Goal: Obtain resource: Download file/media

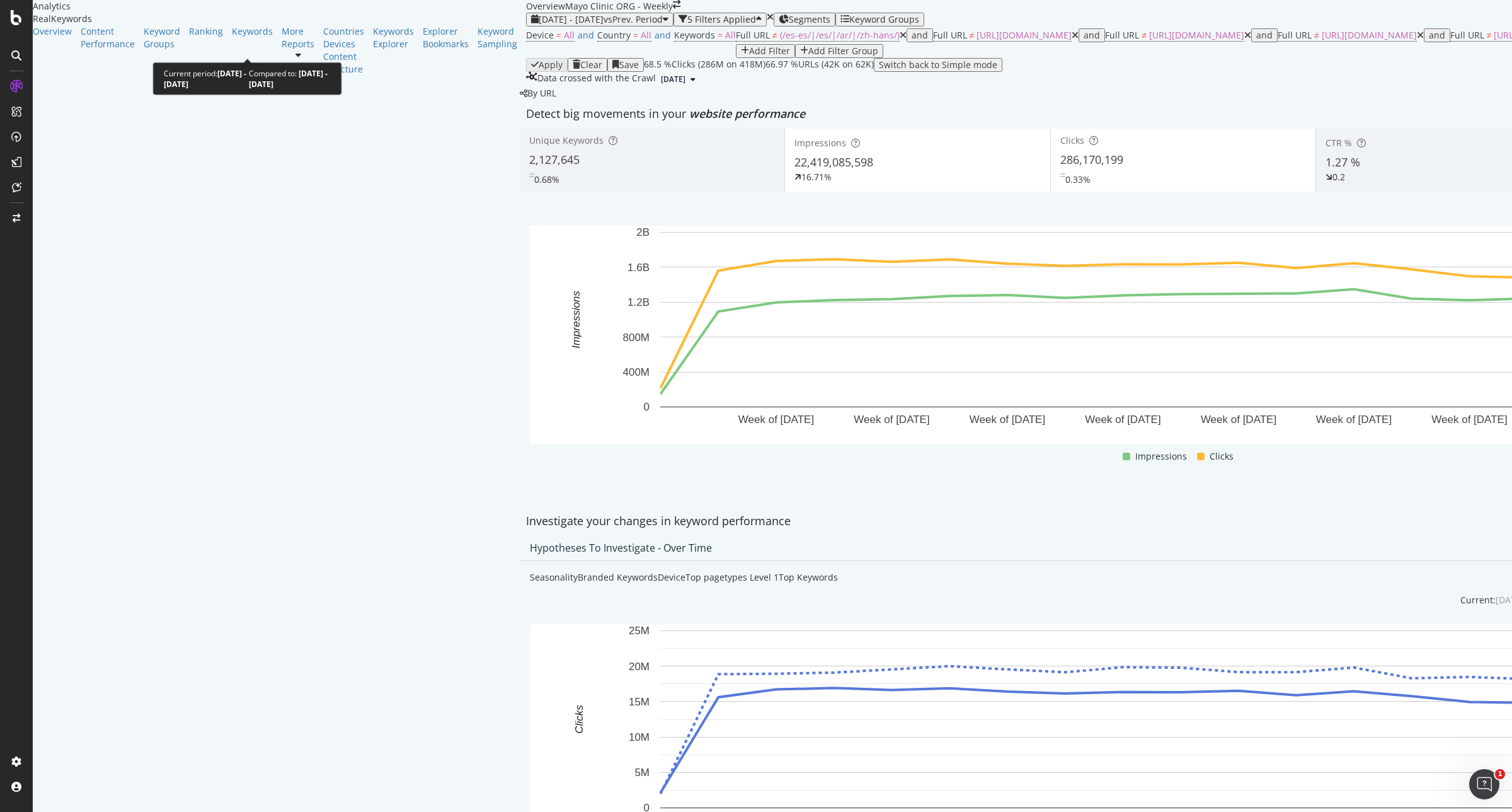
click at [539, 25] on span "2024 Dec. 29th - 2025 May. 3rd" at bounding box center [571, 19] width 65 height 12
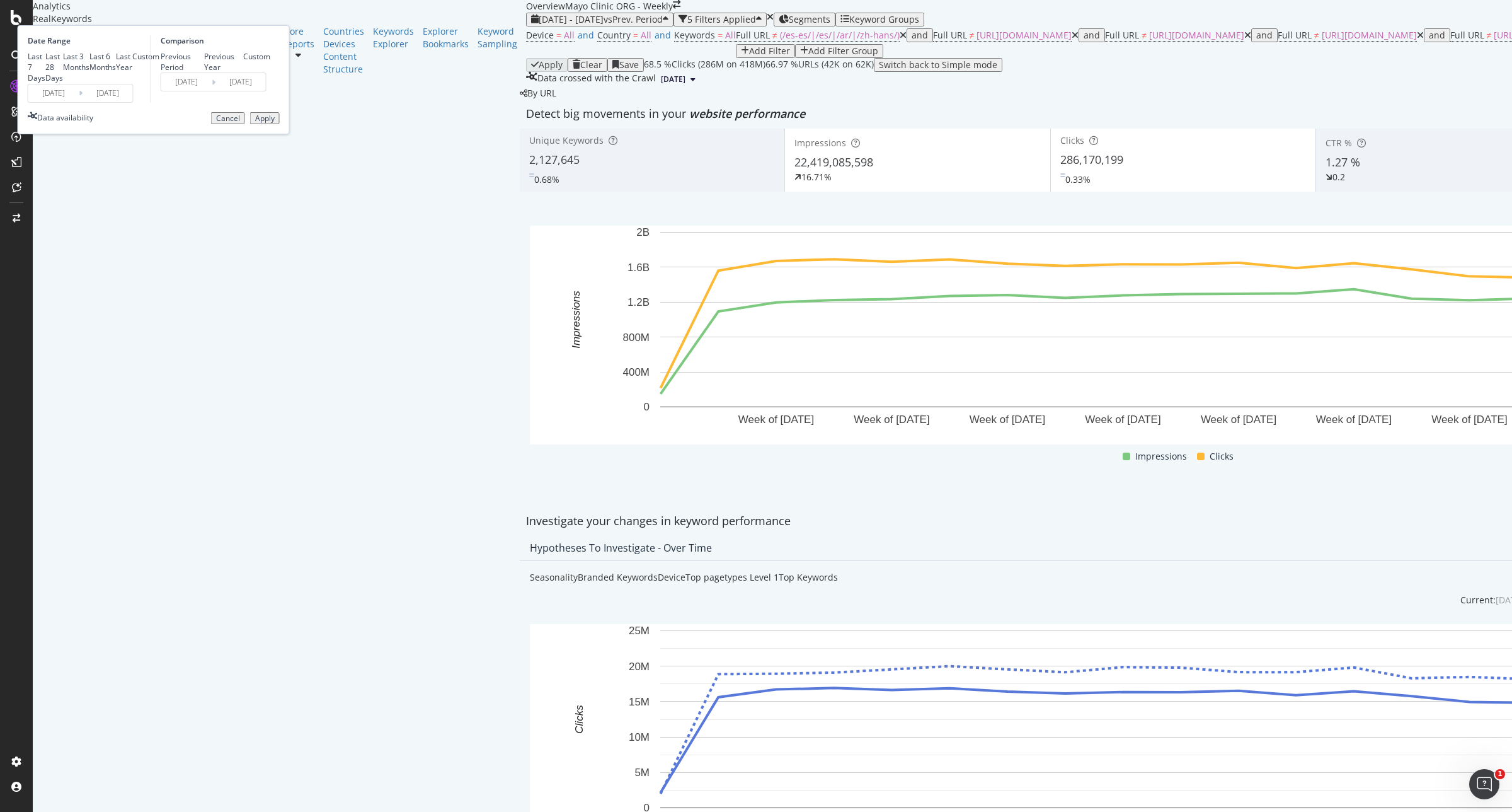
click at [79, 102] on input "2024/12/29" at bounding box center [54, 93] width 51 height 18
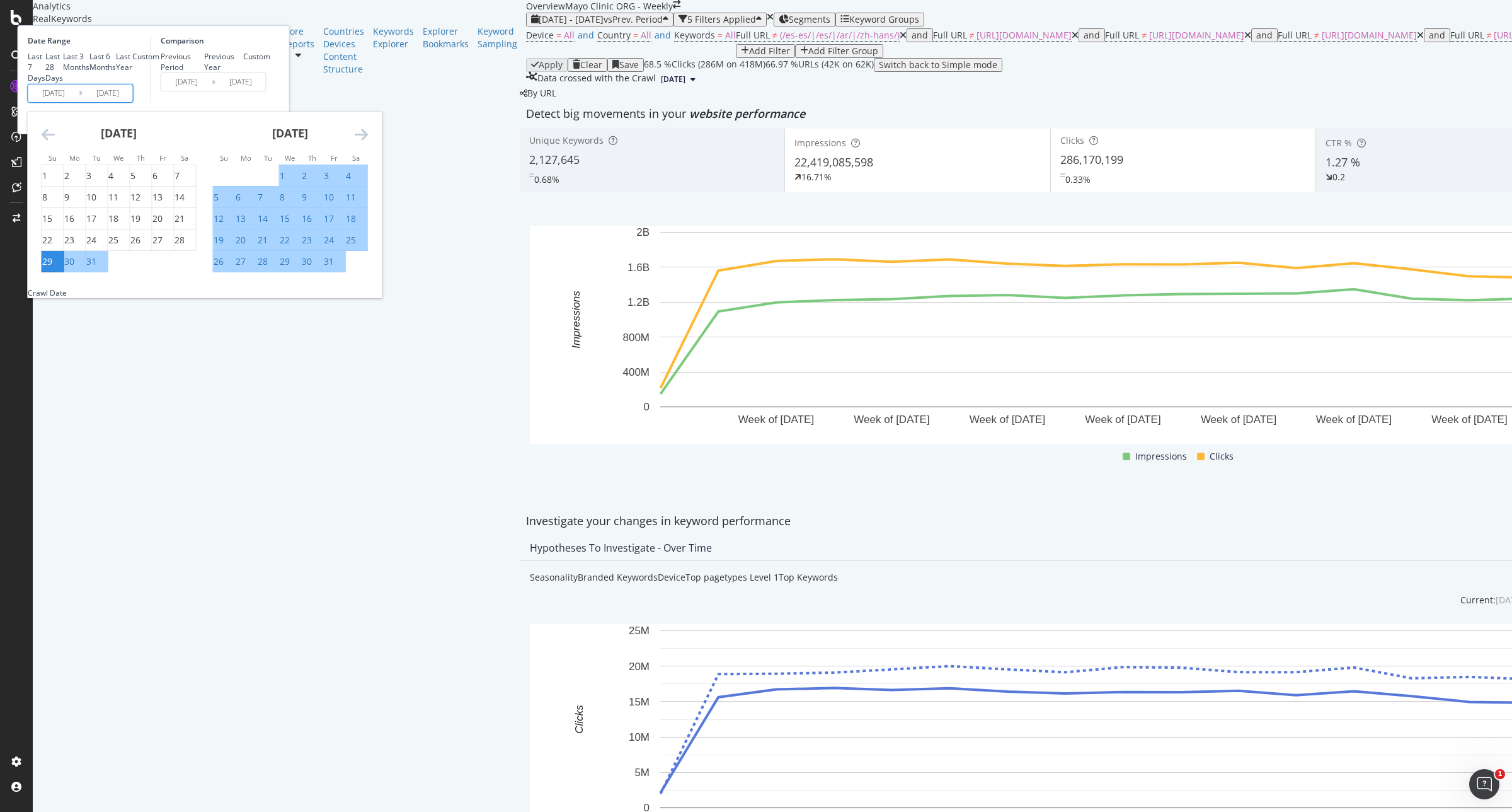
click at [368, 142] on icon "Move forward to switch to the next month." at bounding box center [361, 134] width 13 height 16
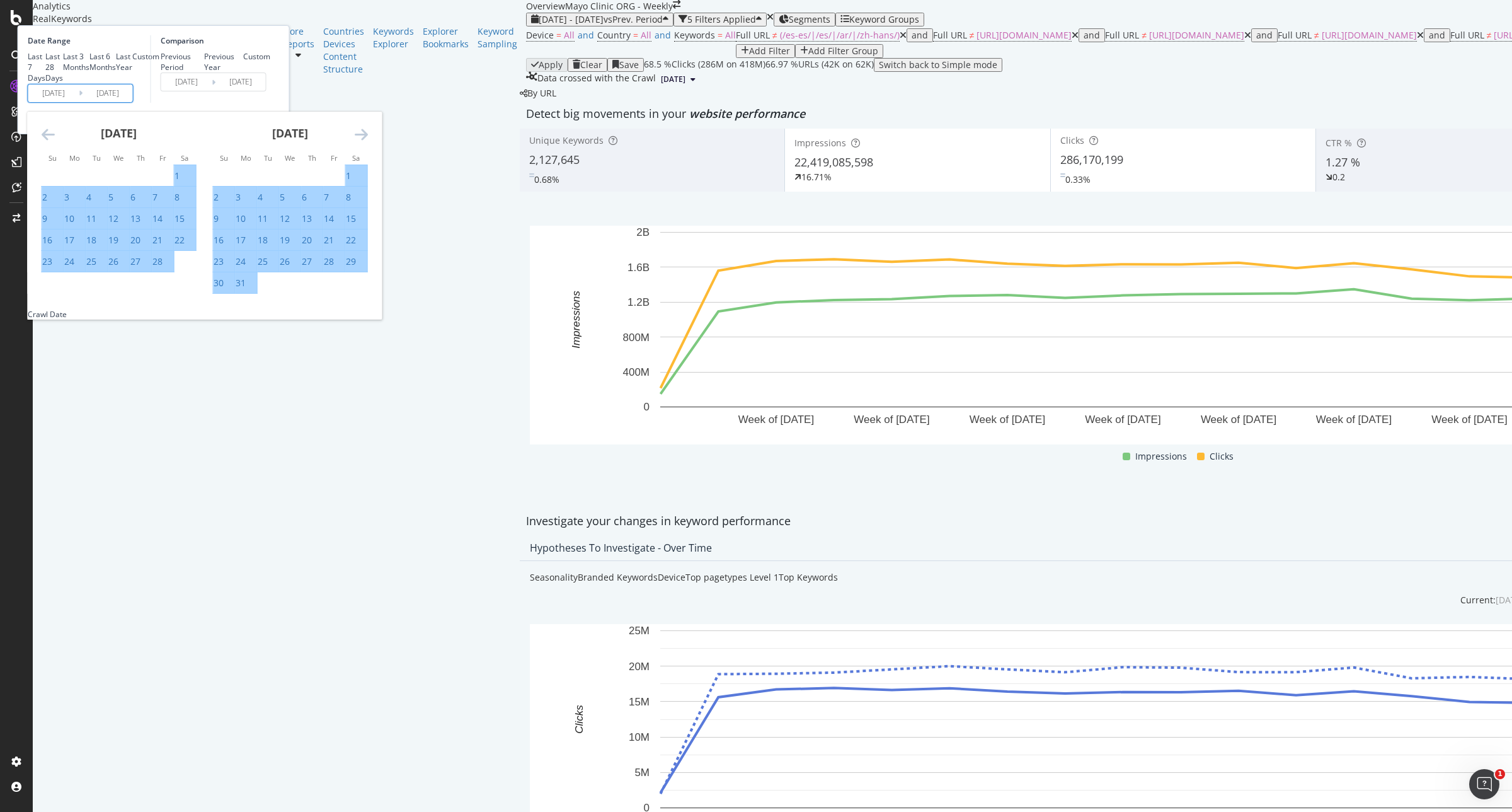
click at [368, 142] on icon "Move forward to switch to the next month." at bounding box center [361, 134] width 13 height 16
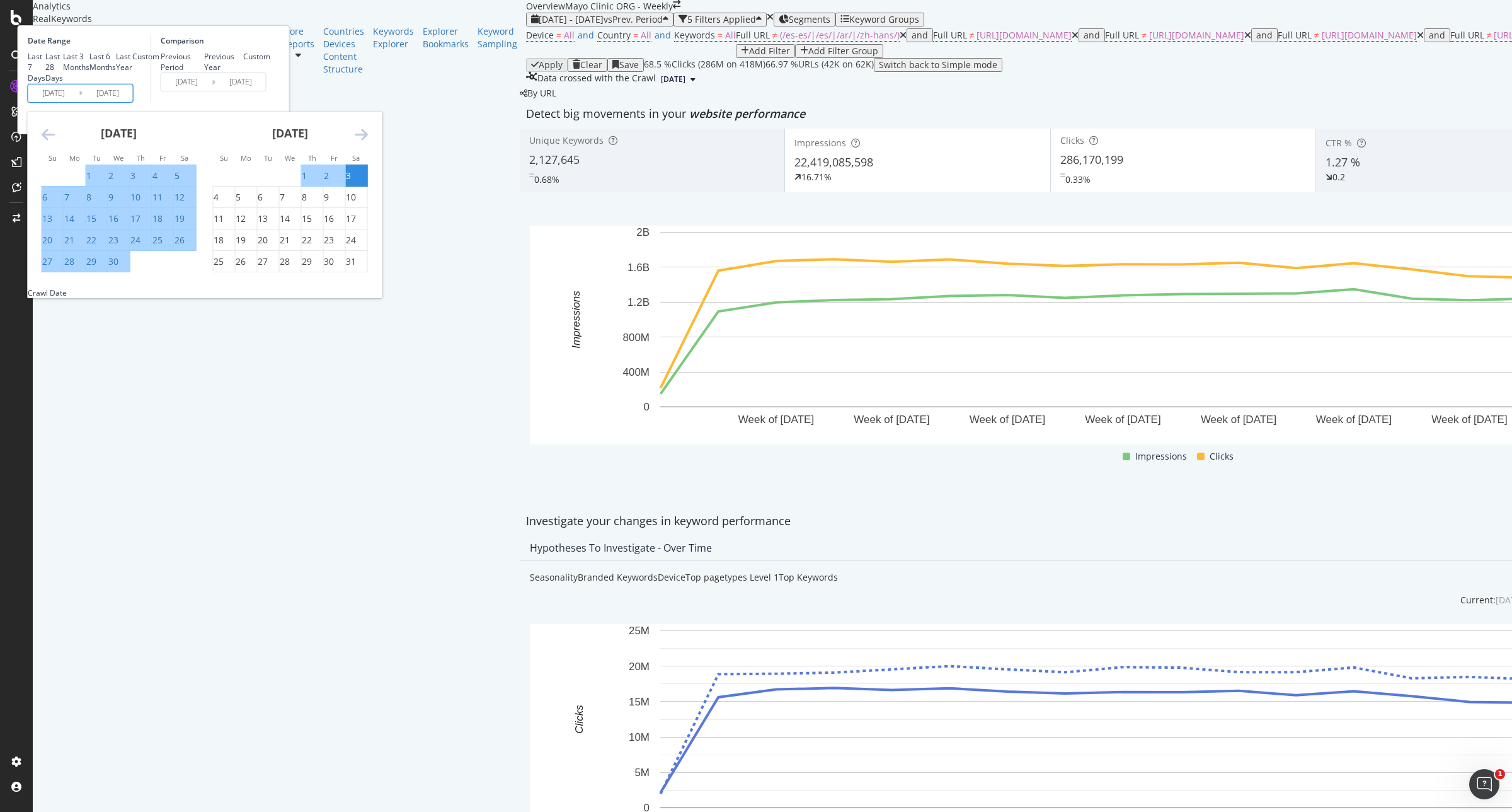
click at [368, 142] on icon "Move forward to switch to the next month." at bounding box center [361, 134] width 13 height 16
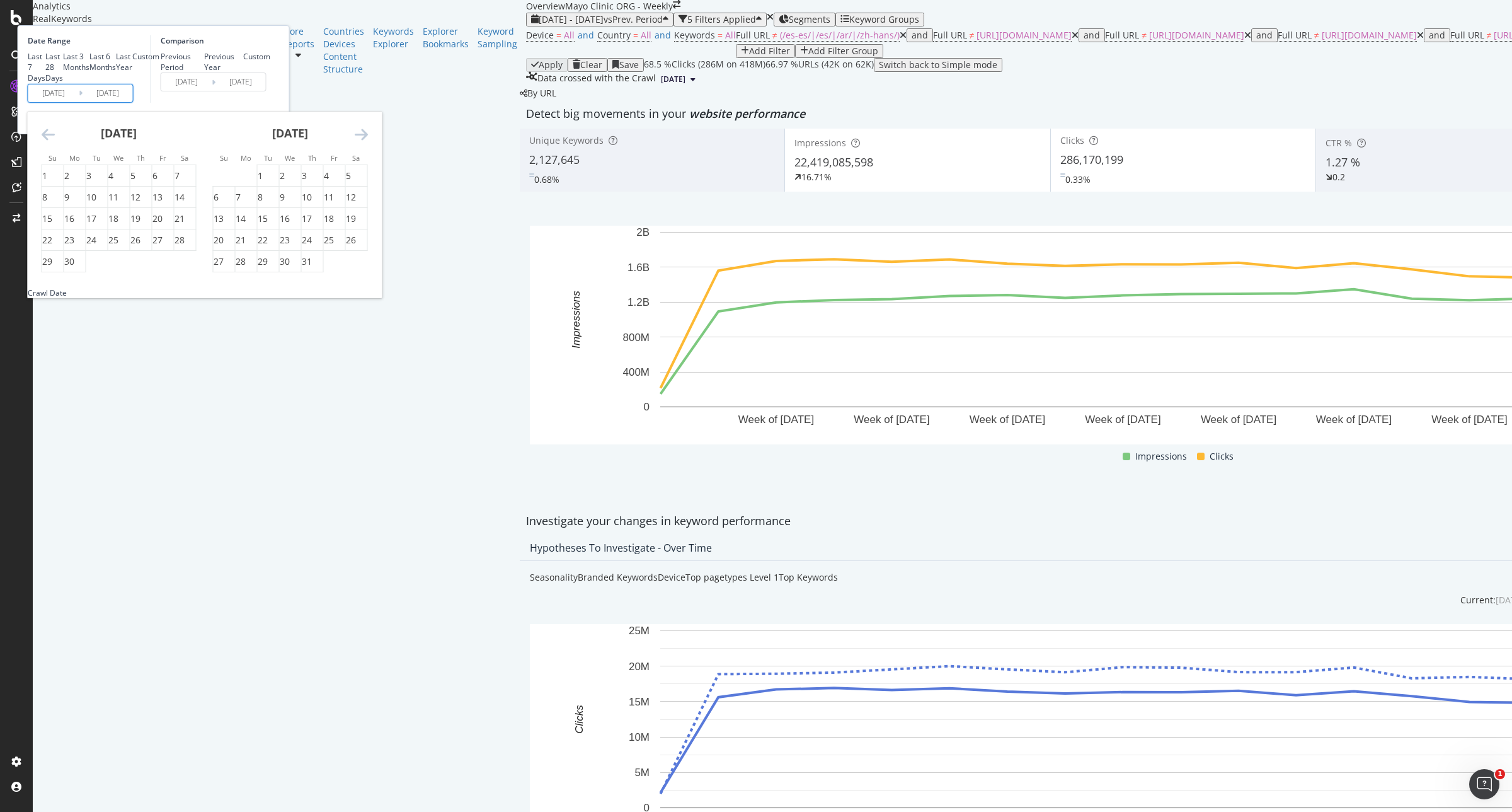
click at [368, 142] on icon "Move forward to switch to the next month." at bounding box center [361, 134] width 13 height 16
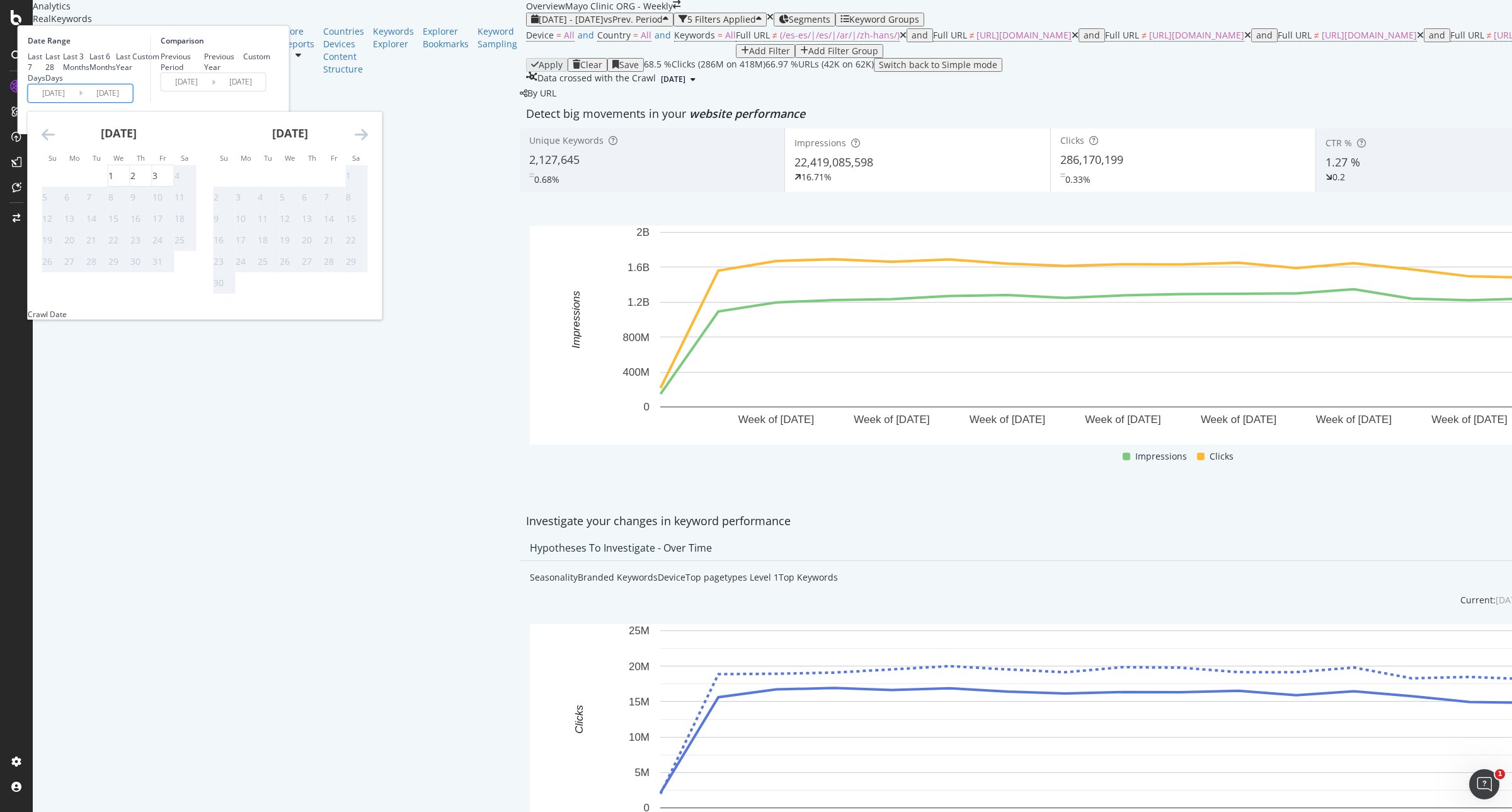
click at [55, 142] on icon "Move backward to switch to the previous month." at bounding box center [48, 134] width 13 height 16
click at [47, 203] on div "7" at bounding box center [45, 197] width 5 height 12
type input "2025/09/07"
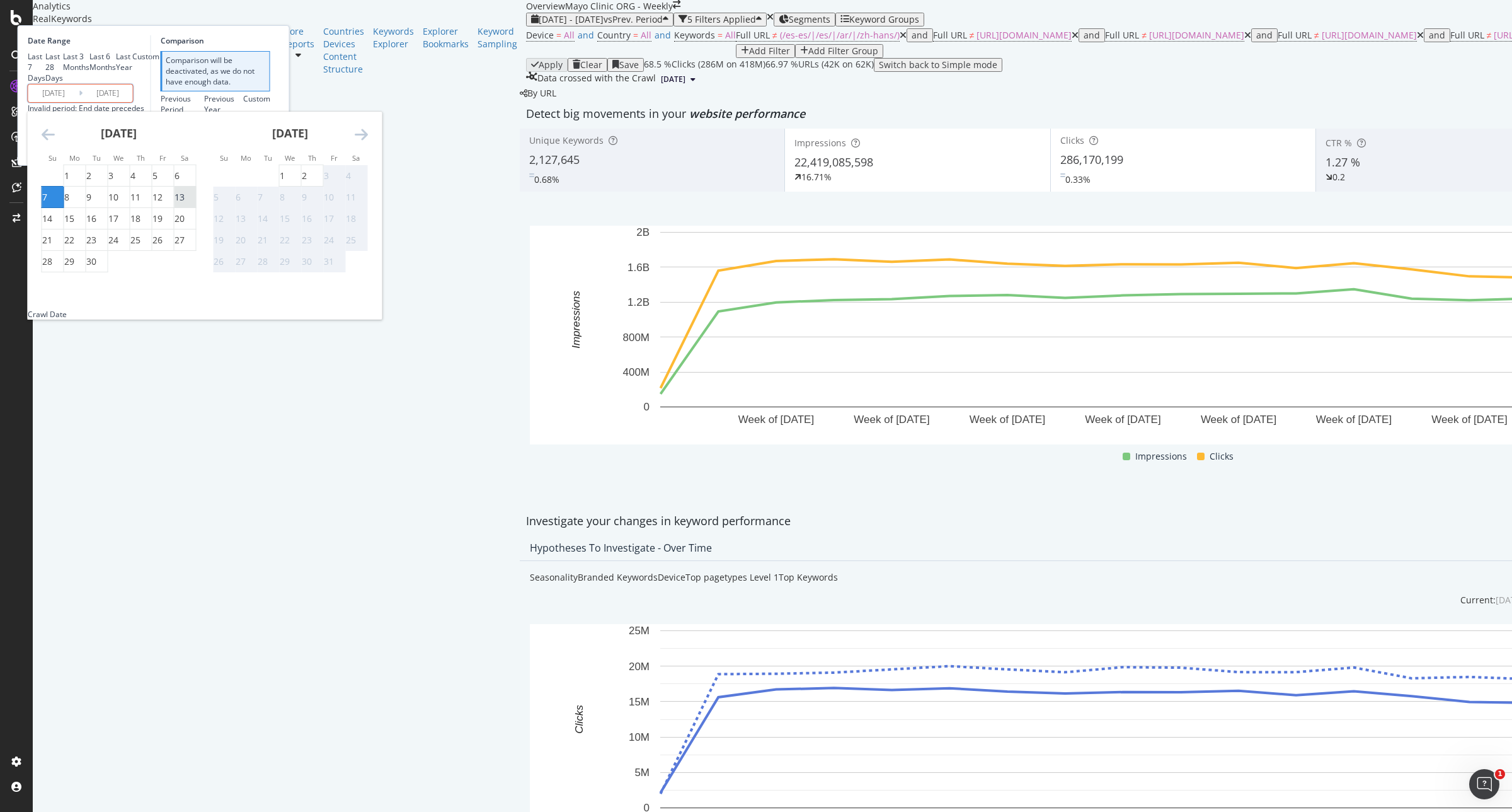
click at [184, 203] on div "13" at bounding box center [180, 197] width 10 height 12
type input "2025/09/13"
type input "[DATE]"
type input "2025/09/06"
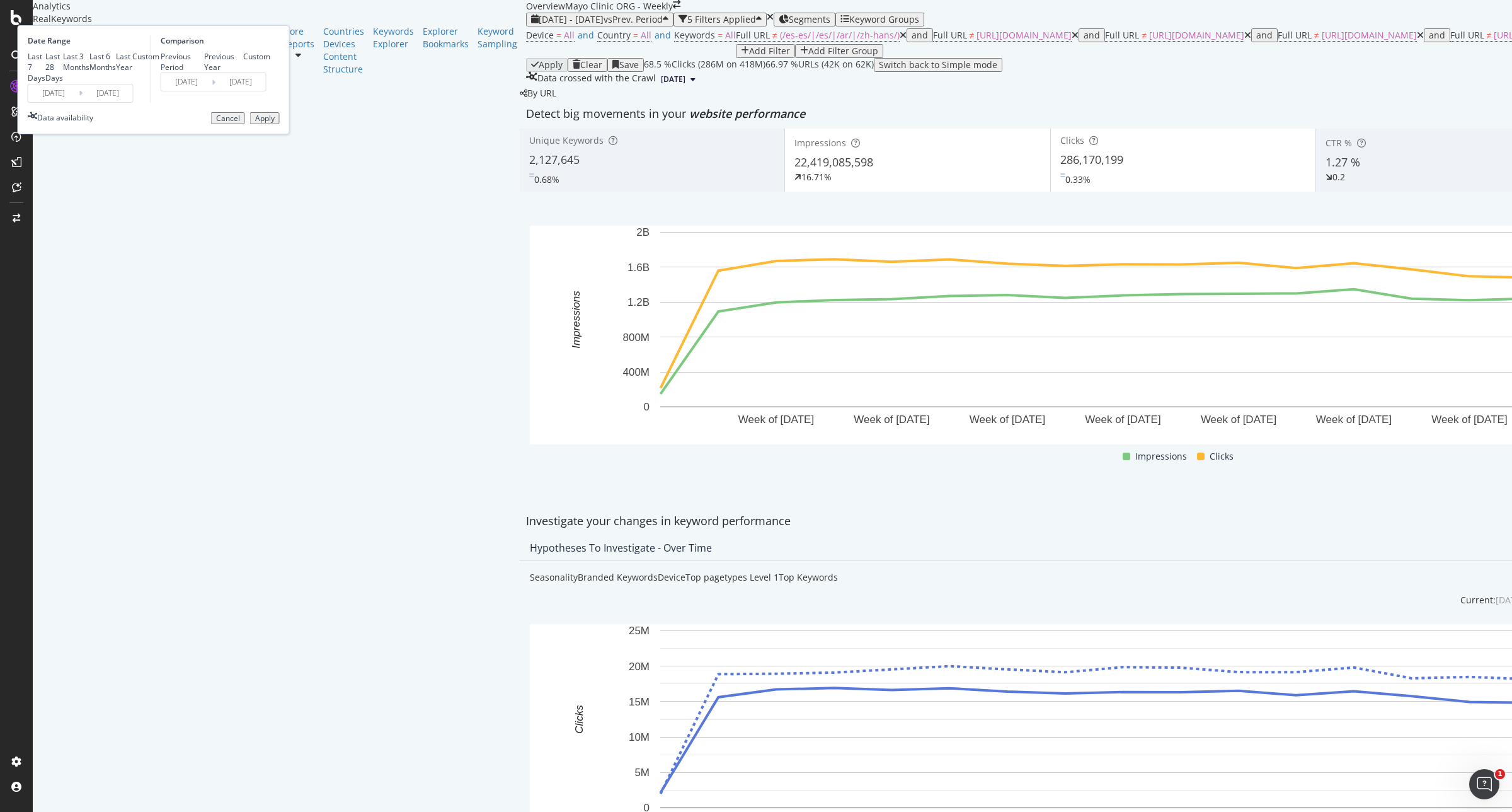
click at [275, 123] on div "Apply" at bounding box center [265, 118] width 20 height 9
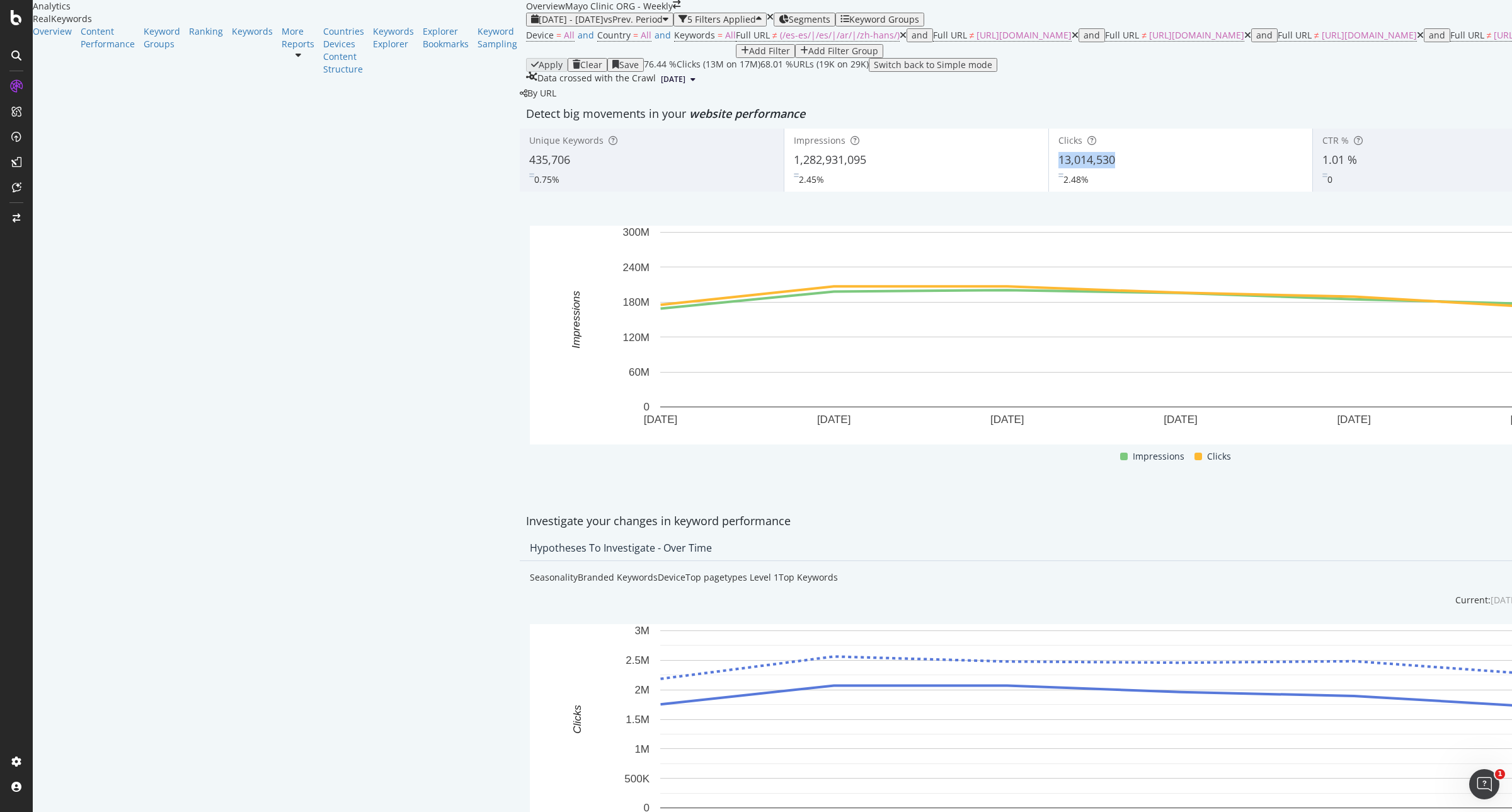
copy span "13,014,530"
drag, startPoint x: 761, startPoint y: 245, endPoint x: 701, endPoint y: 237, distance: 60.5
click at [1058, 168] on div "13,014,530" at bounding box center [1181, 160] width 245 height 16
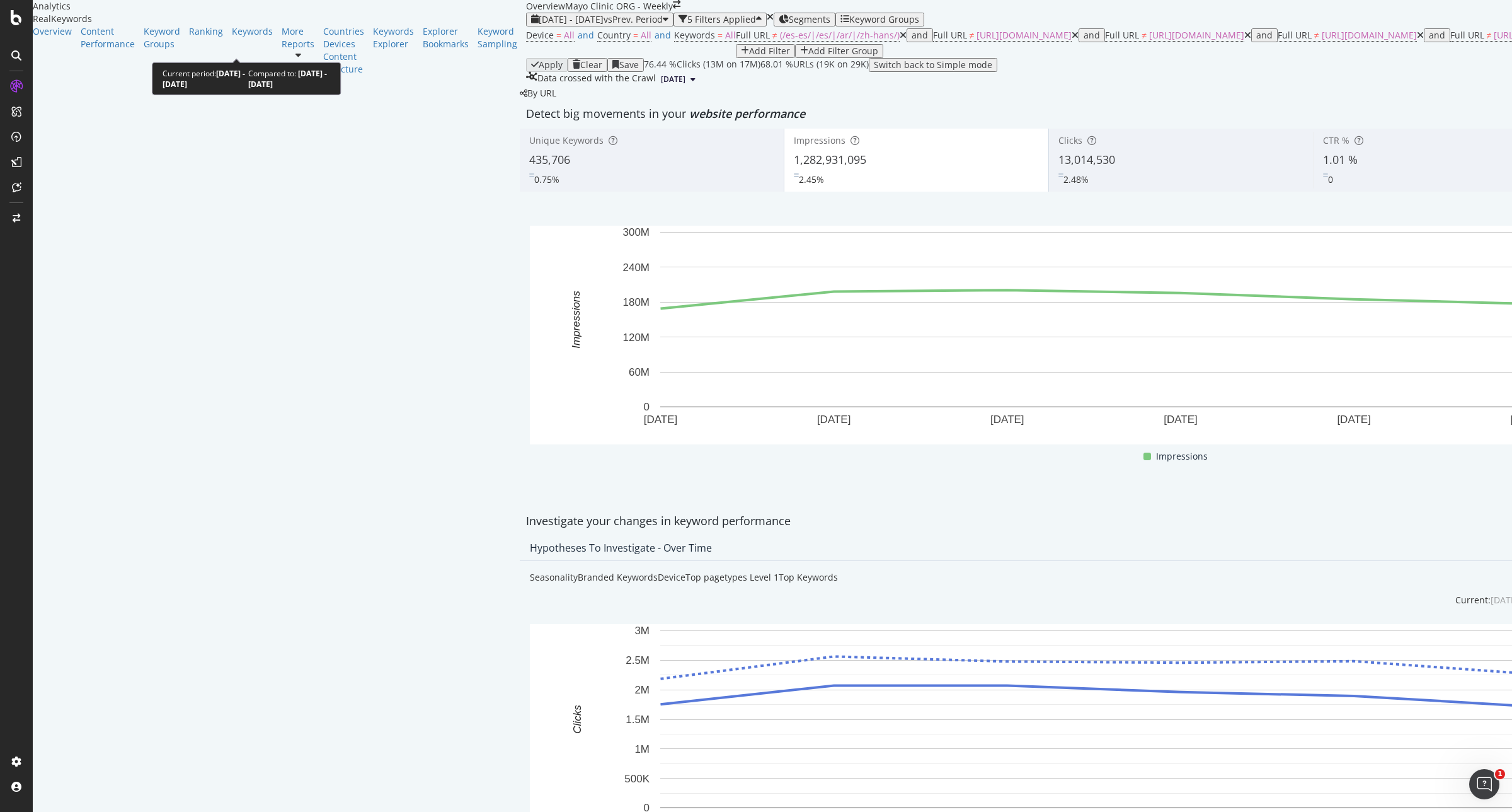
click at [539, 25] on span "2025 Sep. 7th - Sep. 13th" at bounding box center [571, 19] width 65 height 12
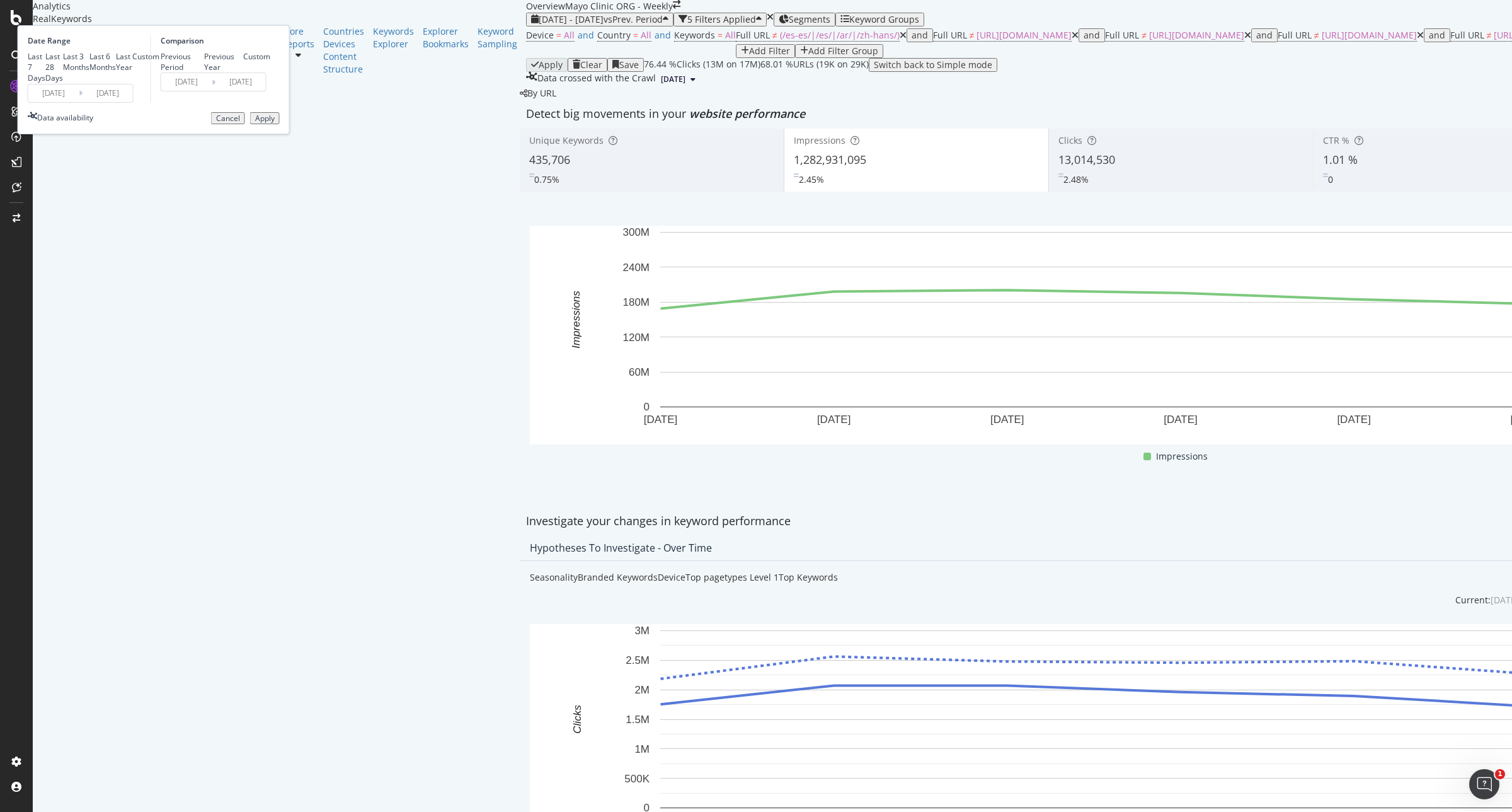
click at [79, 102] on input "2025/09/07" at bounding box center [54, 93] width 51 height 18
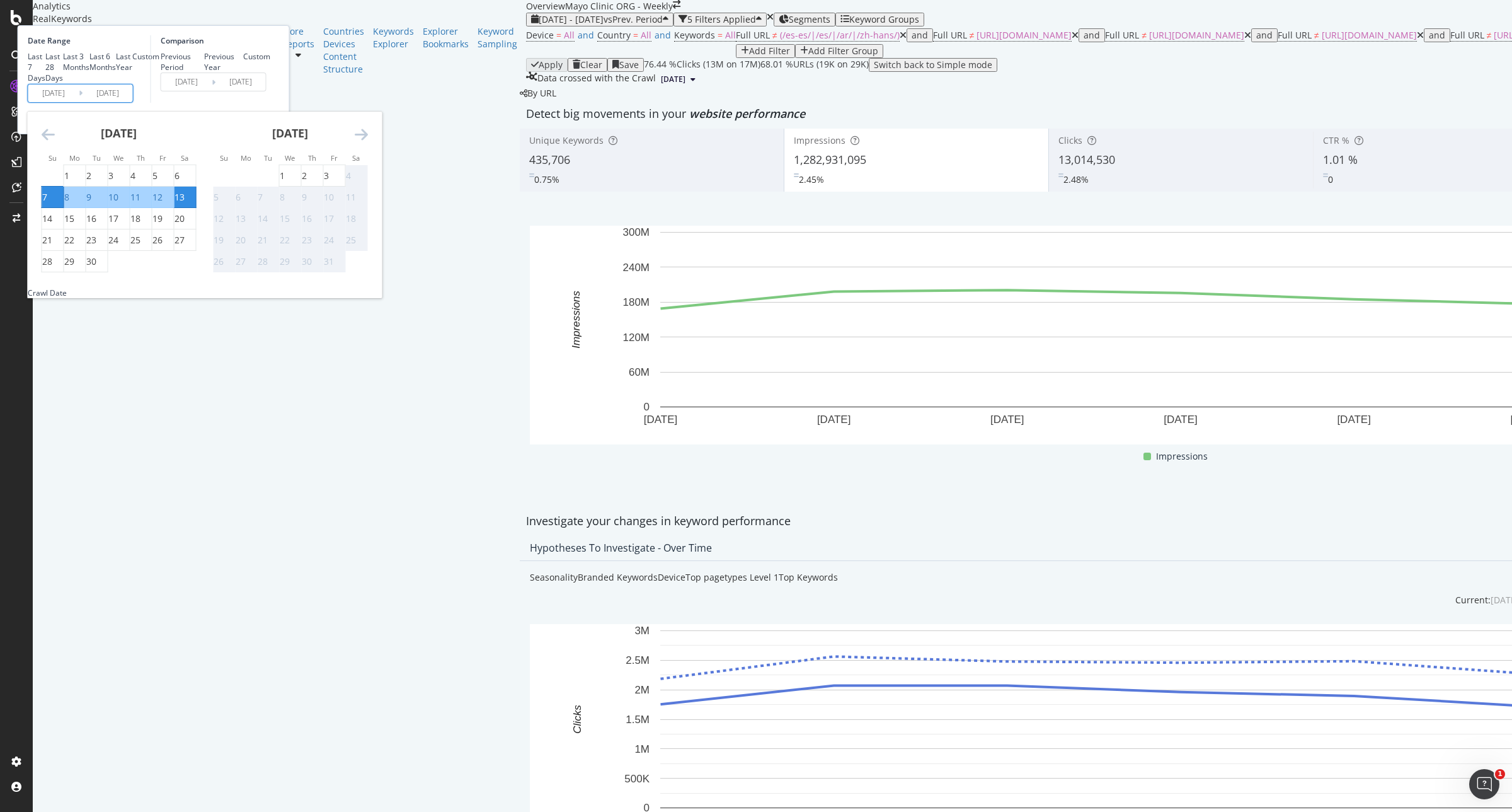
click at [55, 142] on icon "Move backward to switch to the previous month." at bounding box center [48, 134] width 13 height 16
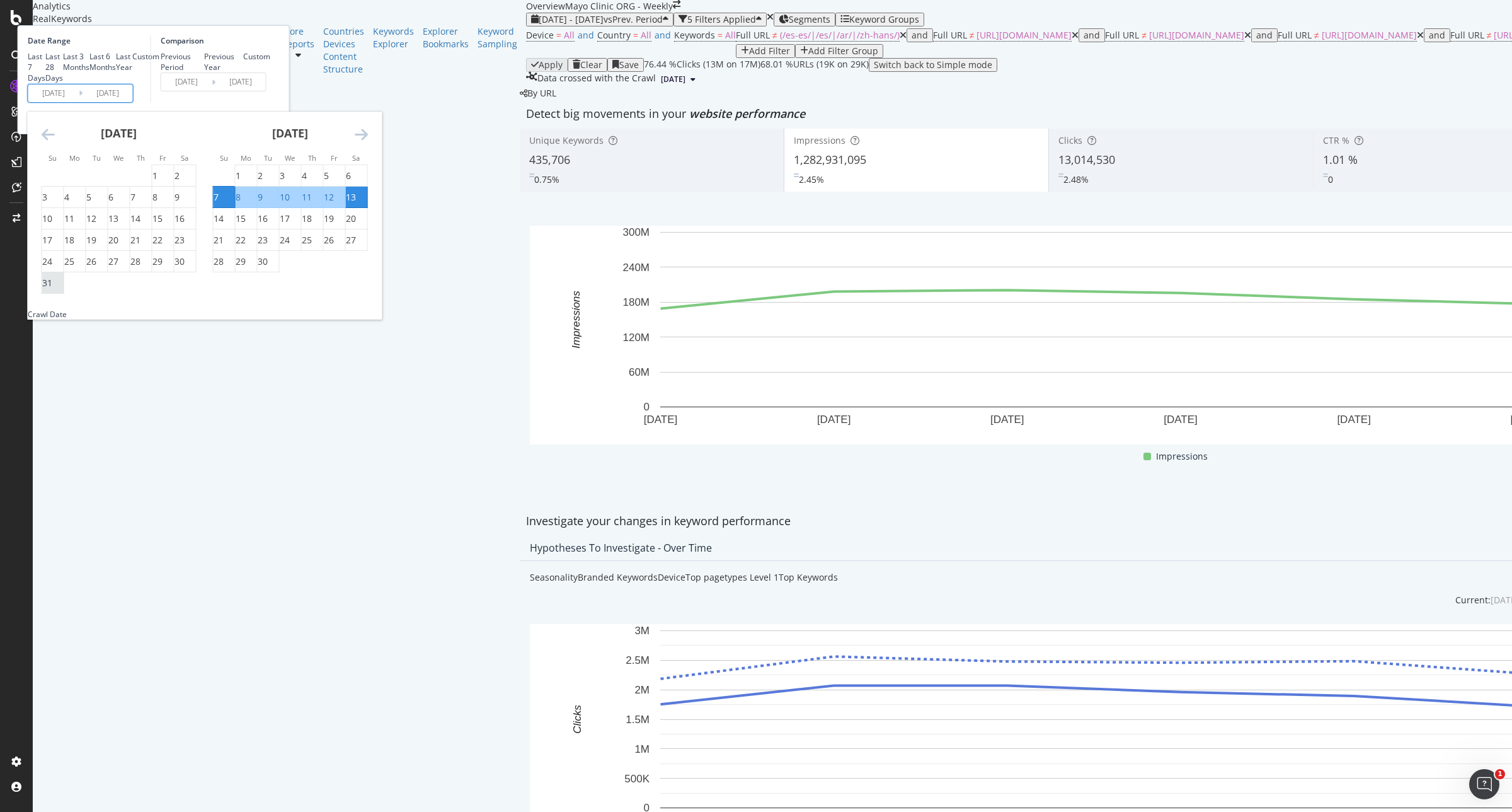
click at [64, 289] on div "31" at bounding box center [53, 282] width 21 height 12
type input "[DATE]"
type input "2025/08/17"
type input "2025/08/30"
click at [351, 182] on div "6" at bounding box center [348, 175] width 5 height 12
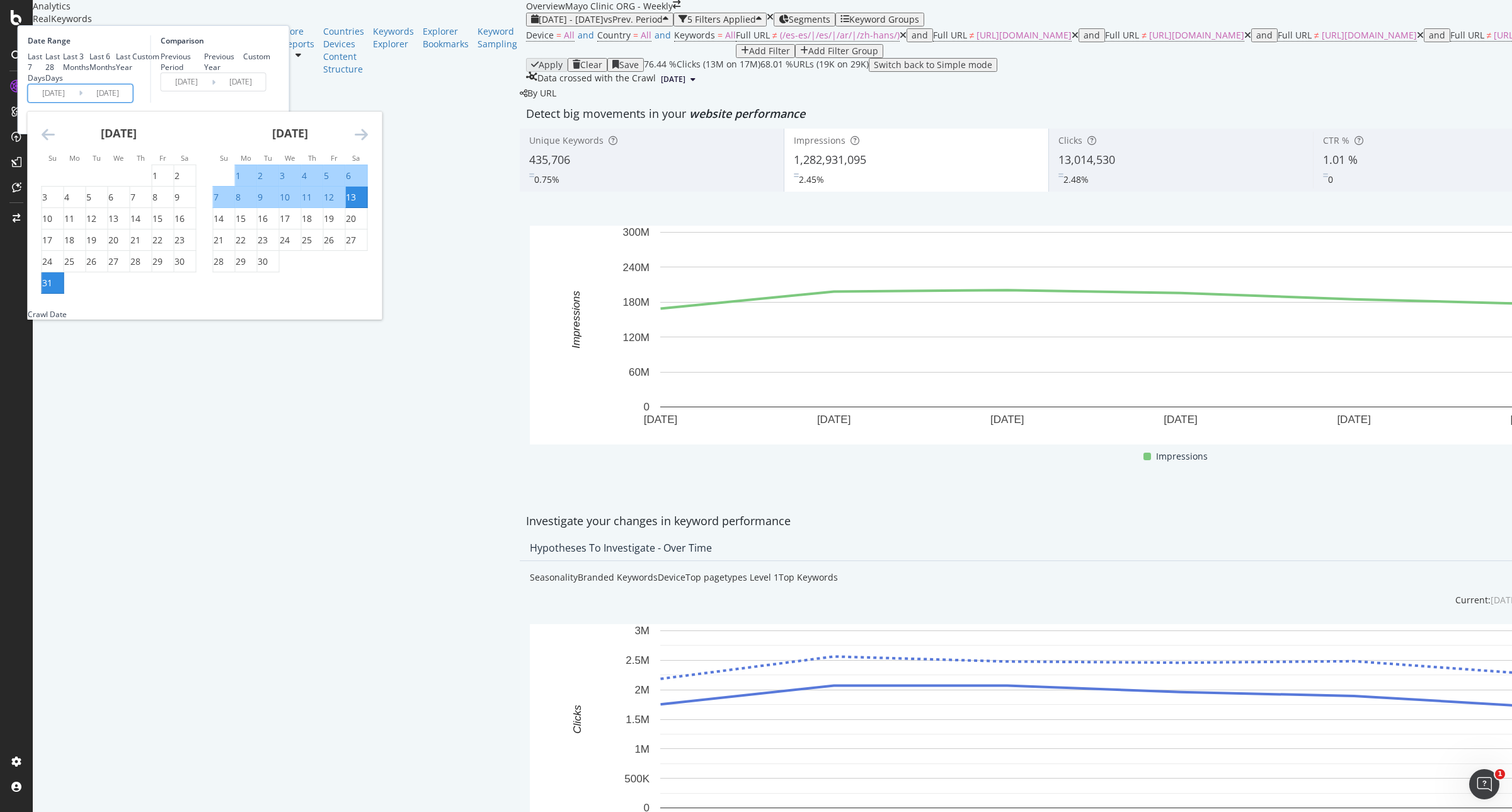
type input "2025/09/06"
type input "2025/08/24"
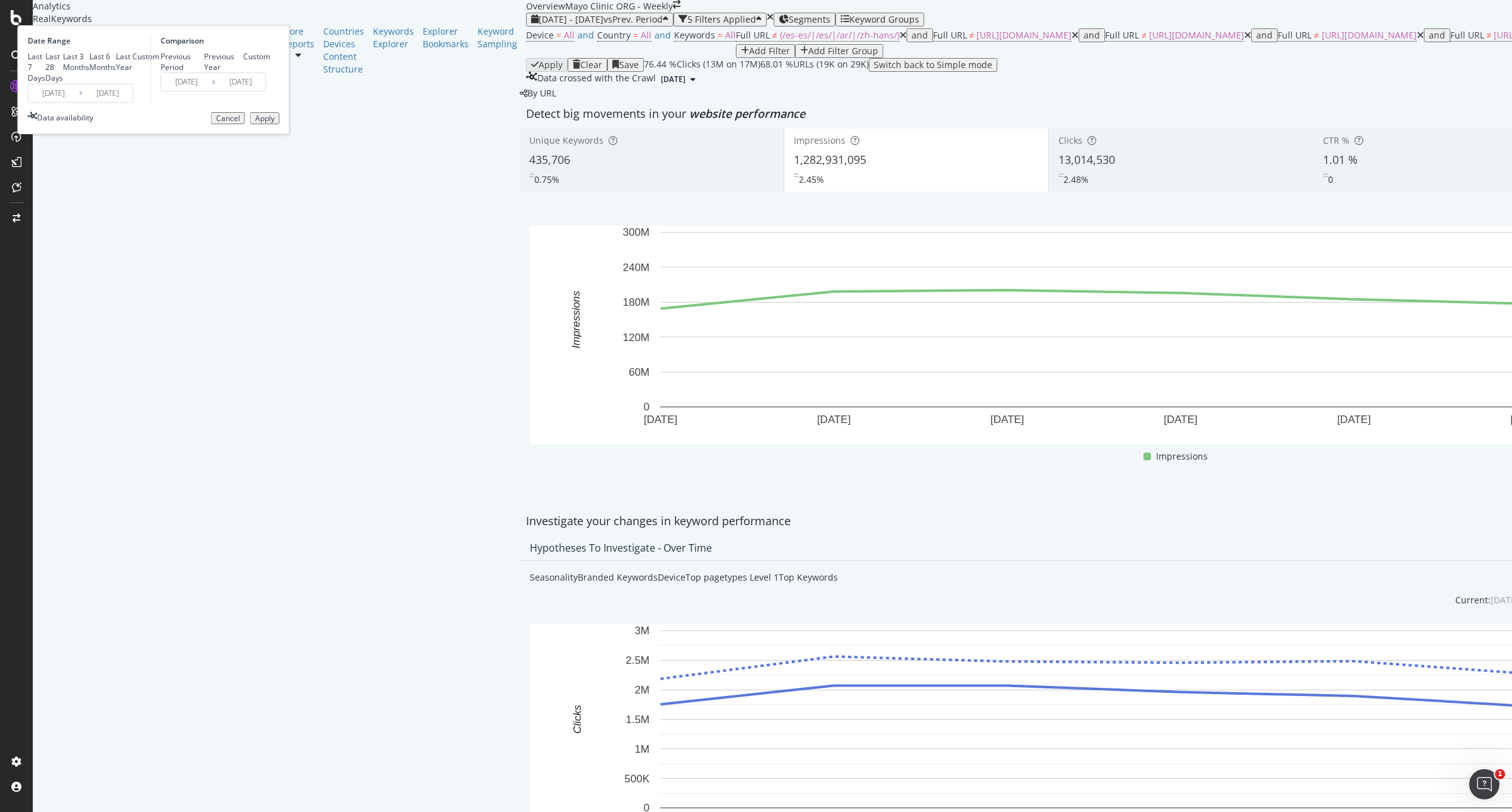
click at [275, 123] on div "Apply" at bounding box center [265, 118] width 20 height 9
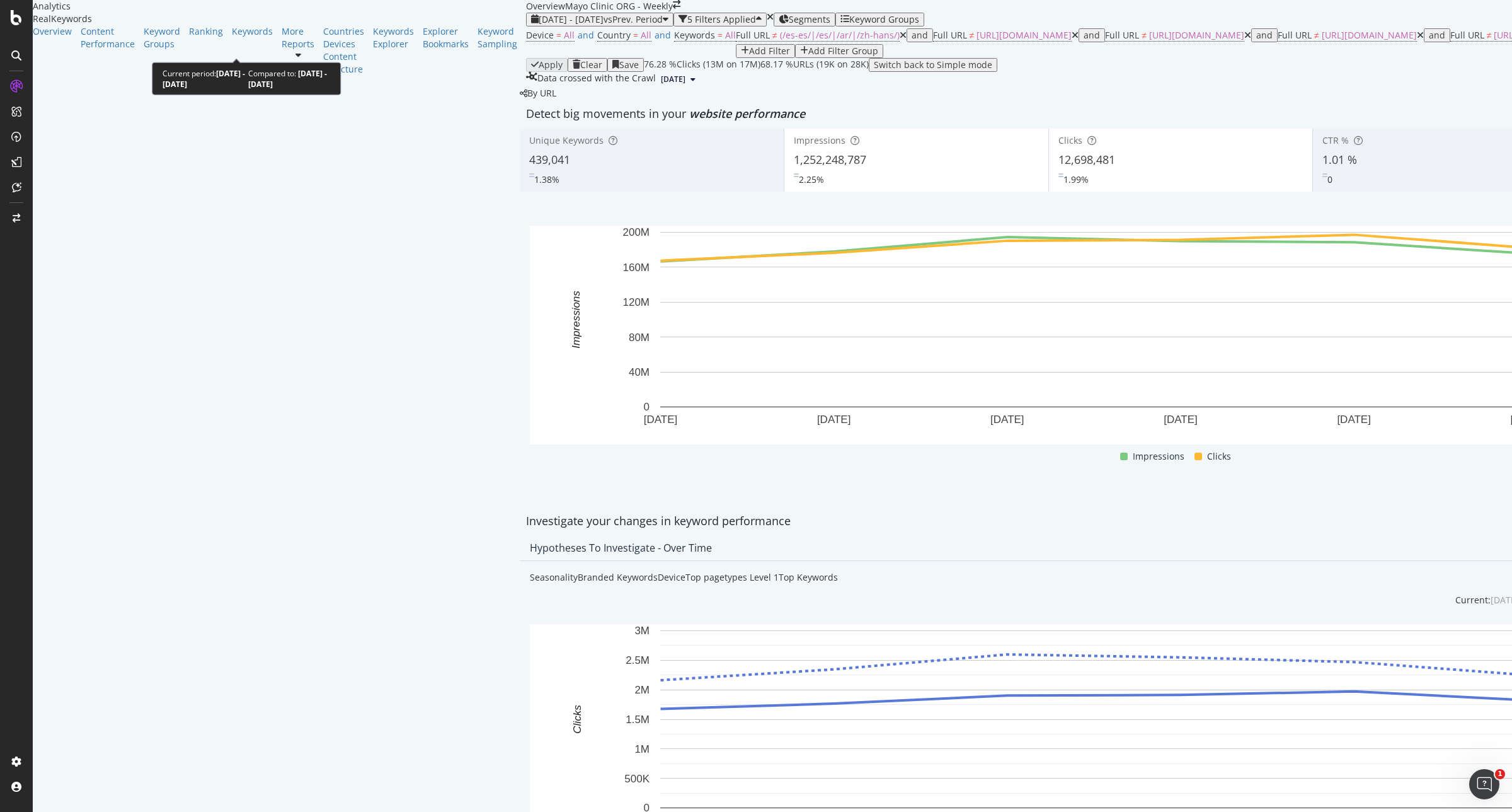
click at [604, 25] on span "vs Prev. Period" at bounding box center [633, 19] width 60 height 12
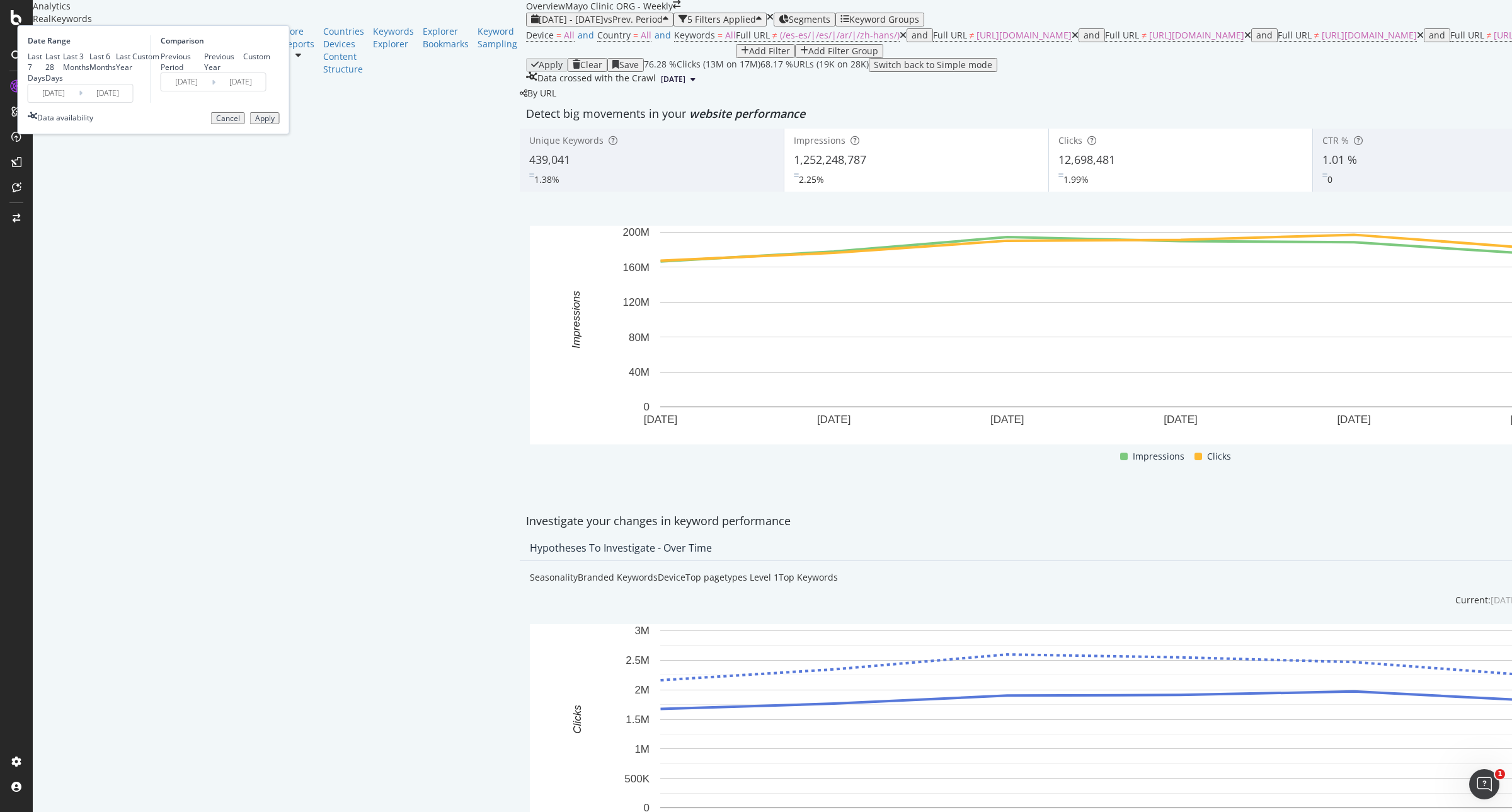
click at [79, 102] on input "[DATE]" at bounding box center [54, 93] width 51 height 18
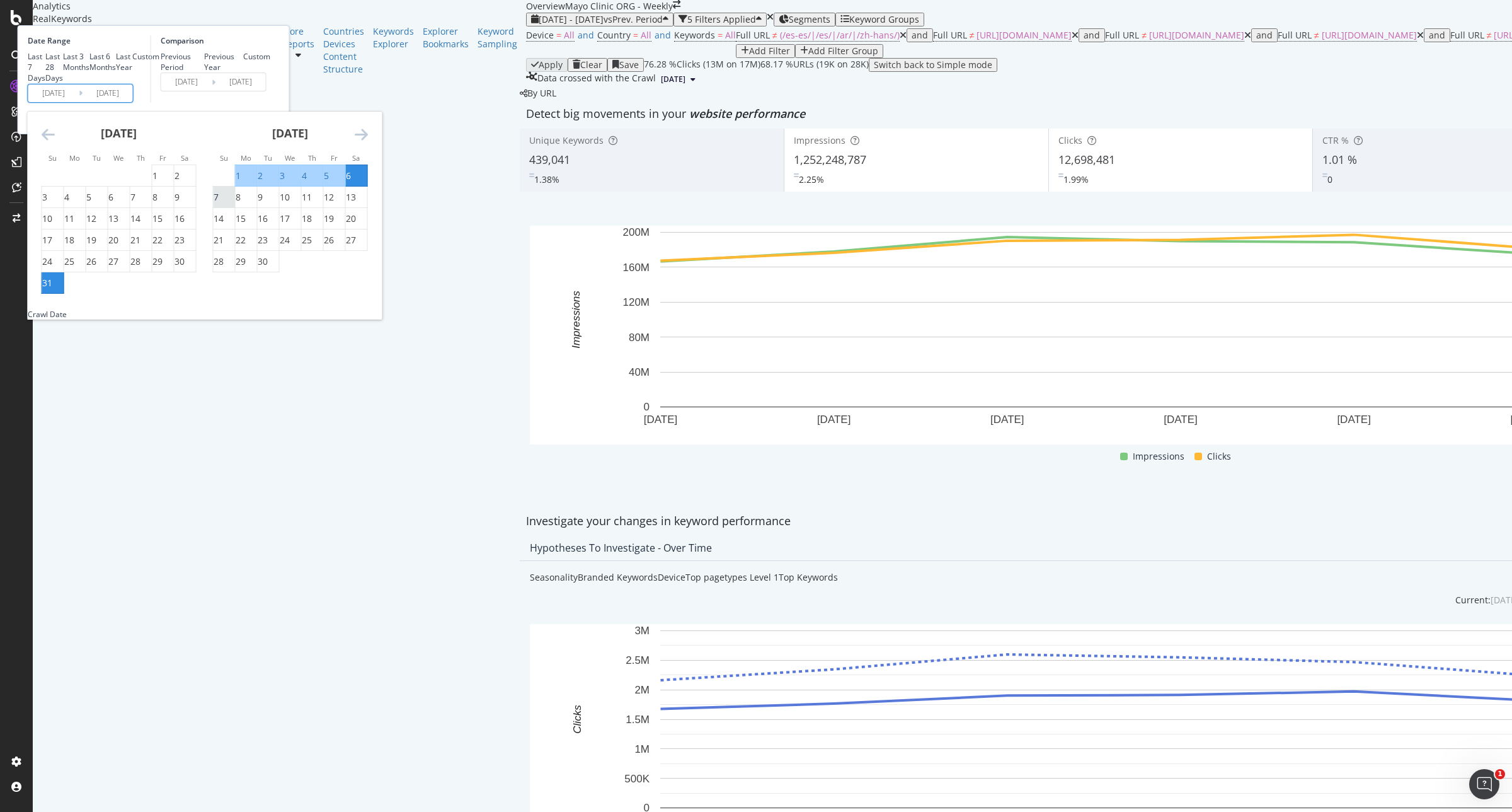
click at [219, 203] on div "7" at bounding box center [216, 197] width 5 height 12
type input "2025/09/07"
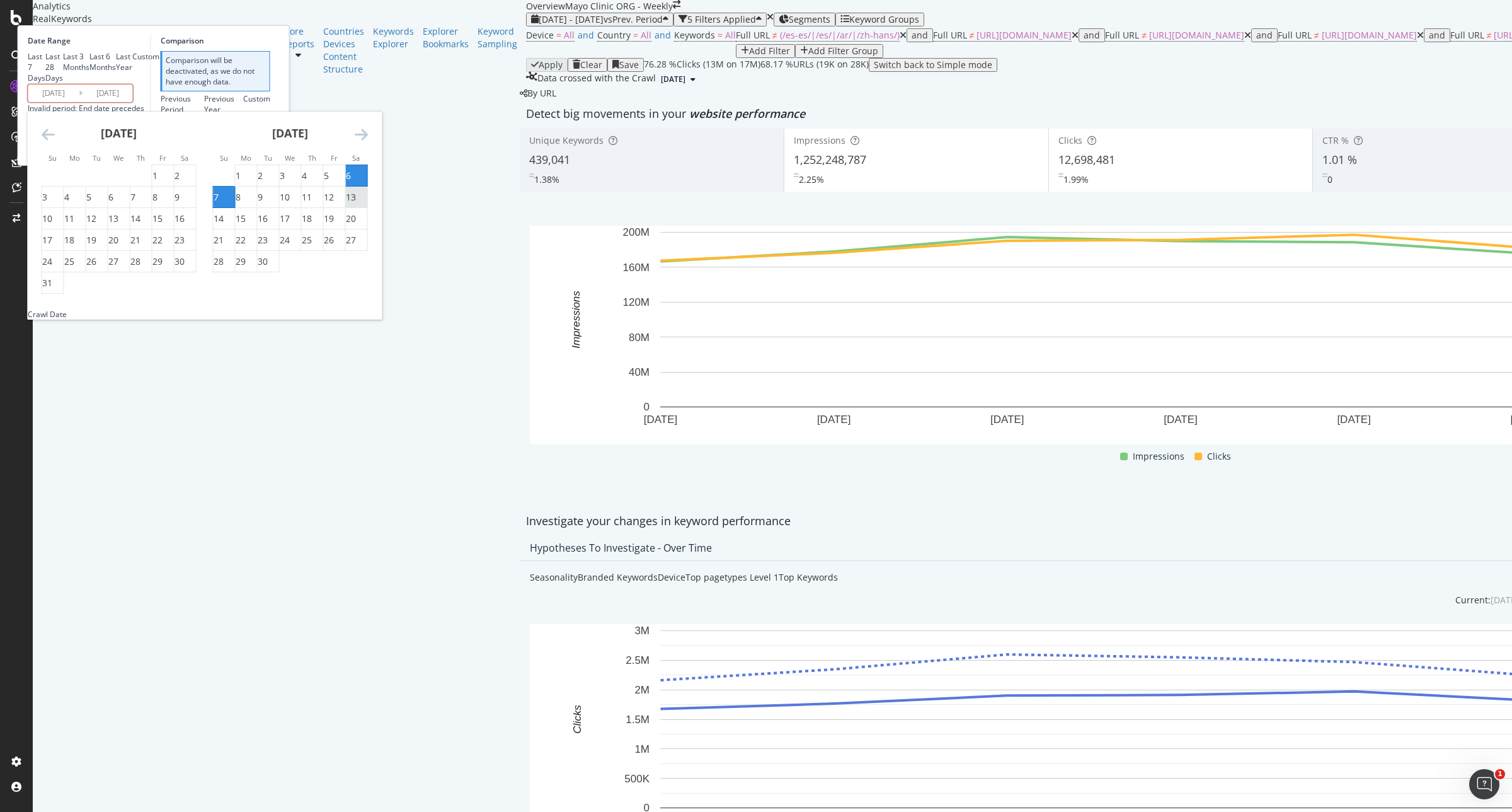
click at [356, 203] on div "13" at bounding box center [351, 197] width 10 height 12
type input "2025/09/13"
type input "[DATE]"
type input "2025/09/06"
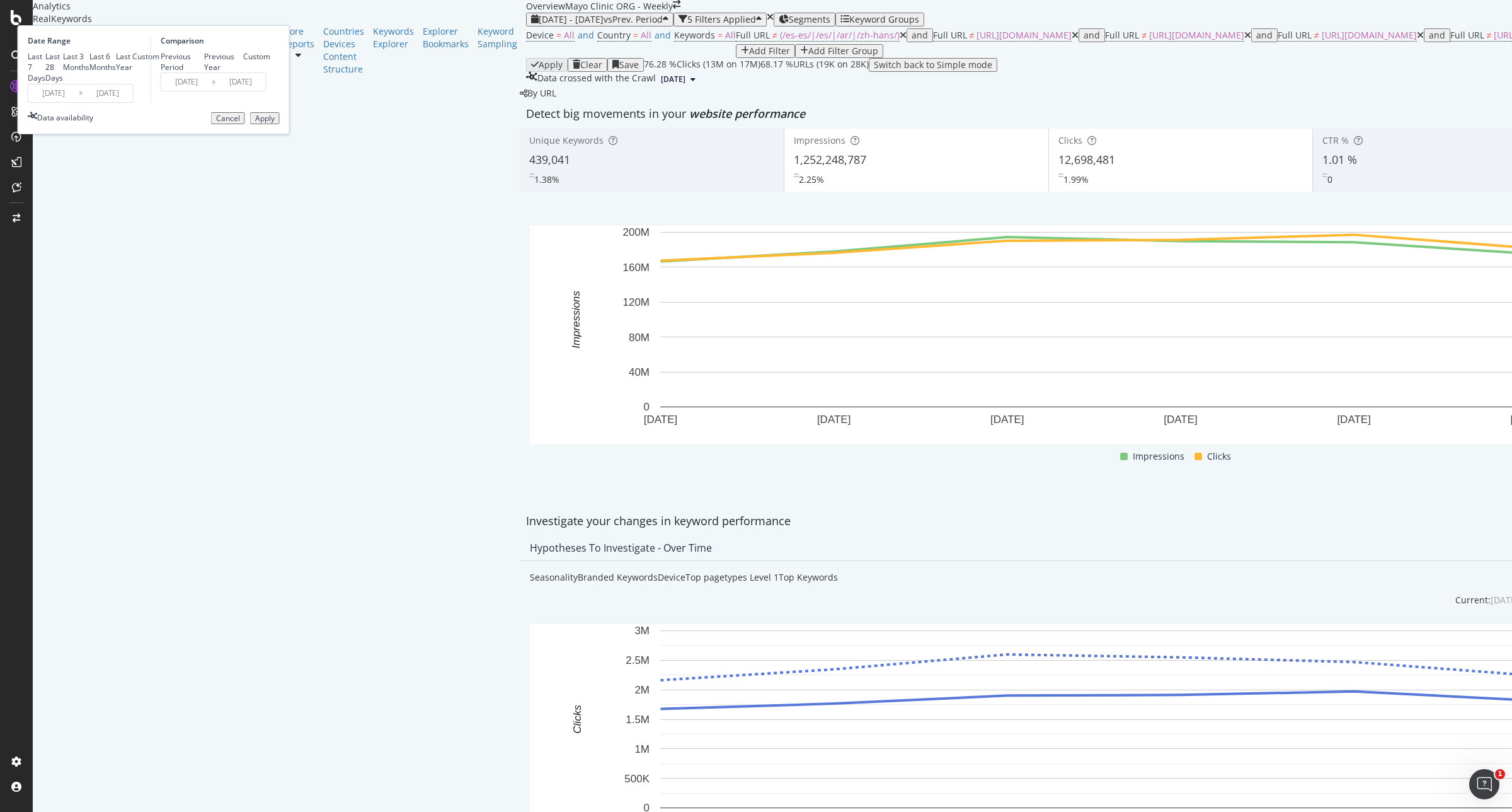
click at [275, 123] on div "Apply" at bounding box center [265, 118] width 20 height 9
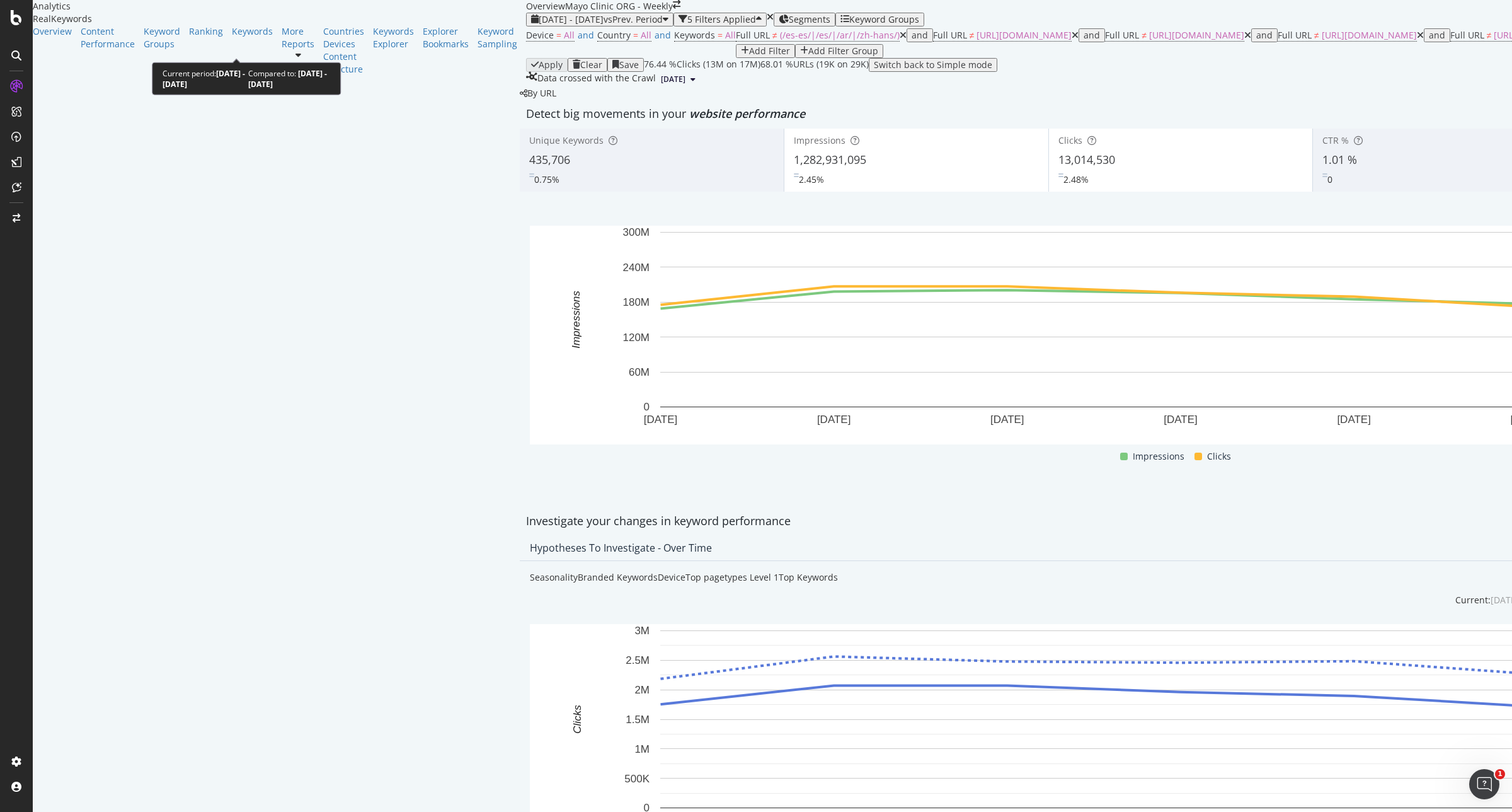
click at [539, 25] on span "2025 Sep. 7th - Sep. 13th" at bounding box center [571, 19] width 65 height 12
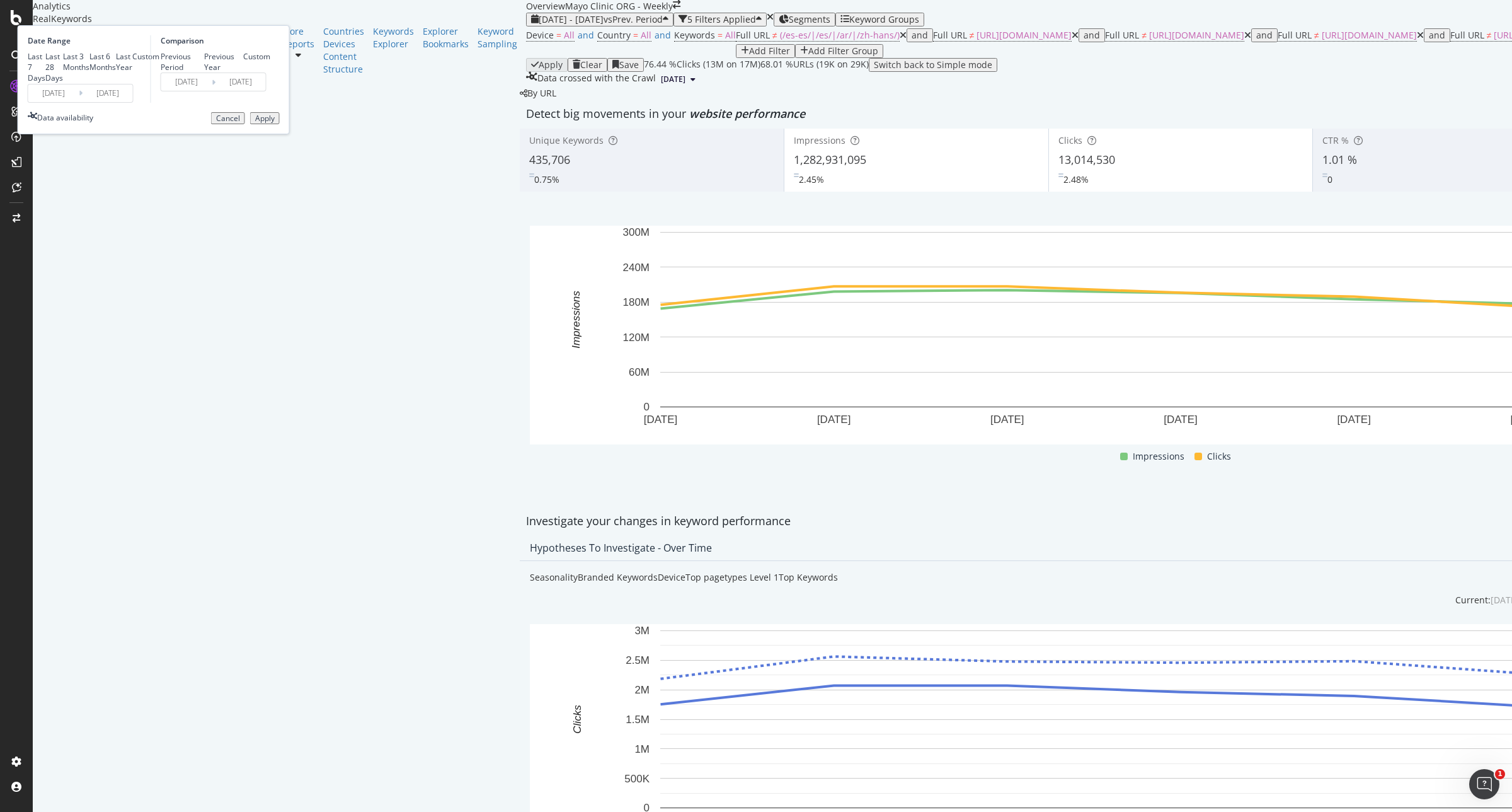
click at [79, 102] on input "2025/09/07" at bounding box center [54, 93] width 51 height 18
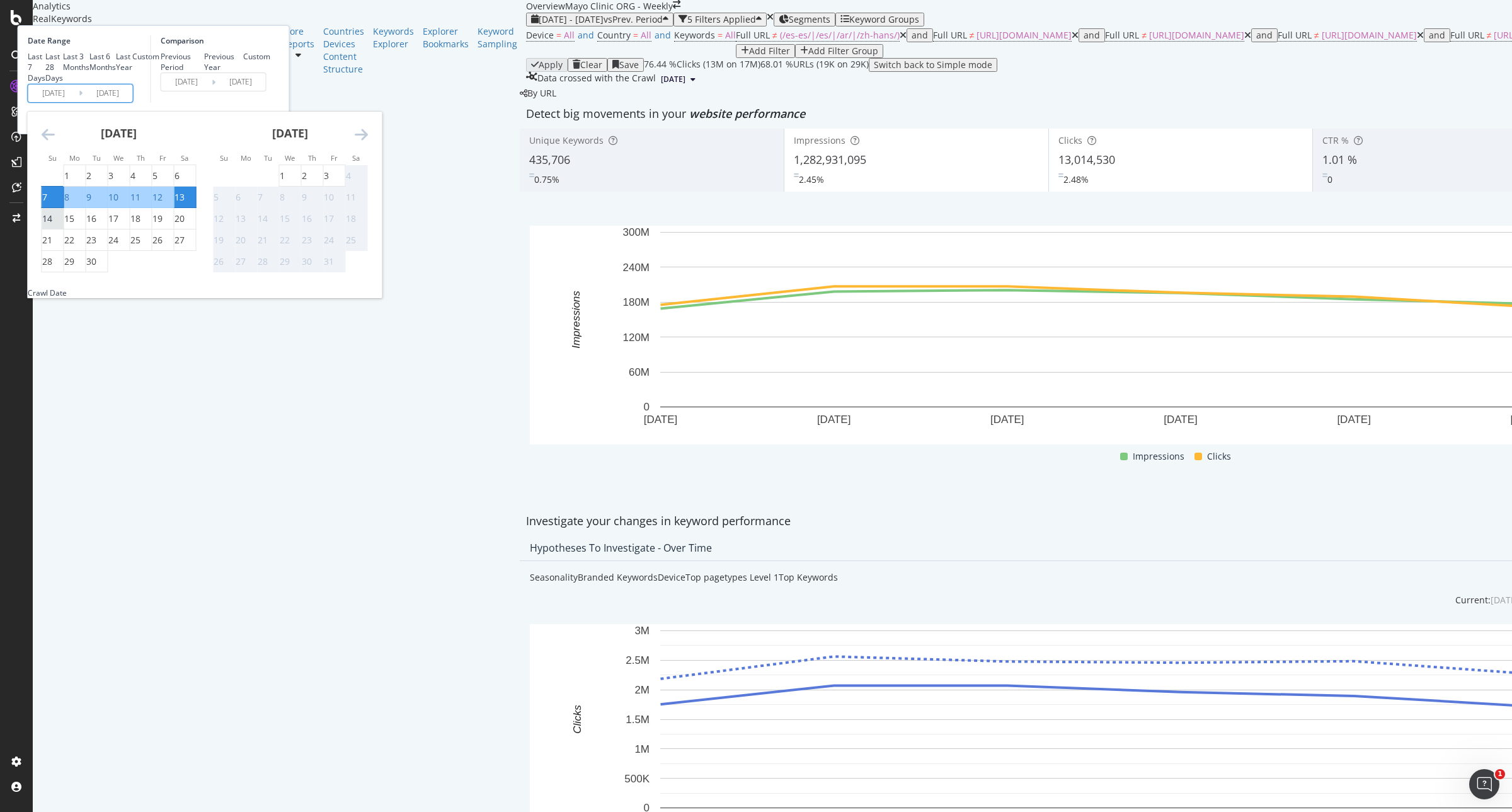
click at [52, 225] on div "14" at bounding box center [47, 218] width 10 height 12
type input "2025/09/14"
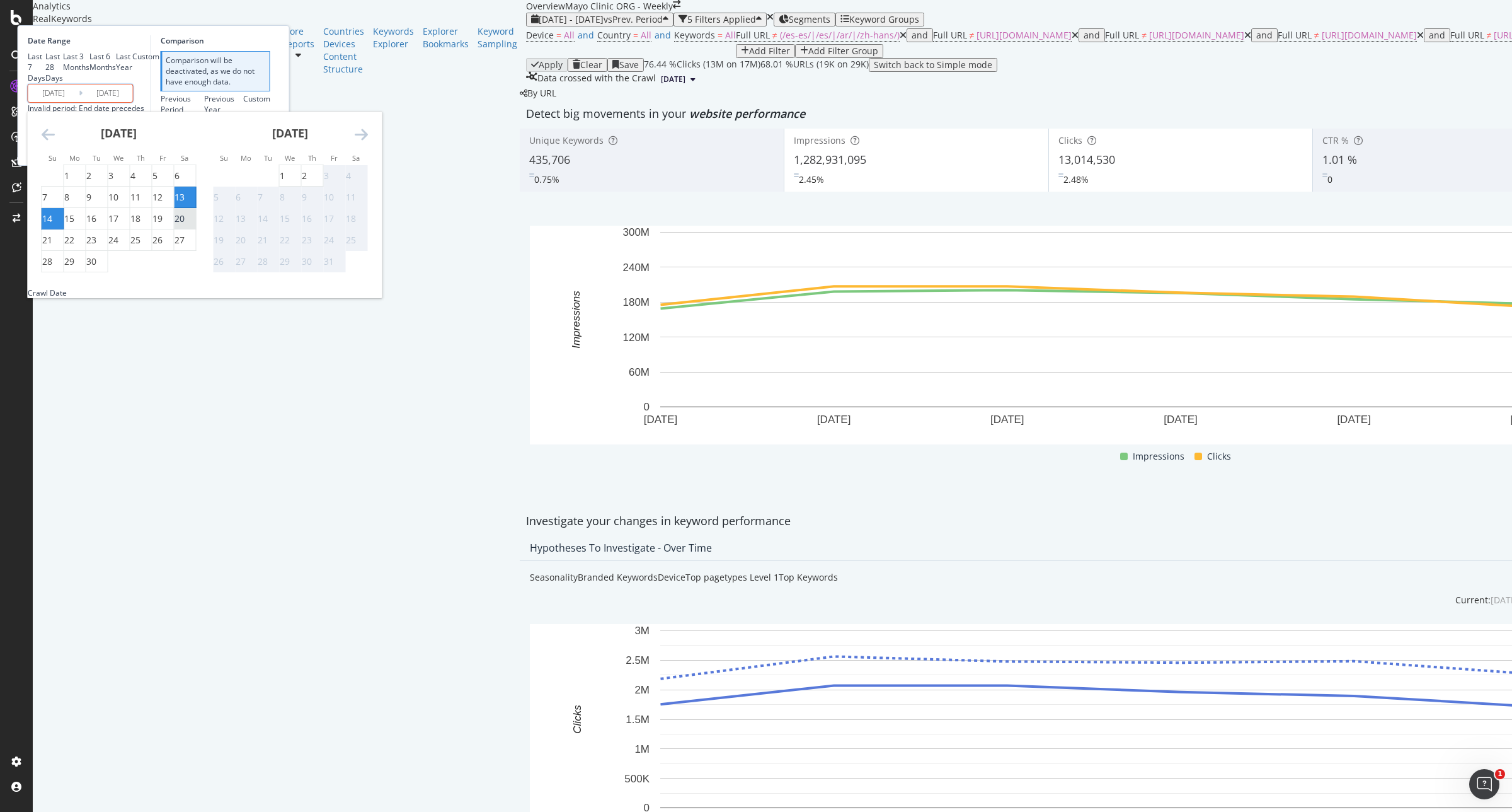
click at [184, 225] on div "20" at bounding box center [180, 218] width 10 height 12
type input "2025/09/20"
type input "2025/09/07"
type input "2025/09/13"
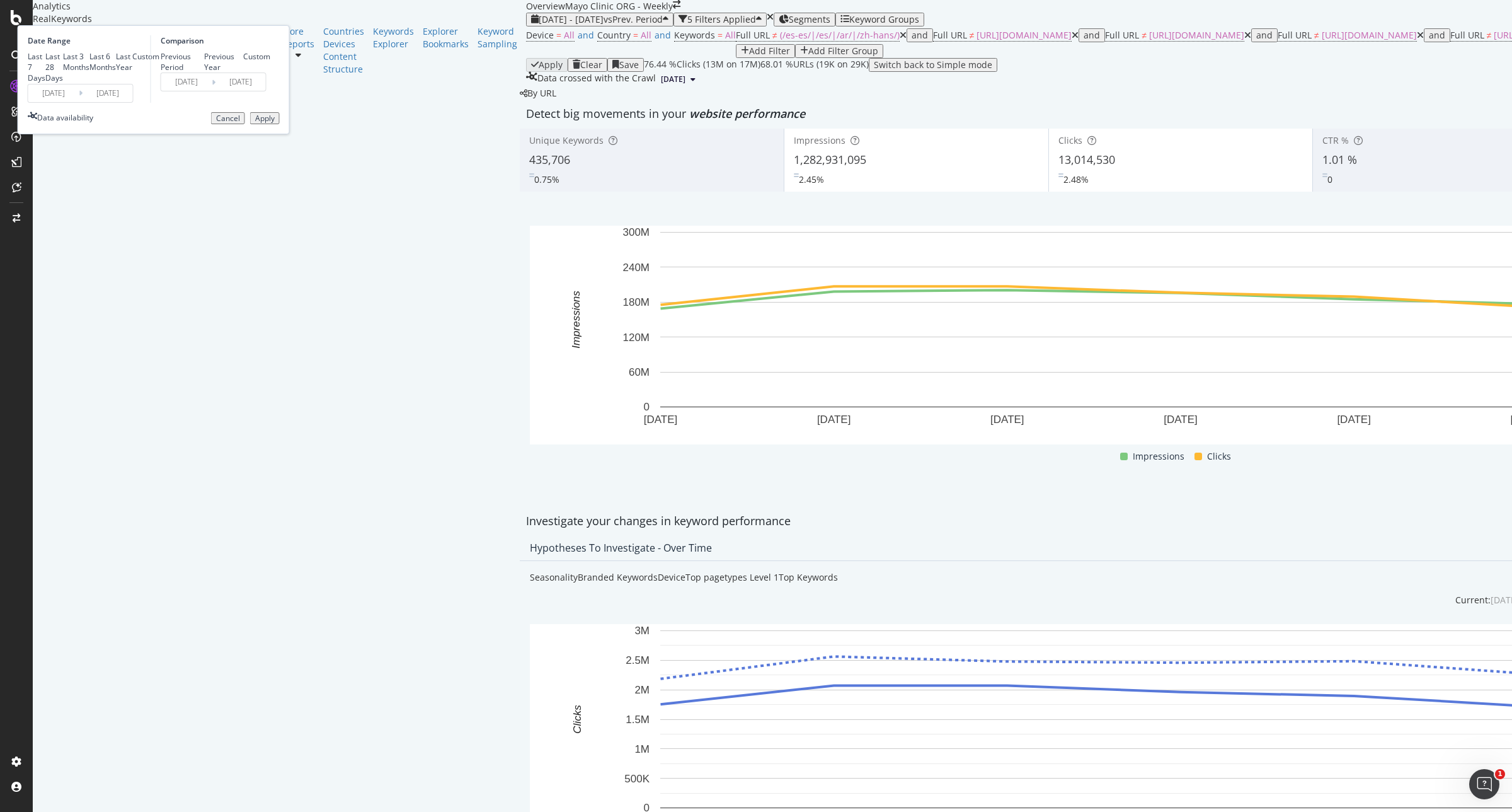
click at [275, 123] on div "Apply" at bounding box center [265, 118] width 20 height 9
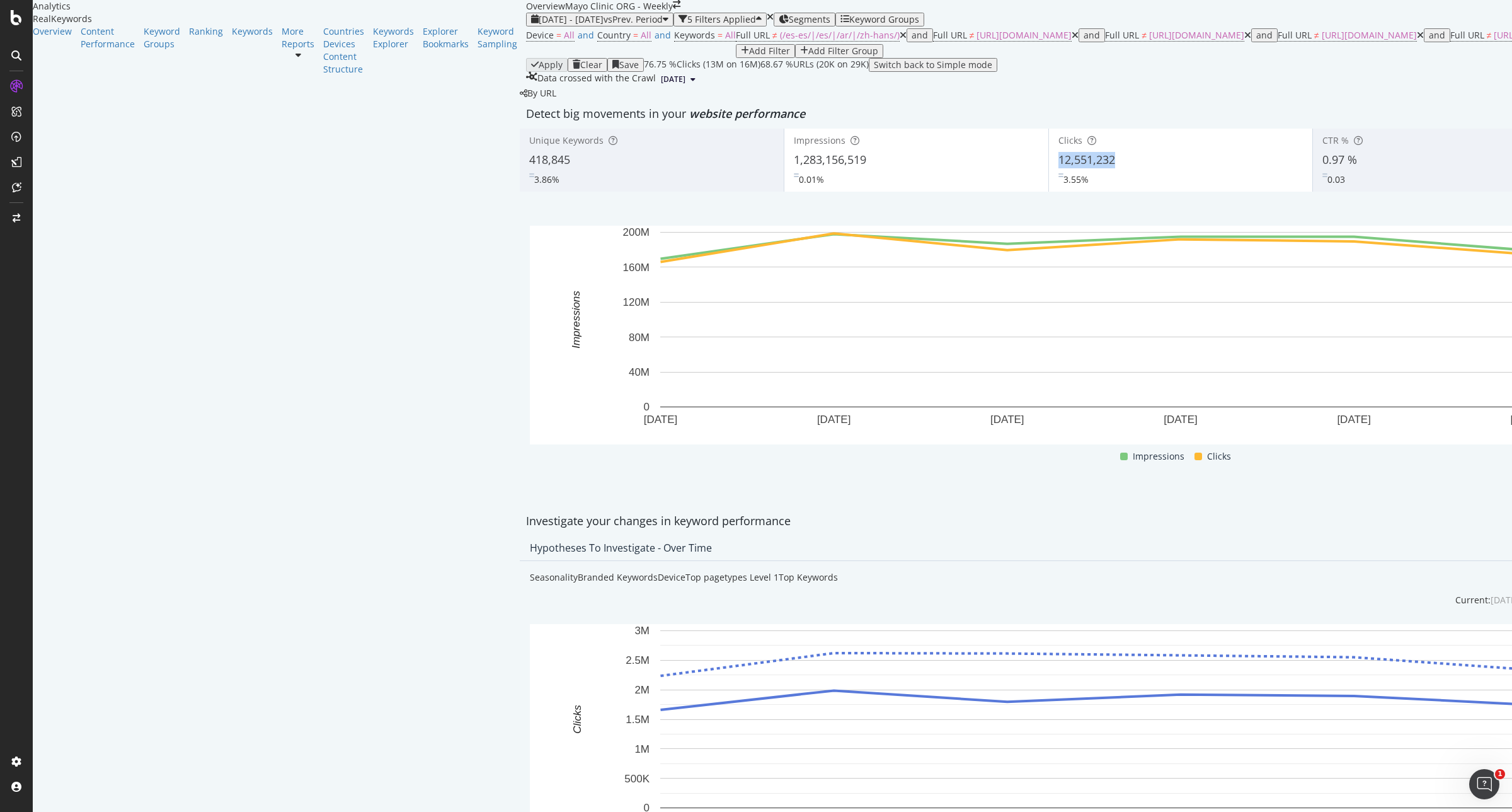
drag, startPoint x: 762, startPoint y: 237, endPoint x: 700, endPoint y: 240, distance: 62.1
click at [1058, 168] on div "12,551,232" at bounding box center [1181, 160] width 245 height 16
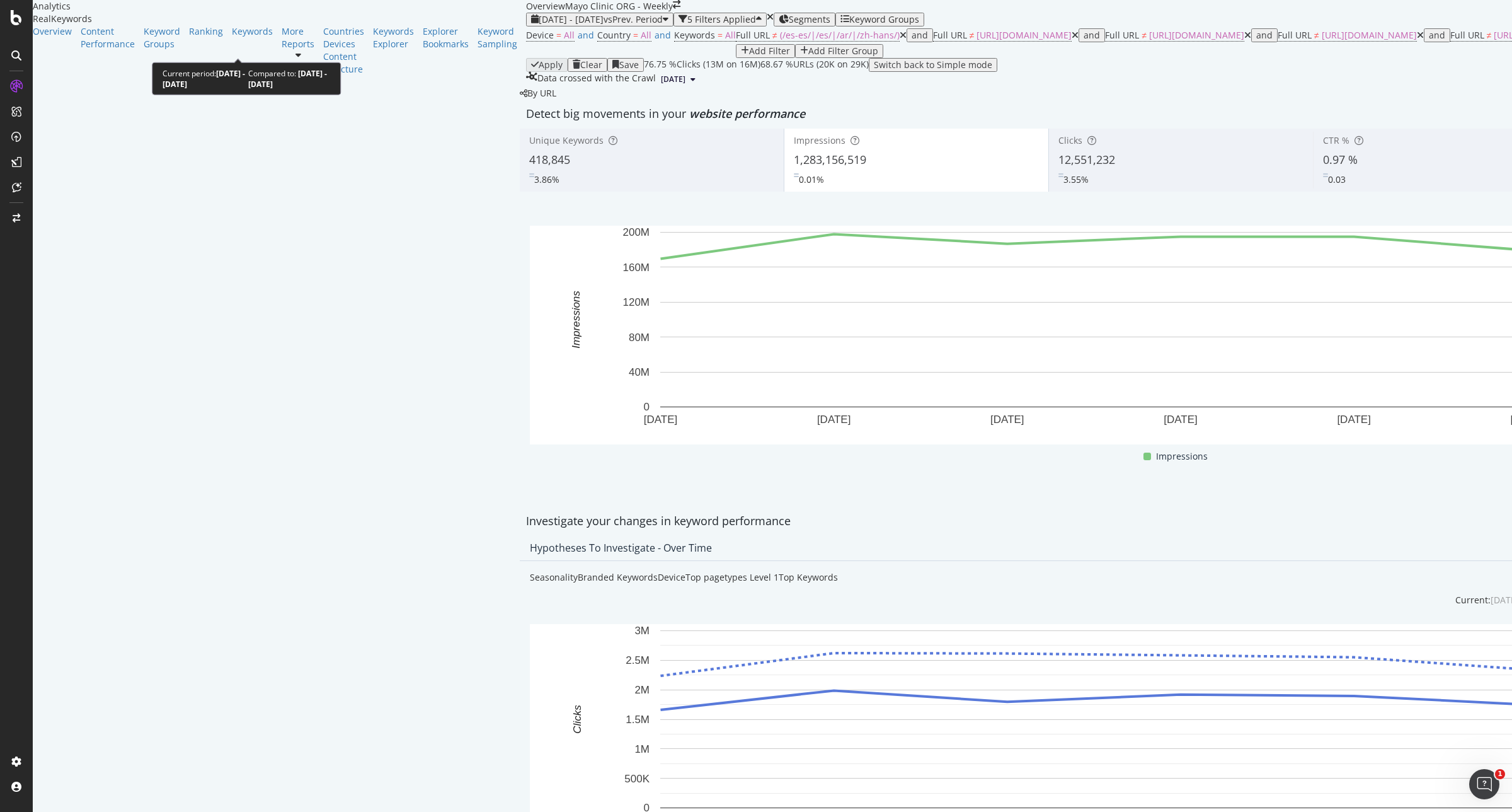
click at [604, 25] on span "vs Prev. Period" at bounding box center [633, 19] width 60 height 12
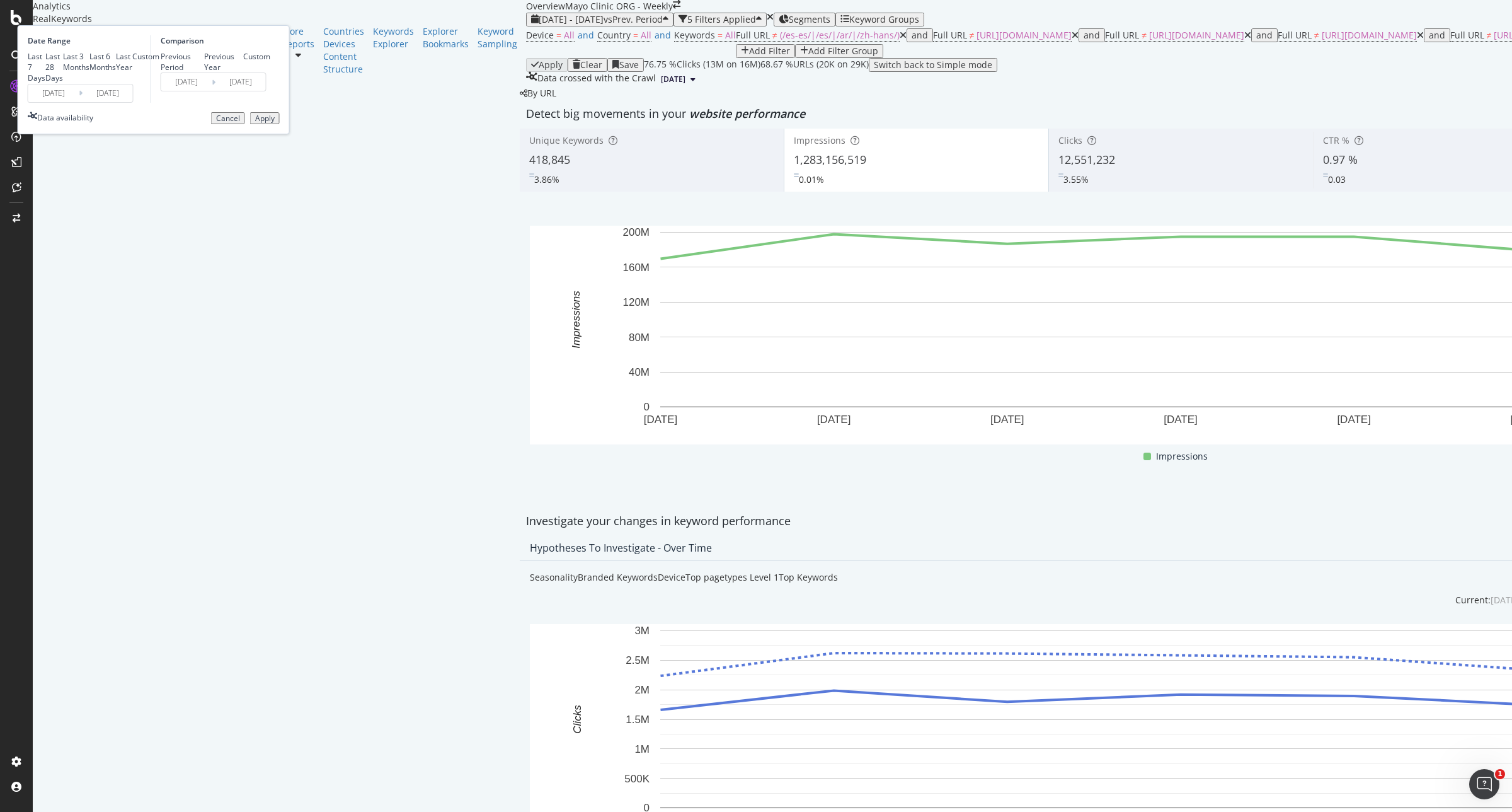
click at [79, 102] on input "2025/09/14" at bounding box center [54, 93] width 51 height 18
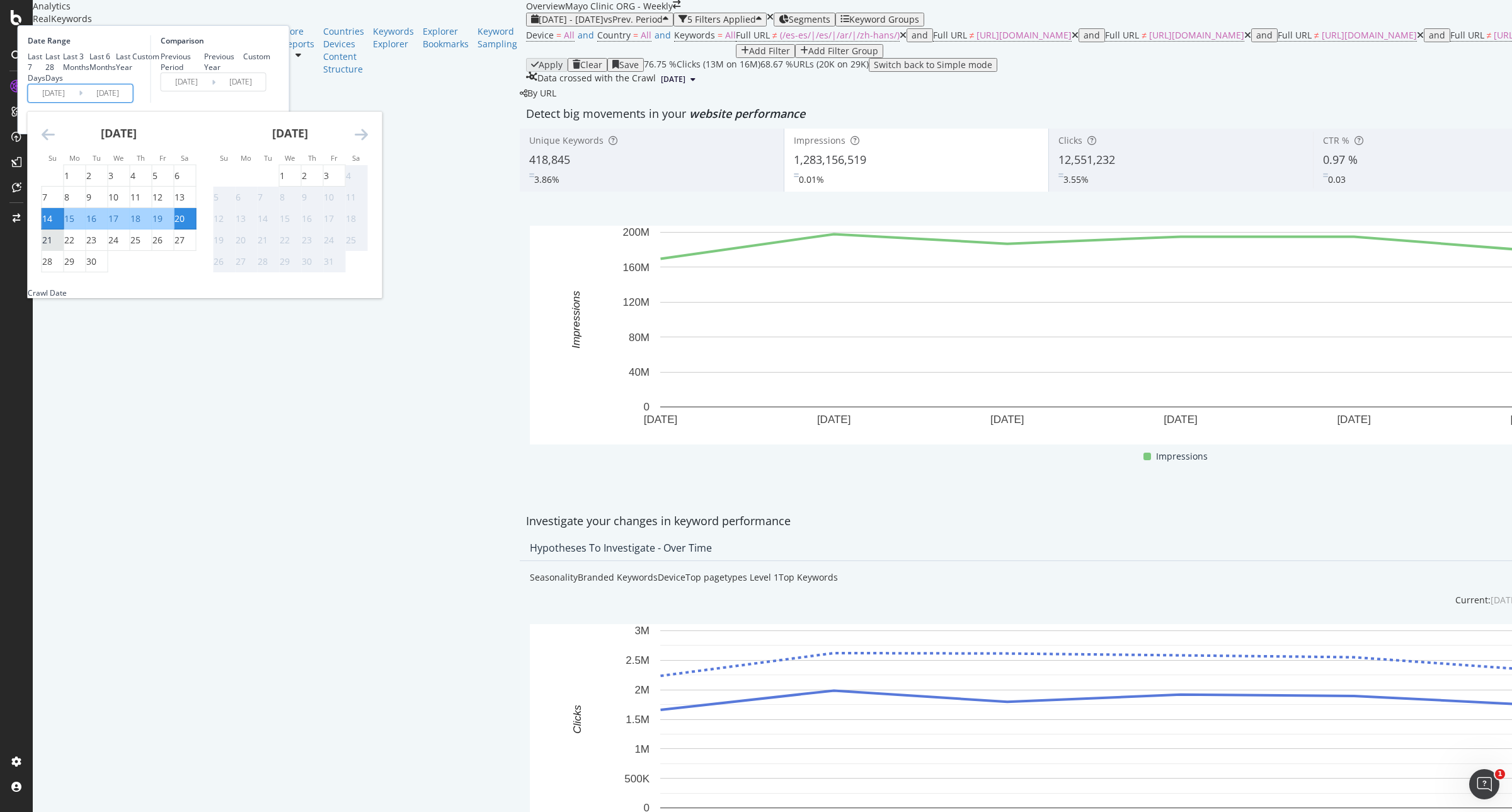
click at [52, 246] on div "21" at bounding box center [47, 240] width 10 height 12
type input "2025/09/21"
click at [184, 246] on div "27" at bounding box center [180, 240] width 10 height 12
type input "2025/09/27"
type input "2025/09/14"
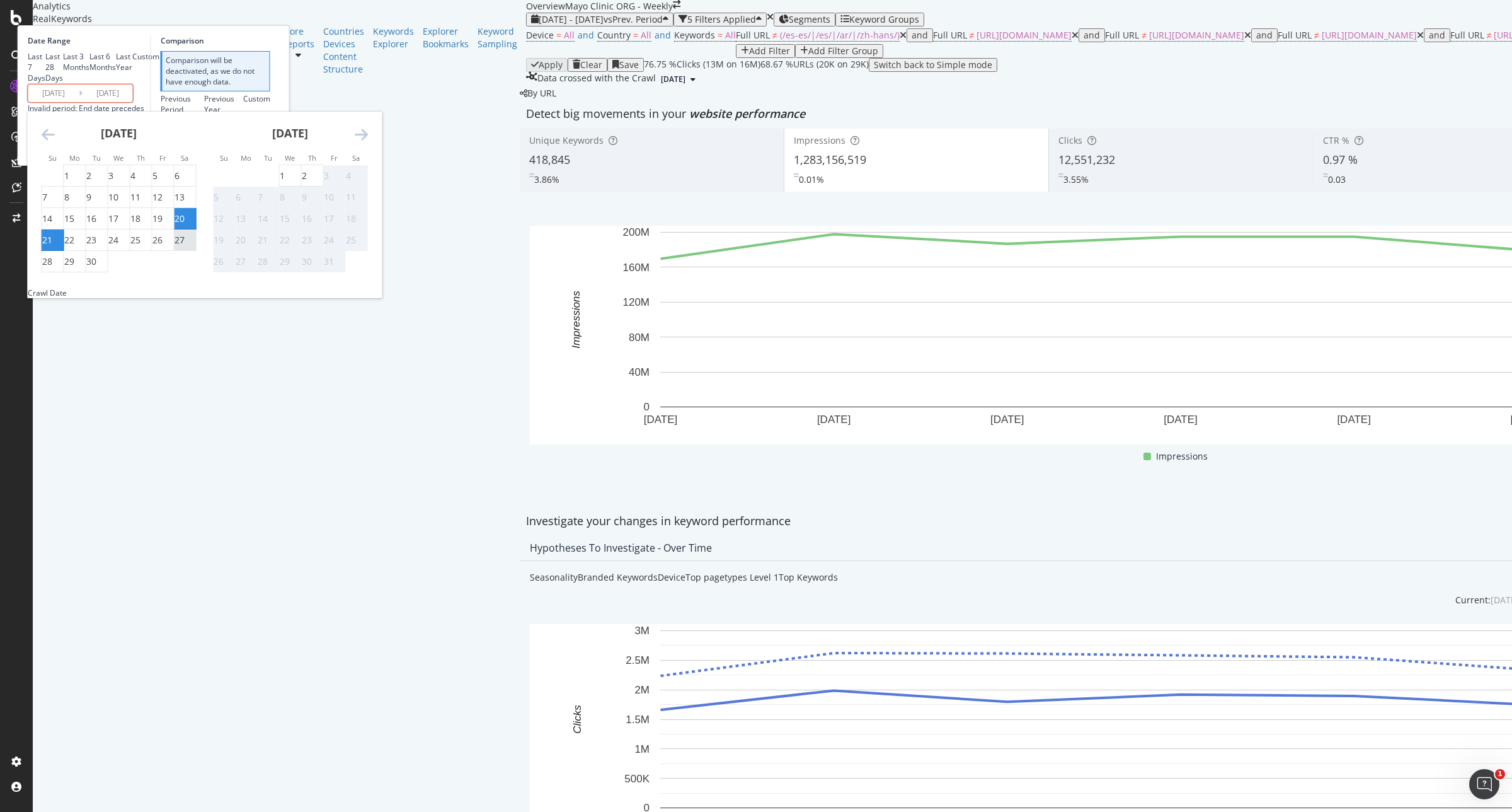
type input "2025/09/20"
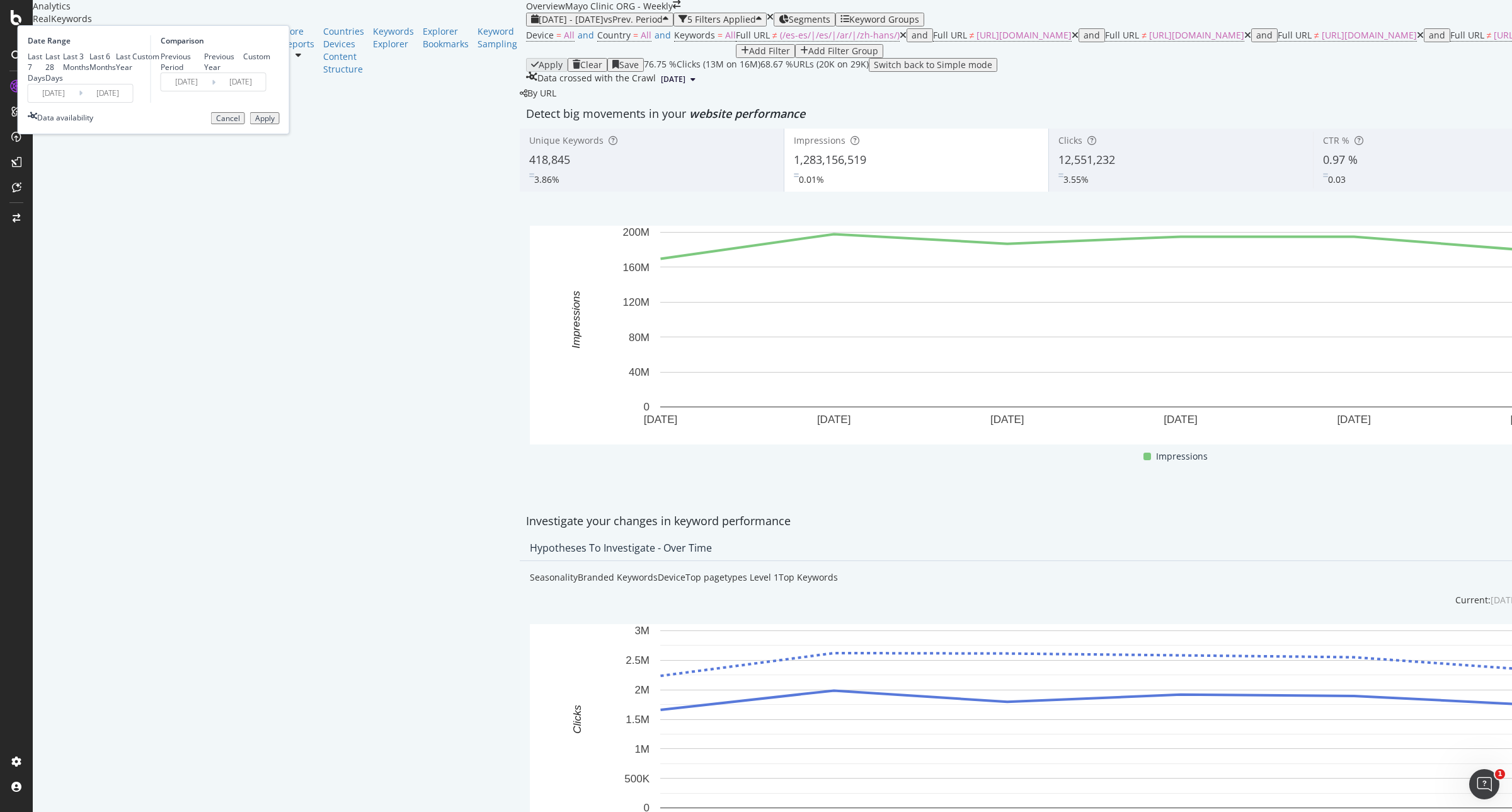
click at [275, 123] on div "Apply" at bounding box center [265, 118] width 20 height 9
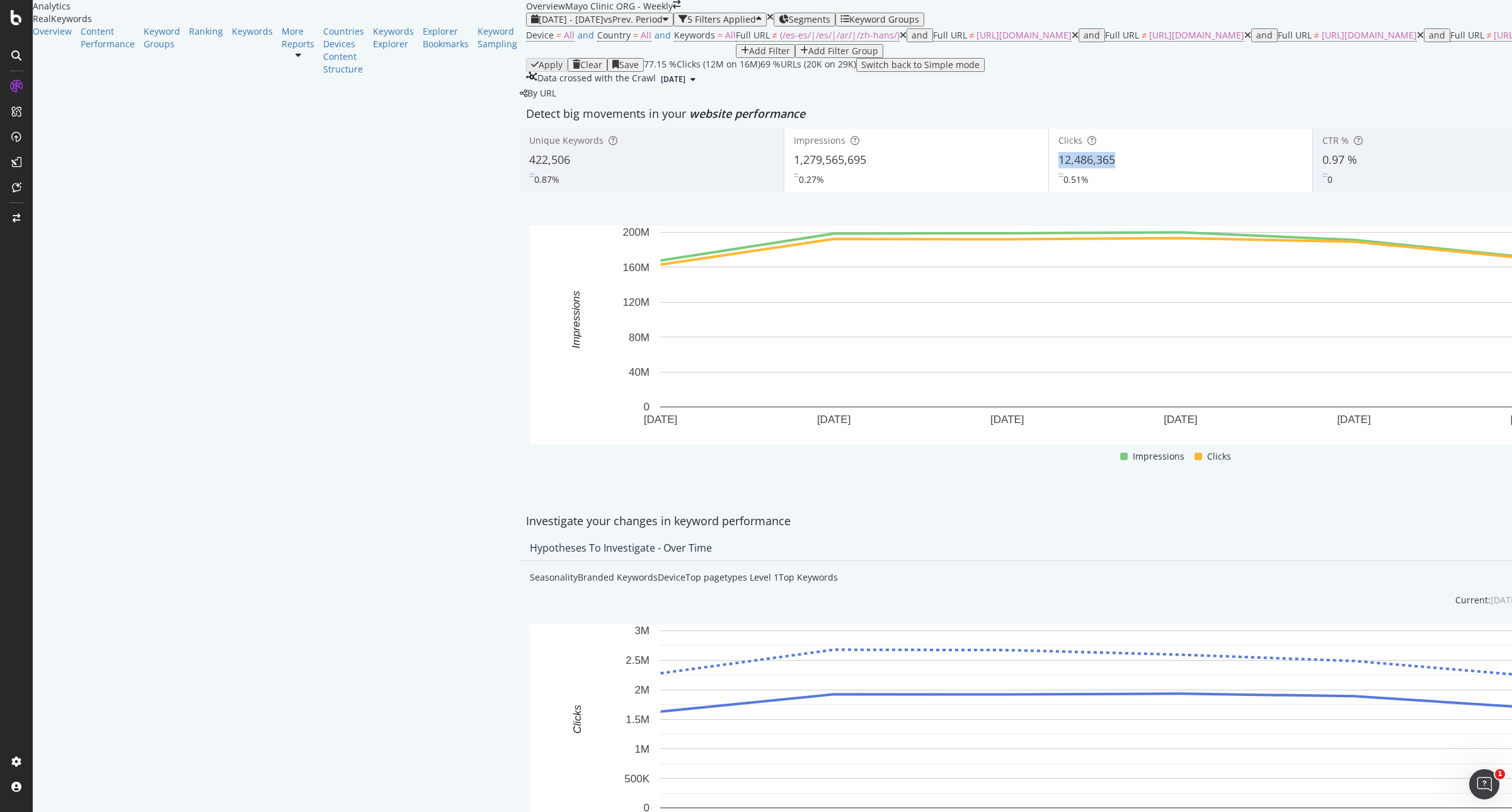
copy span "12,486,365"
drag, startPoint x: 764, startPoint y: 246, endPoint x: 698, endPoint y: 244, distance: 66.0
click at [1058, 168] on div "12,486,365" at bounding box center [1181, 160] width 245 height 16
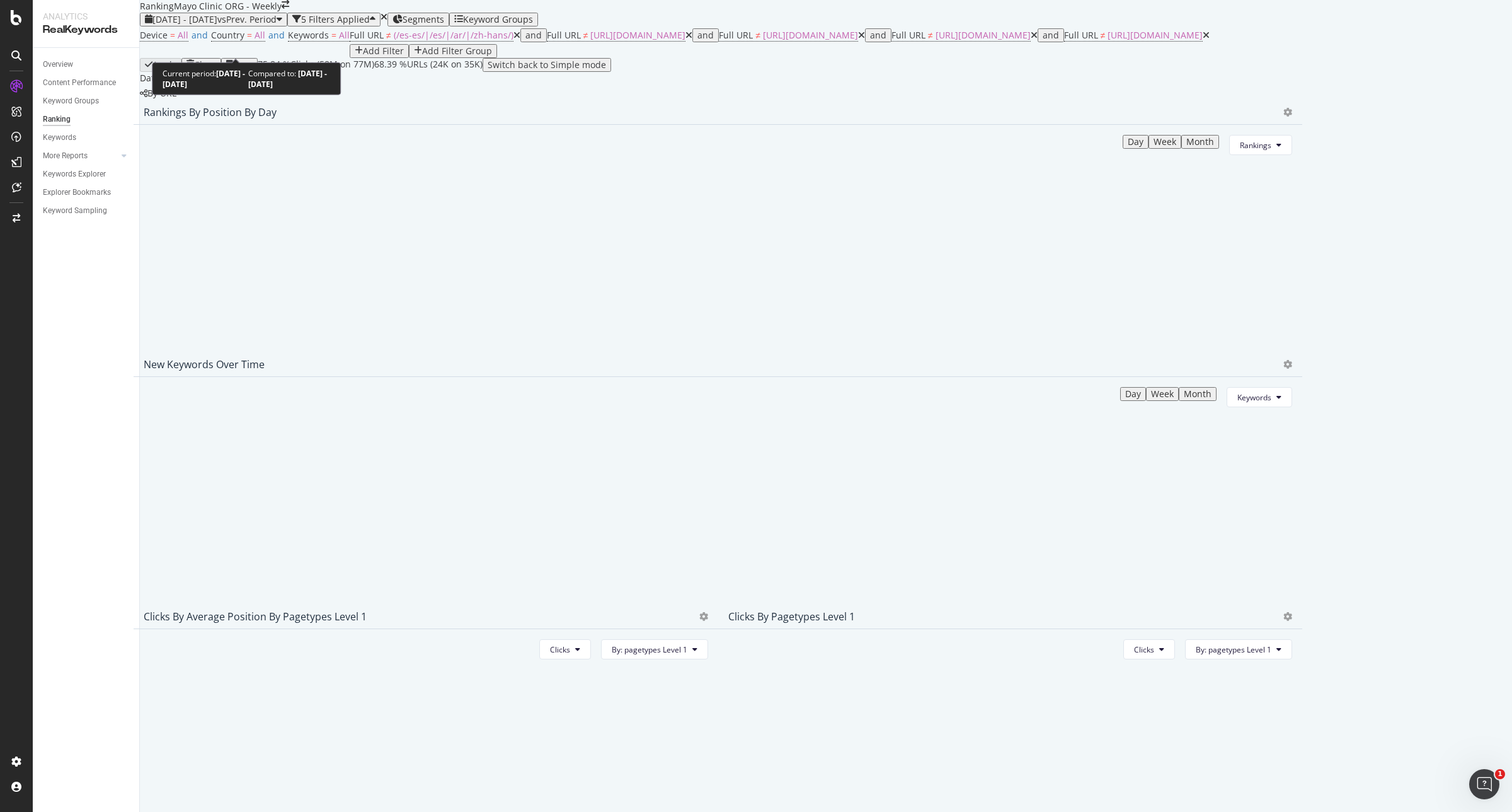
click at [217, 25] on span "2025 Aug. 1st - Aug. 31st" at bounding box center [185, 19] width 65 height 12
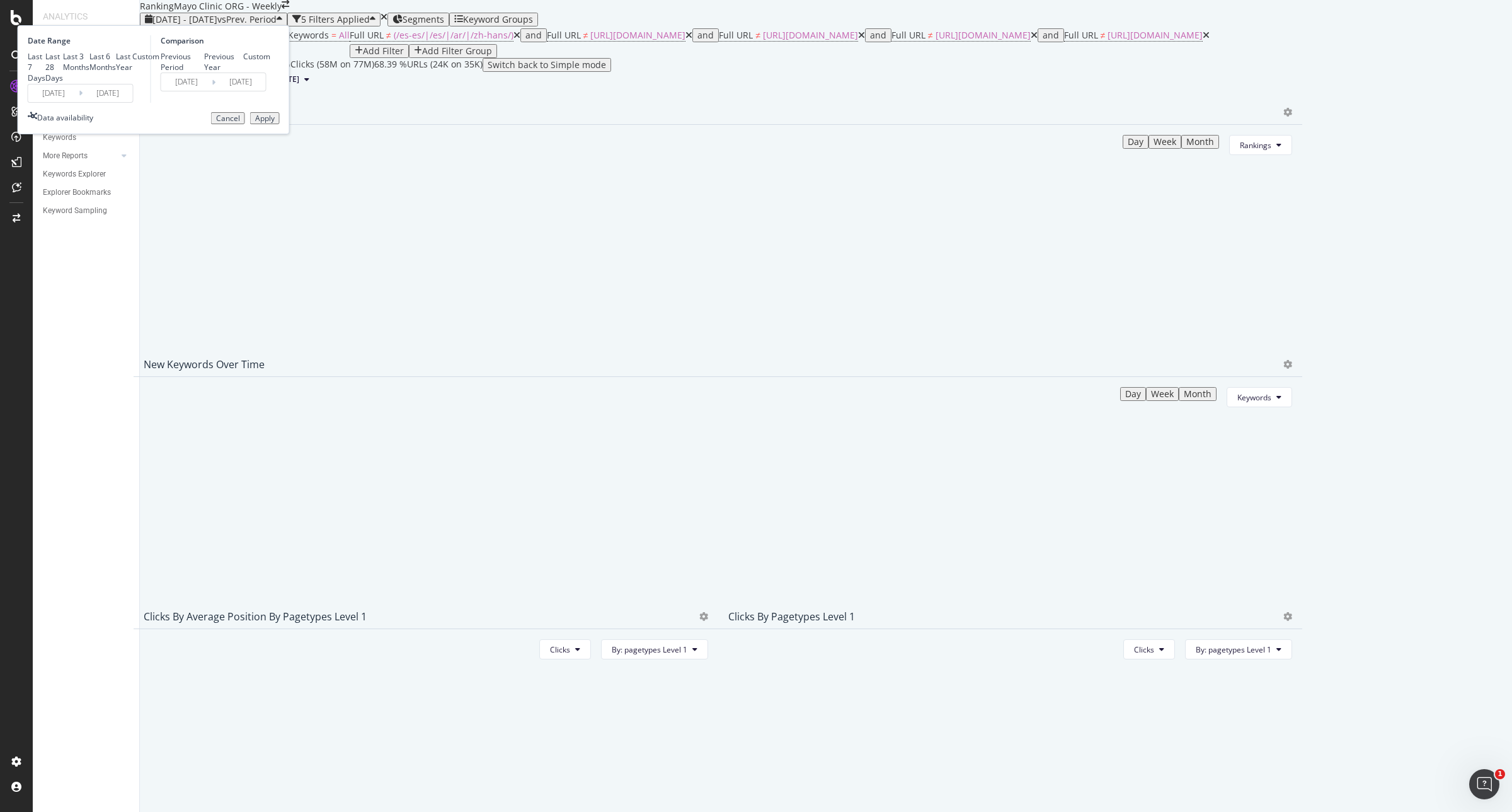
click at [79, 102] on input "[DATE]" at bounding box center [54, 93] width 51 height 18
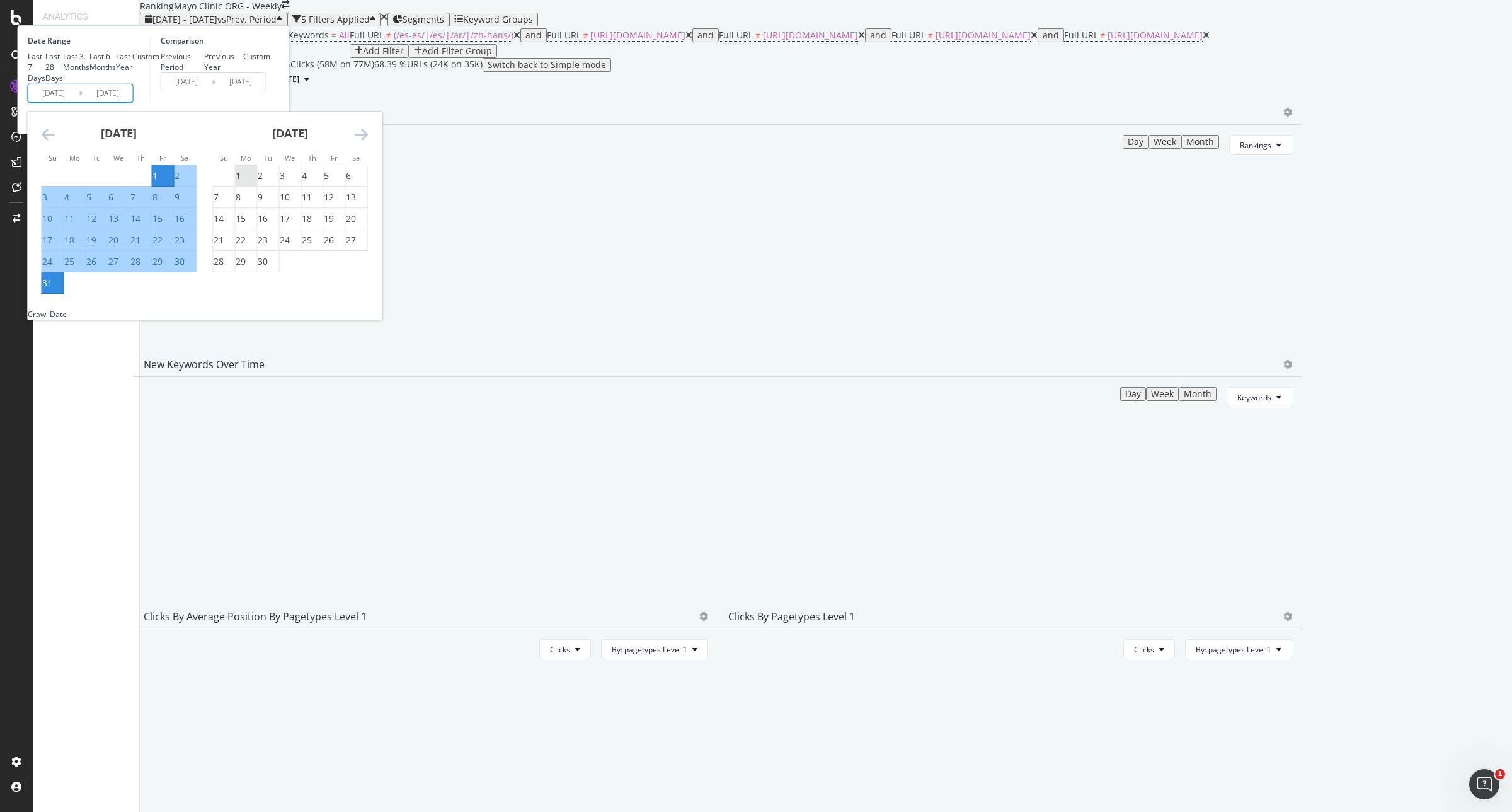
click at [241, 182] on div "1" at bounding box center [238, 175] width 5 height 12
type input "[DATE]"
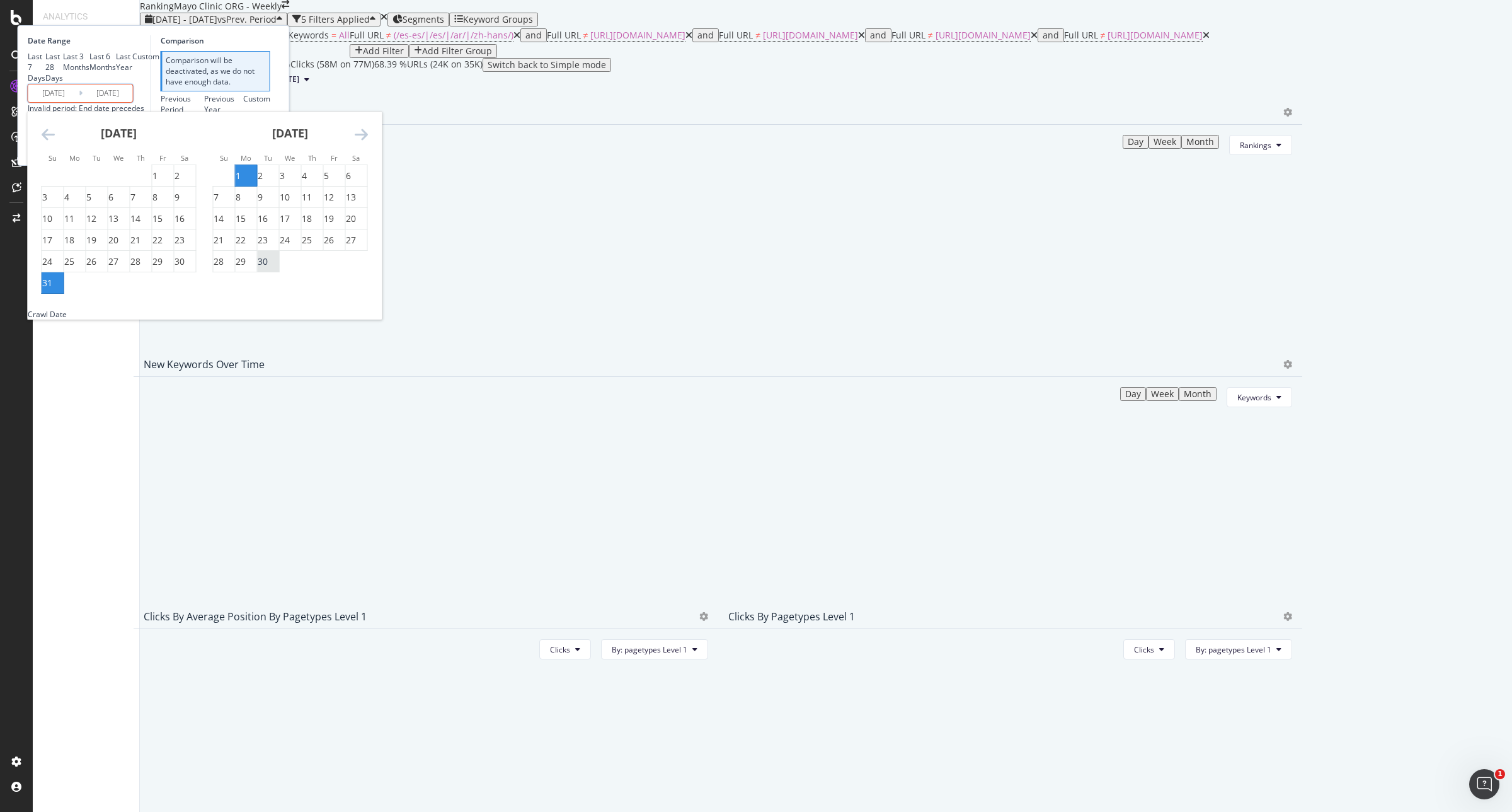
click at [268, 268] on div "30" at bounding box center [263, 261] width 10 height 12
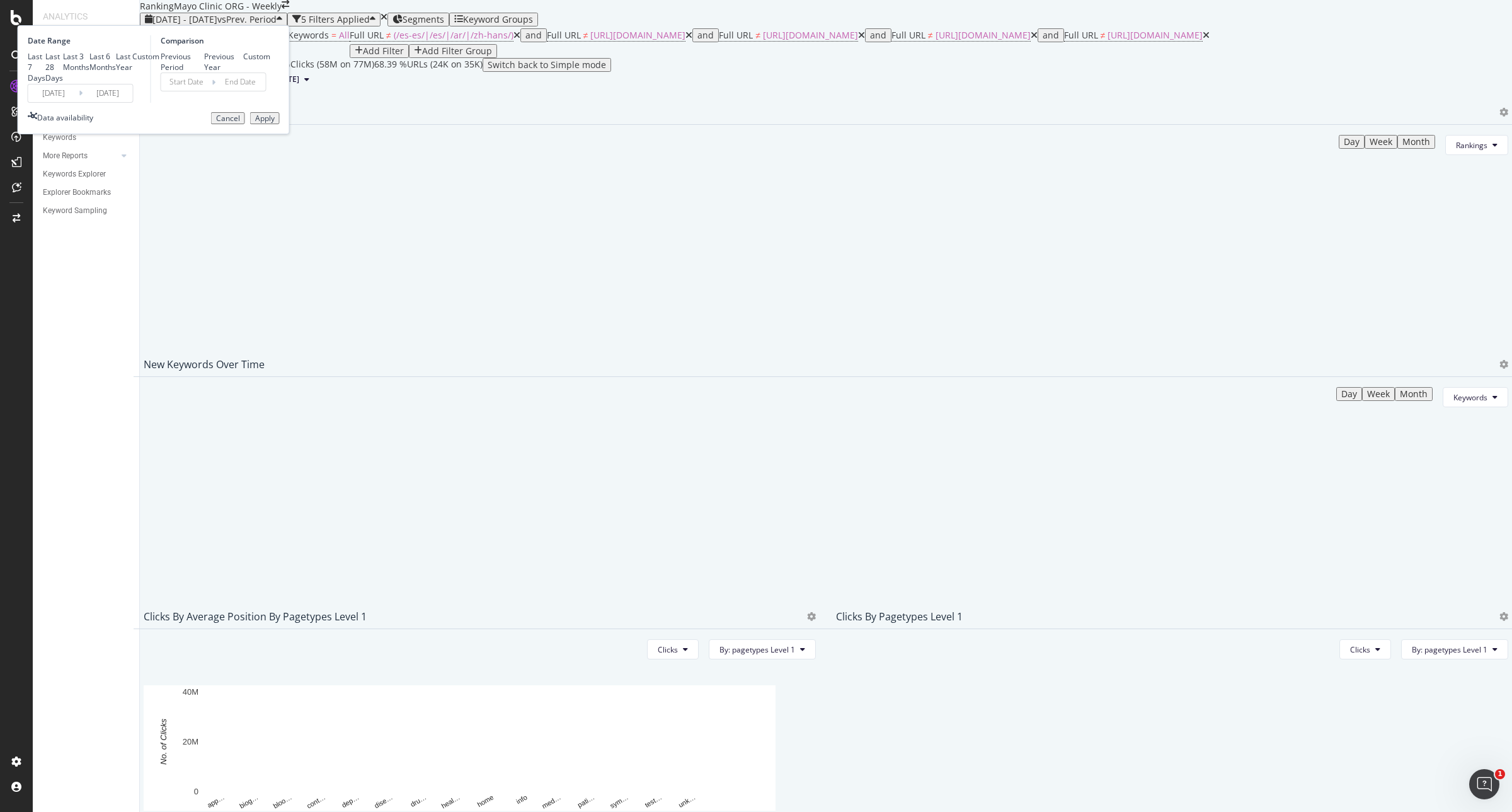
type input "[DATE]"
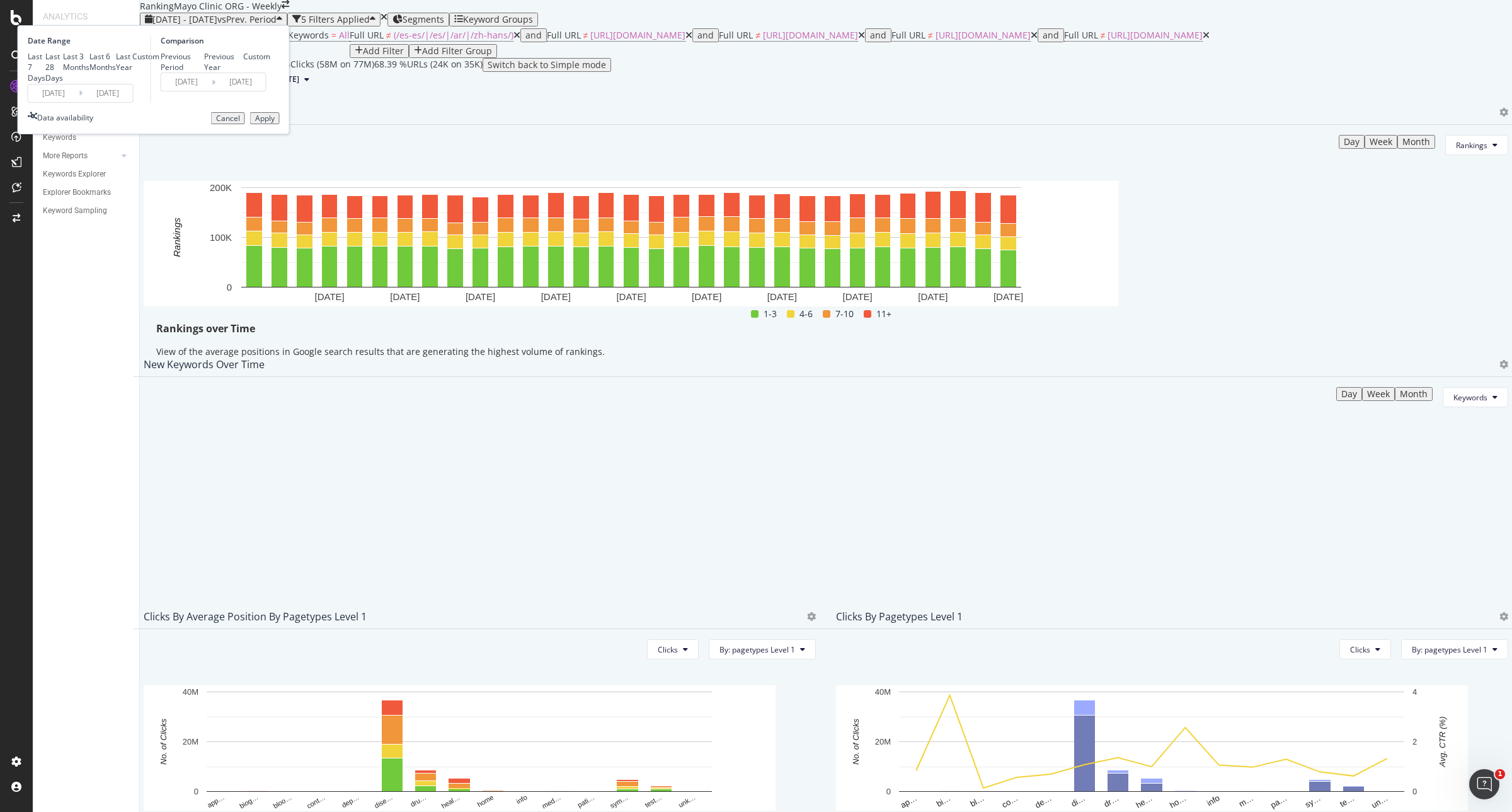
click at [275, 123] on div "Apply" at bounding box center [265, 118] width 20 height 9
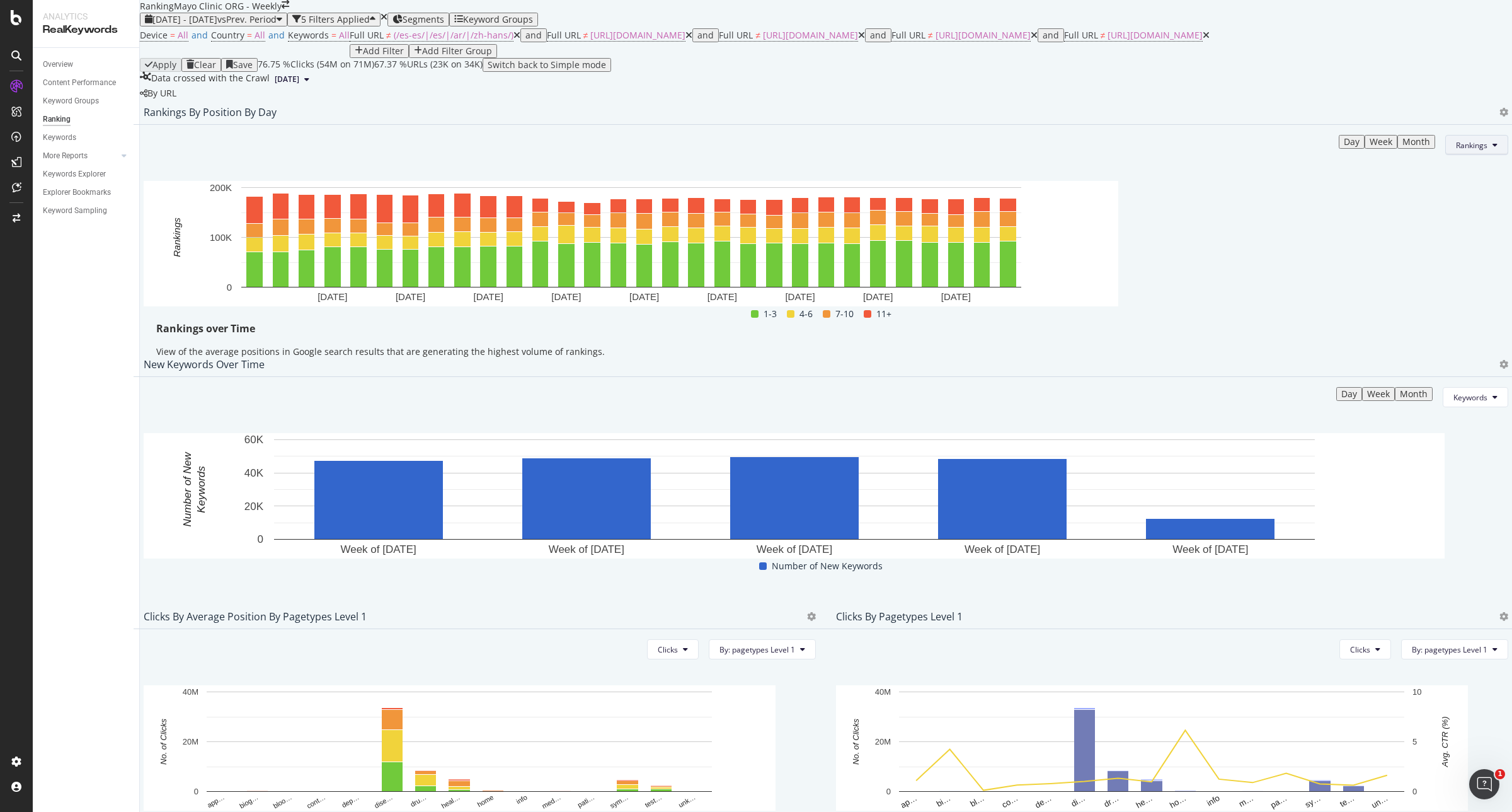
click at [1453, 155] on button "Rankings" at bounding box center [1477, 144] width 63 height 20
click at [1432, 284] on div "Clicks" at bounding box center [1442, 291] width 68 height 18
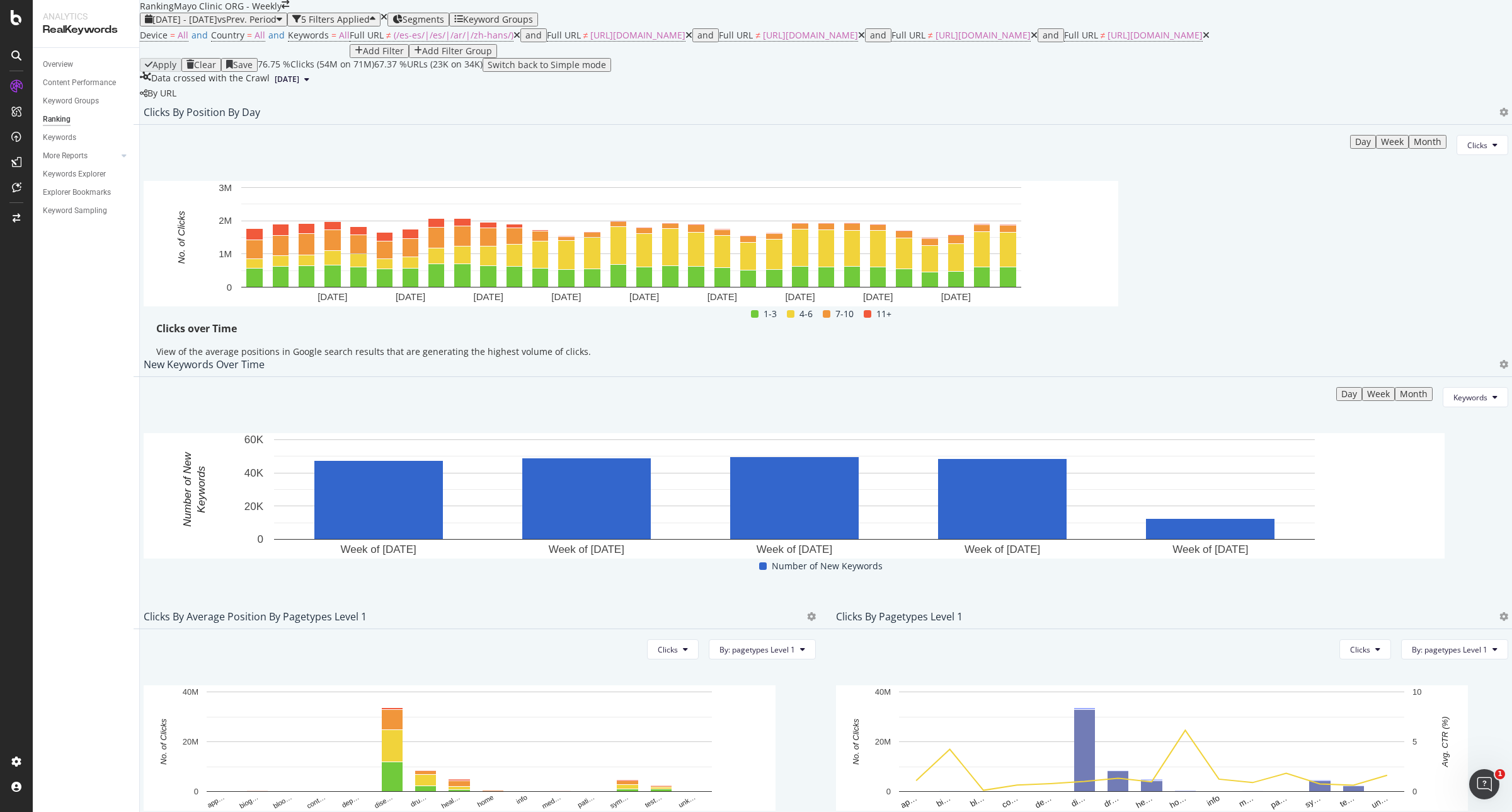
click at [1500, 118] on div at bounding box center [1504, 112] width 9 height 12
click at [1500, 117] on icon at bounding box center [1504, 112] width 9 height 9
click at [1431, 250] on span "Export as CSV" at bounding box center [1417, 245] width 70 height 11
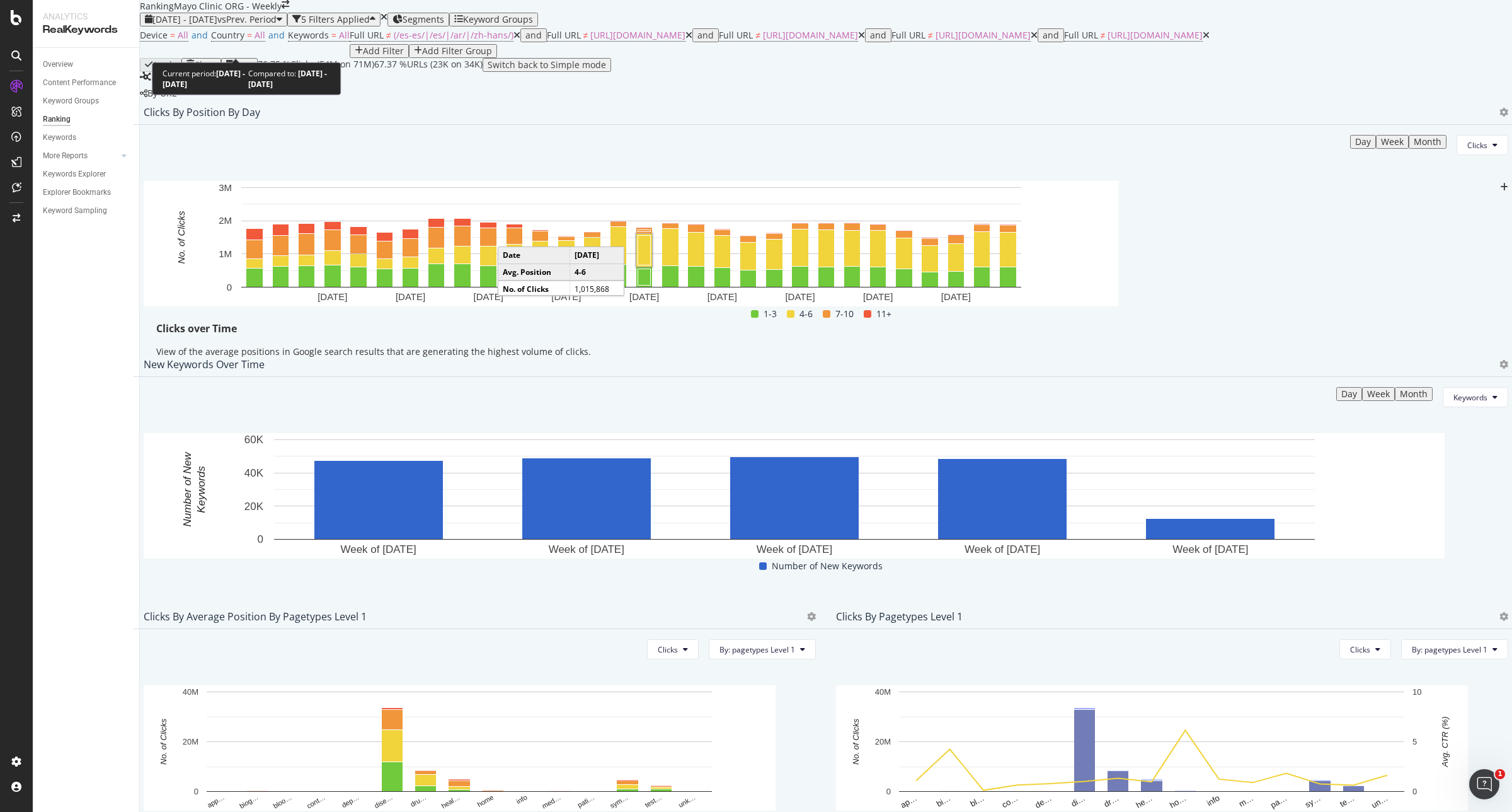
click at [203, 25] on span "[DATE] - [DATE]" at bounding box center [185, 19] width 65 height 12
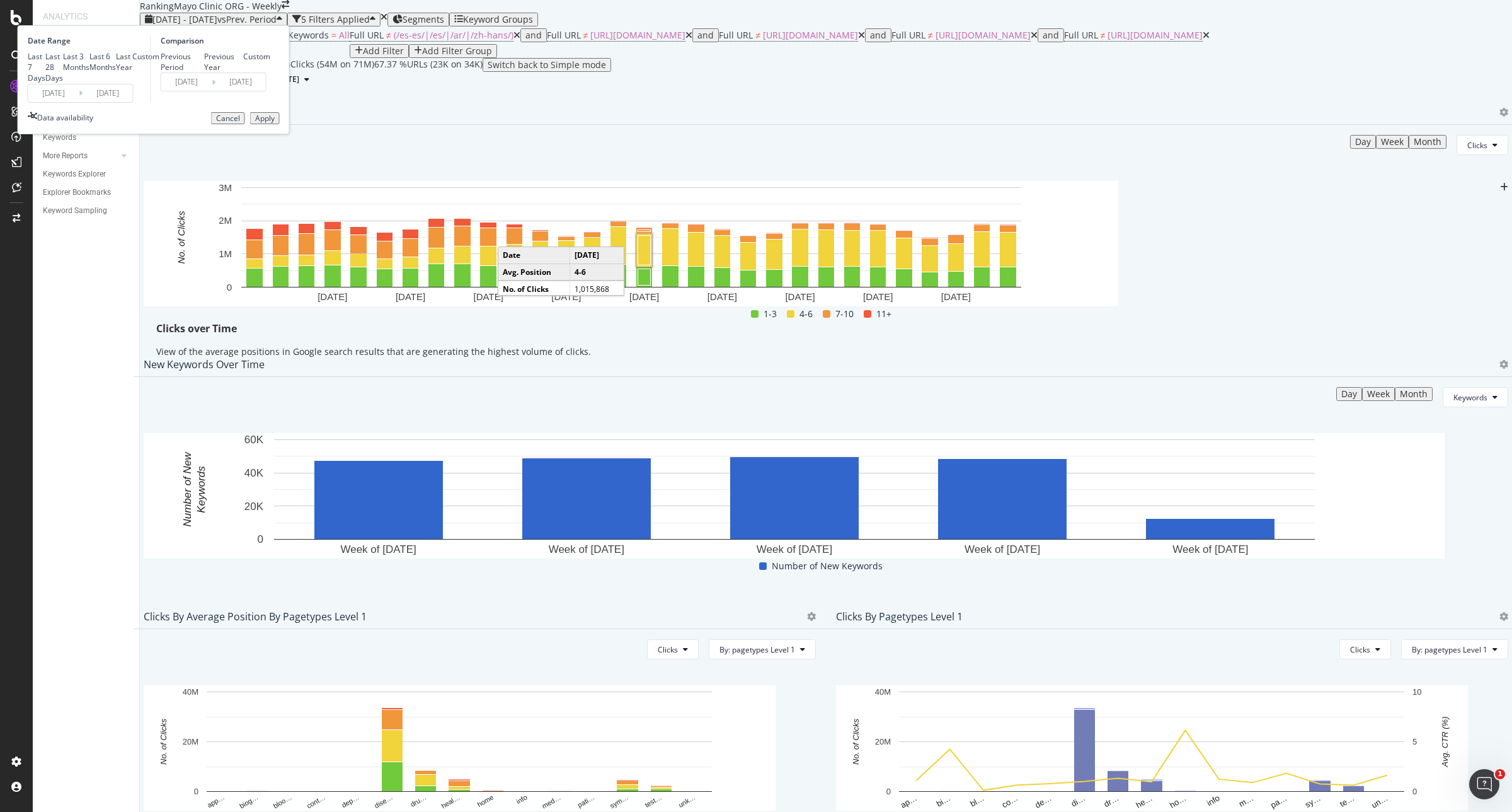
click at [79, 102] on input "[DATE]" at bounding box center [54, 93] width 51 height 18
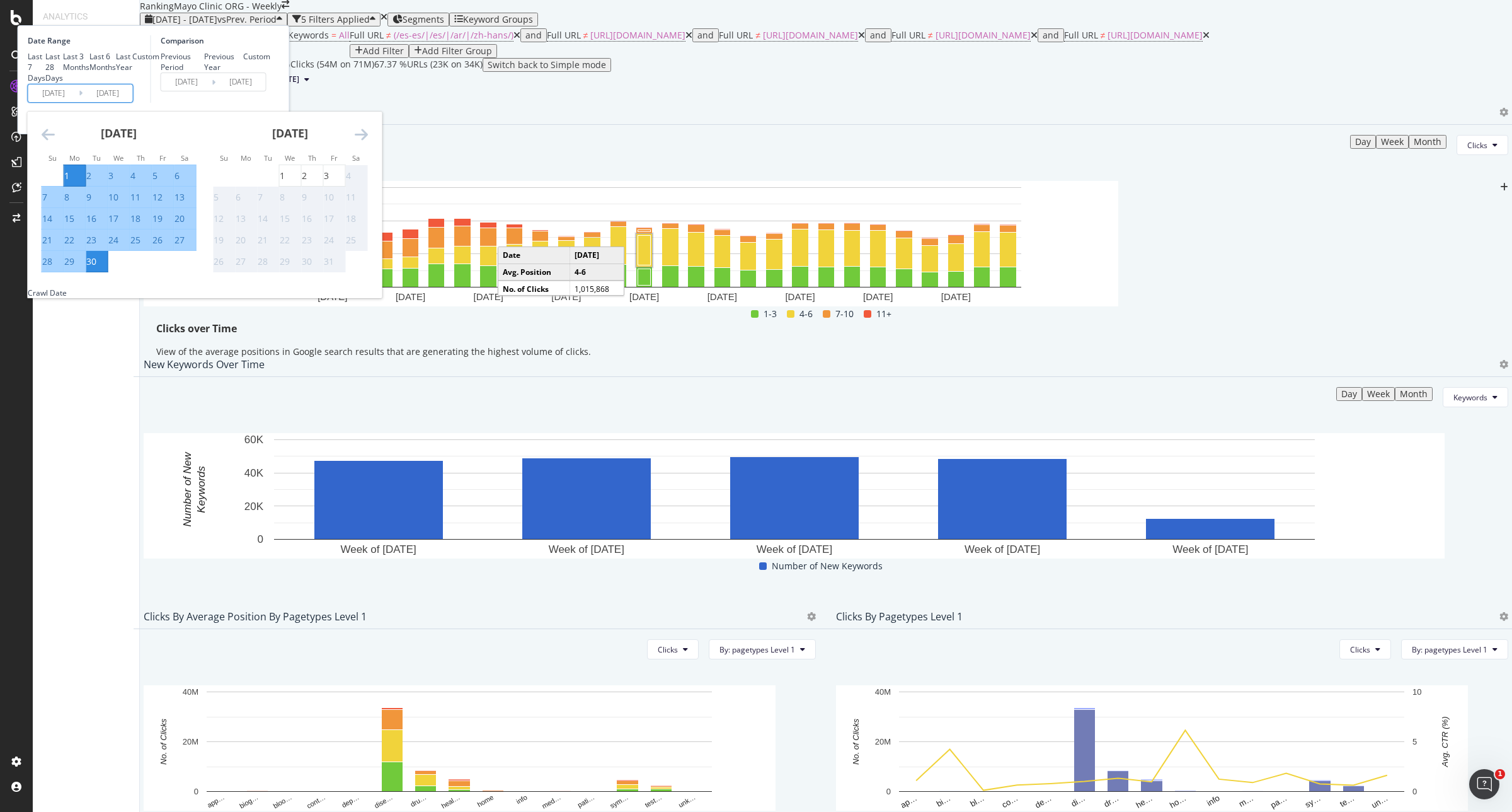
click at [55, 142] on icon "Move backward to switch to the previous month." at bounding box center [48, 134] width 13 height 16
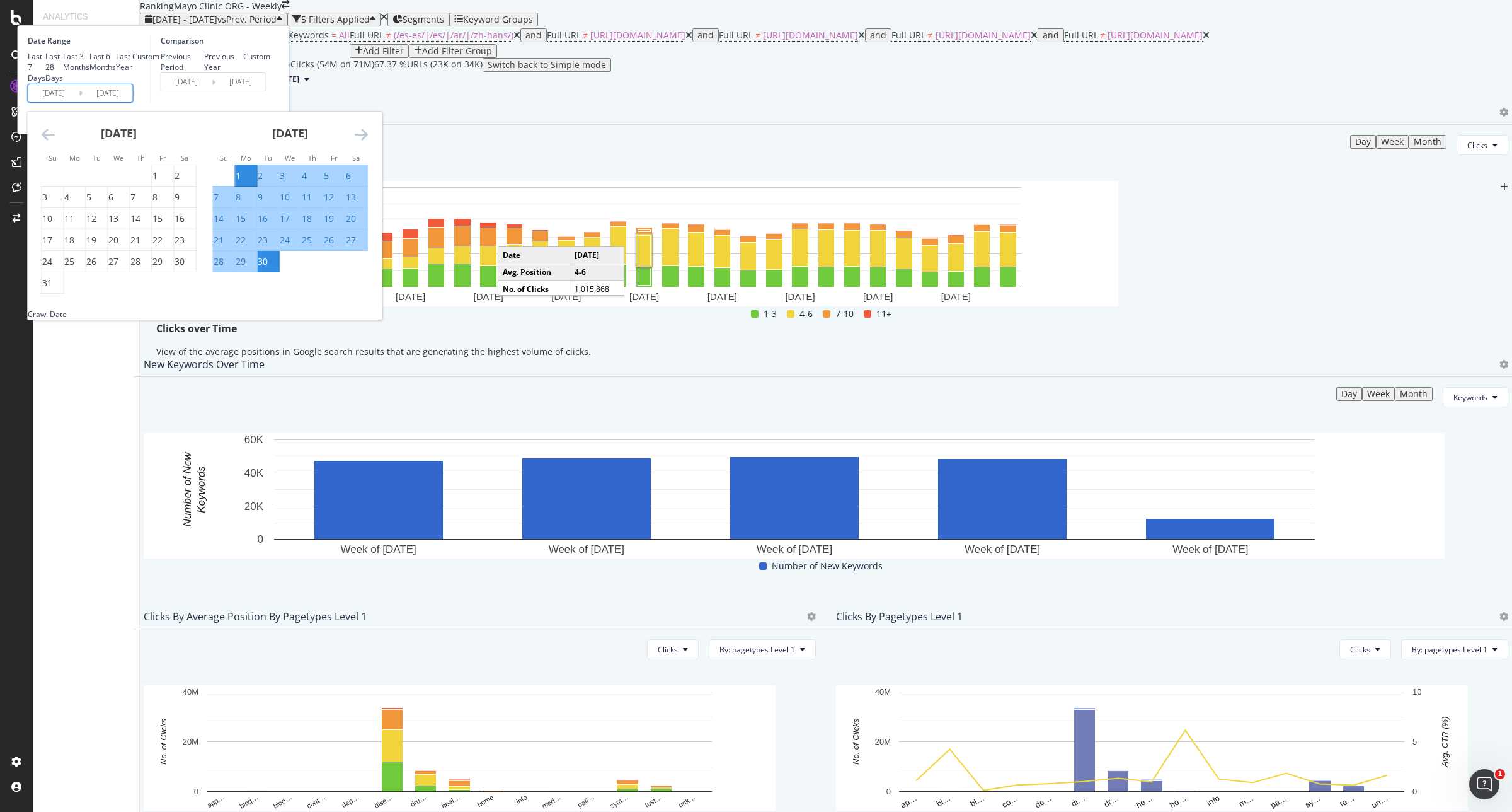
click at [55, 142] on icon "Move backward to switch to the previous month." at bounding box center [48, 134] width 13 height 16
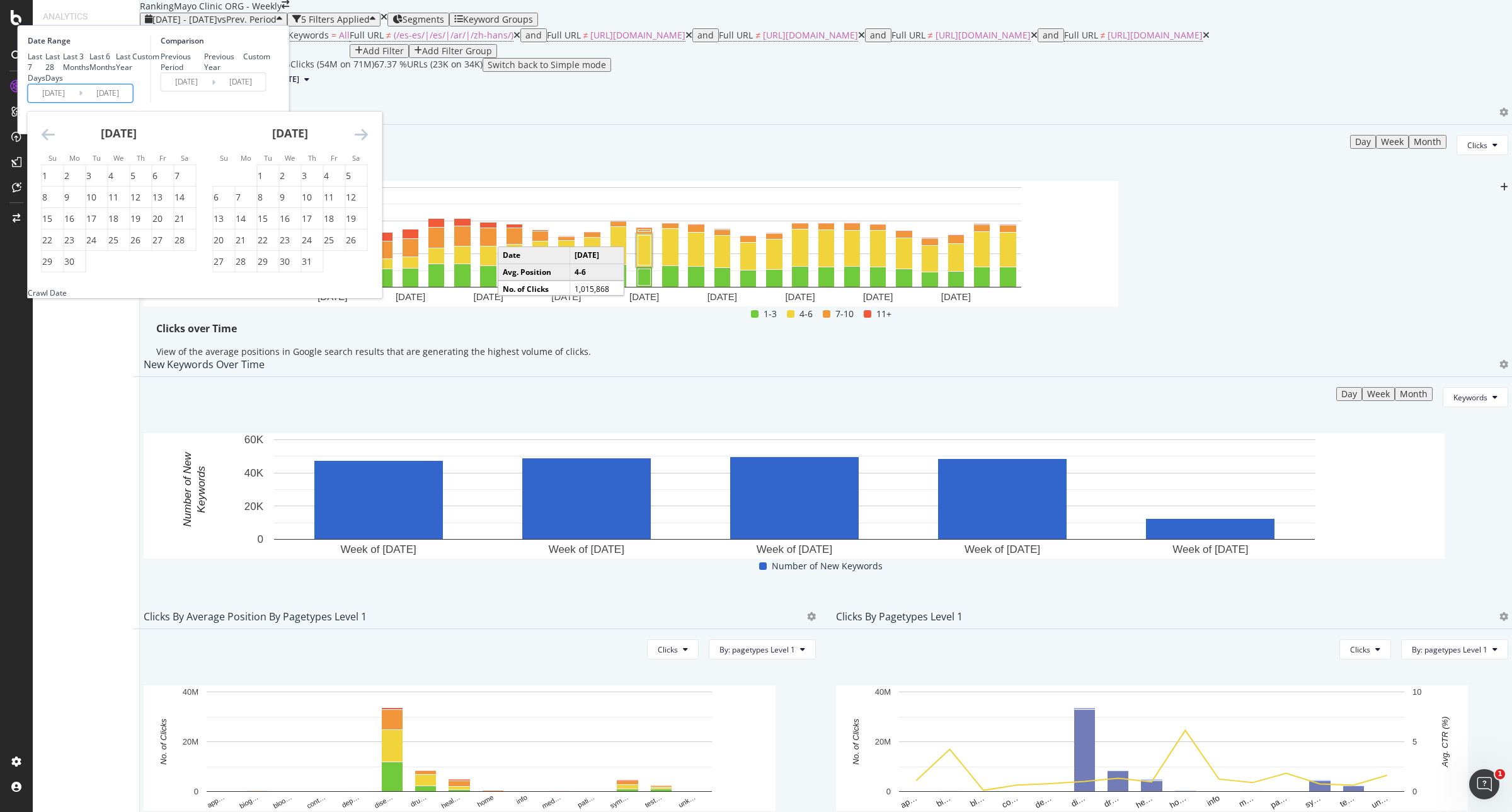
click at [55, 142] on icon "Move backward to switch to the previous month." at bounding box center [48, 134] width 13 height 16
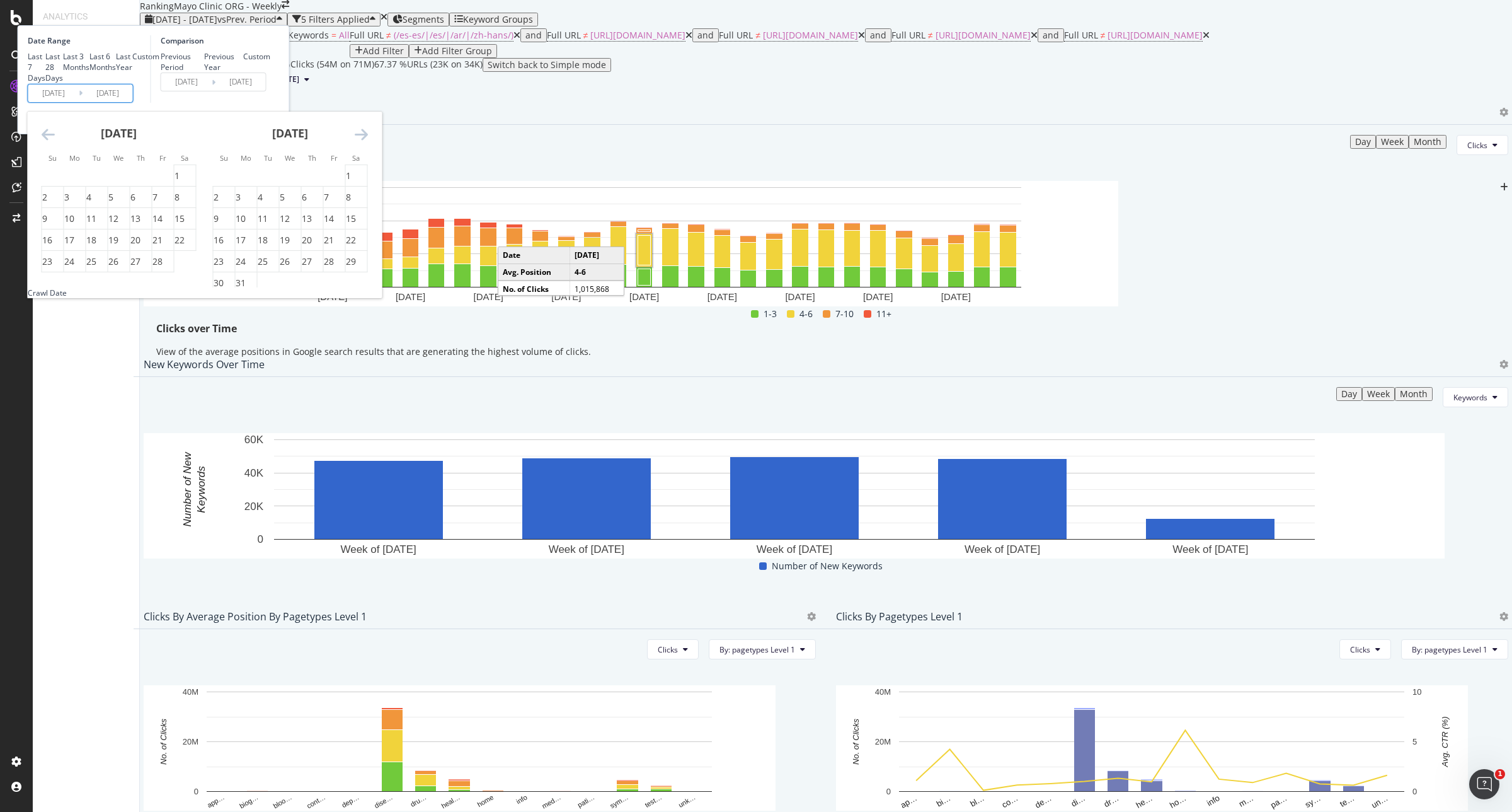
click at [55, 142] on icon "Move backward to switch to the previous month." at bounding box center [48, 134] width 13 height 16
click at [47, 182] on div "1" at bounding box center [45, 175] width 5 height 12
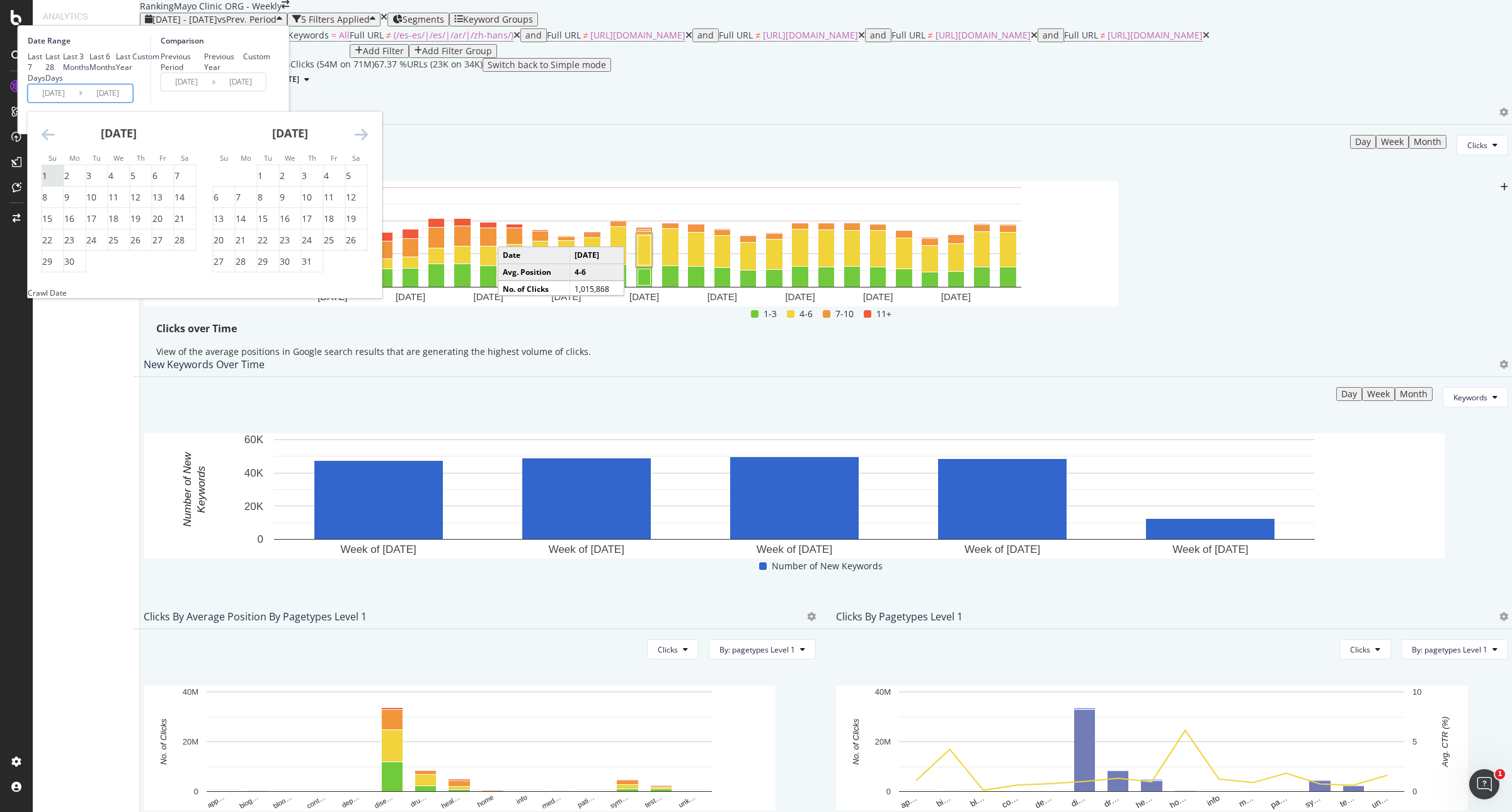
type input "[DATE]"
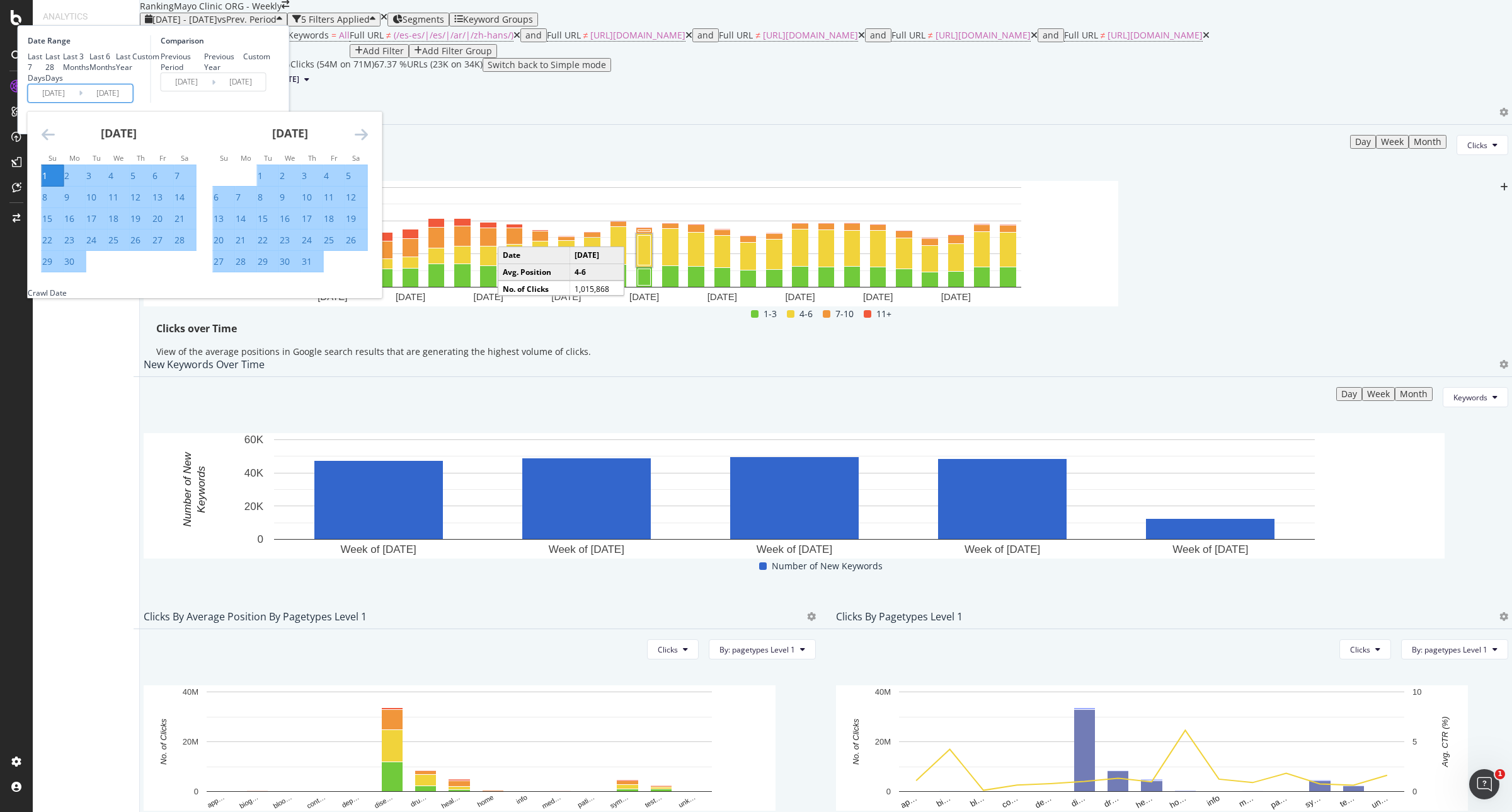
click at [74, 268] on div "30" at bounding box center [69, 261] width 10 height 12
type input "[DATE]"
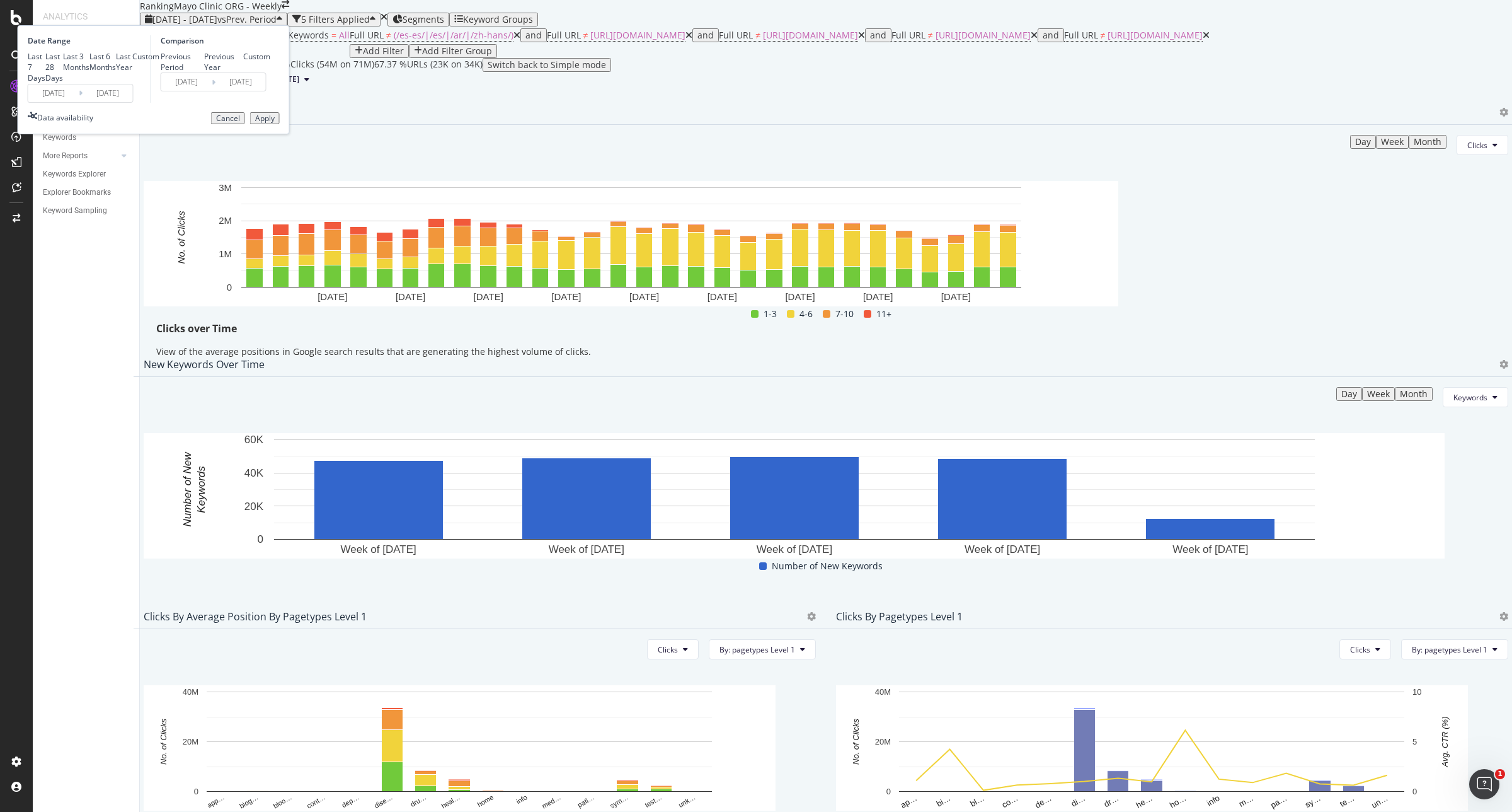
click at [275, 123] on div "Apply" at bounding box center [265, 118] width 20 height 9
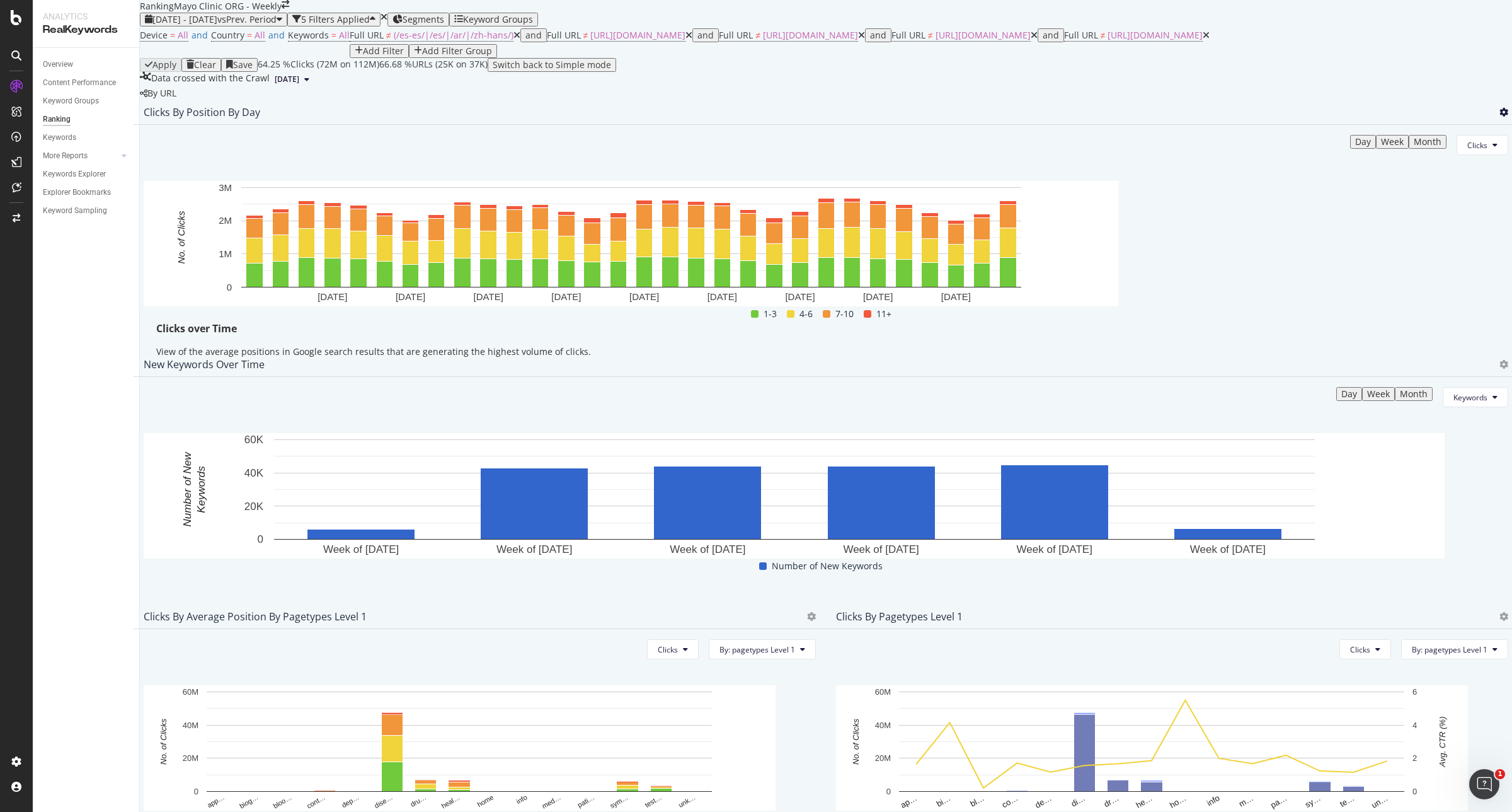
click at [1500, 117] on icon at bounding box center [1504, 112] width 9 height 9
click at [1418, 239] on span "Export as CSV" at bounding box center [1417, 245] width 70 height 11
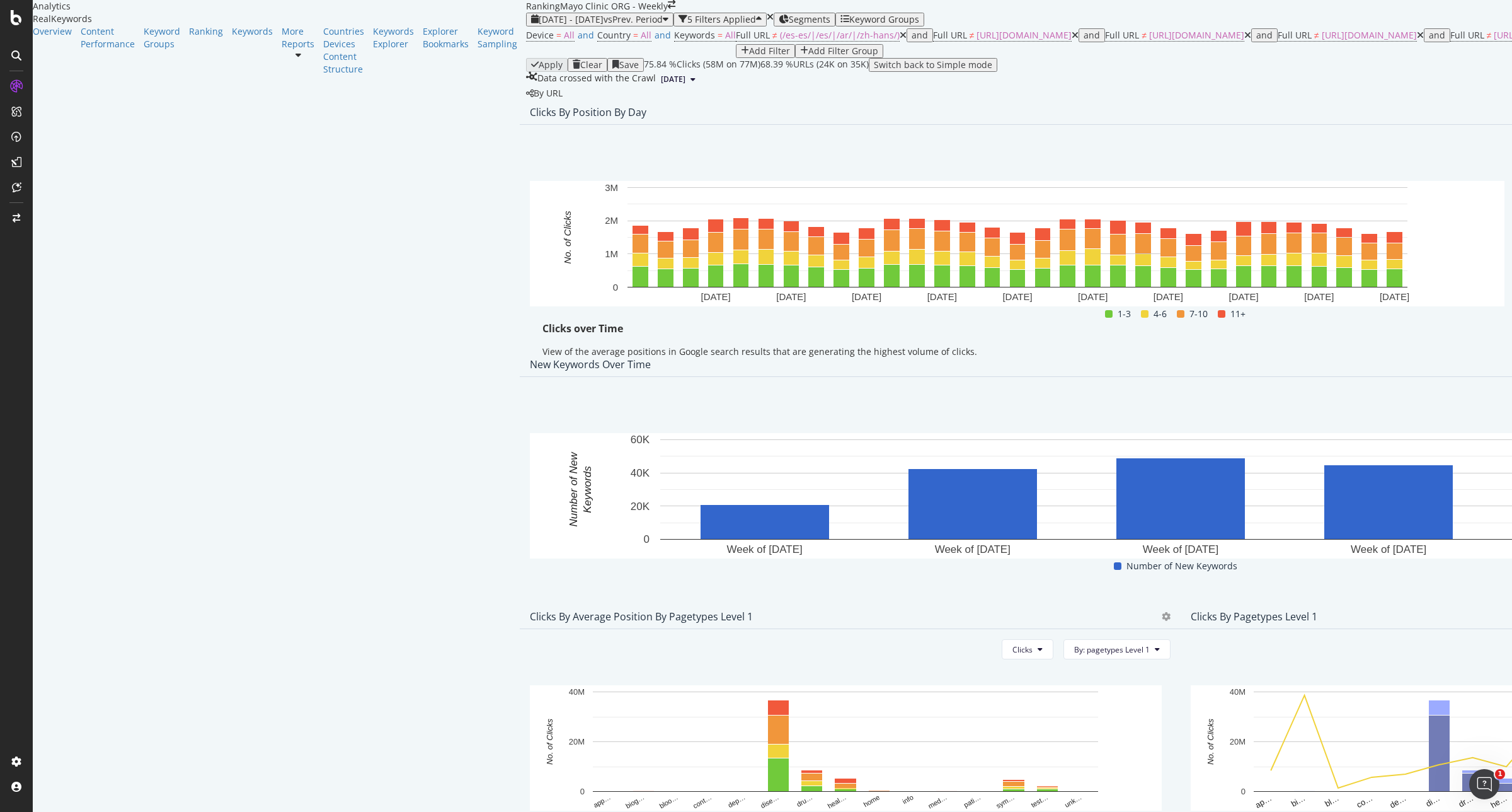
click at [1452, 266] on span "Rankings" at bounding box center [1454, 268] width 47 height 11
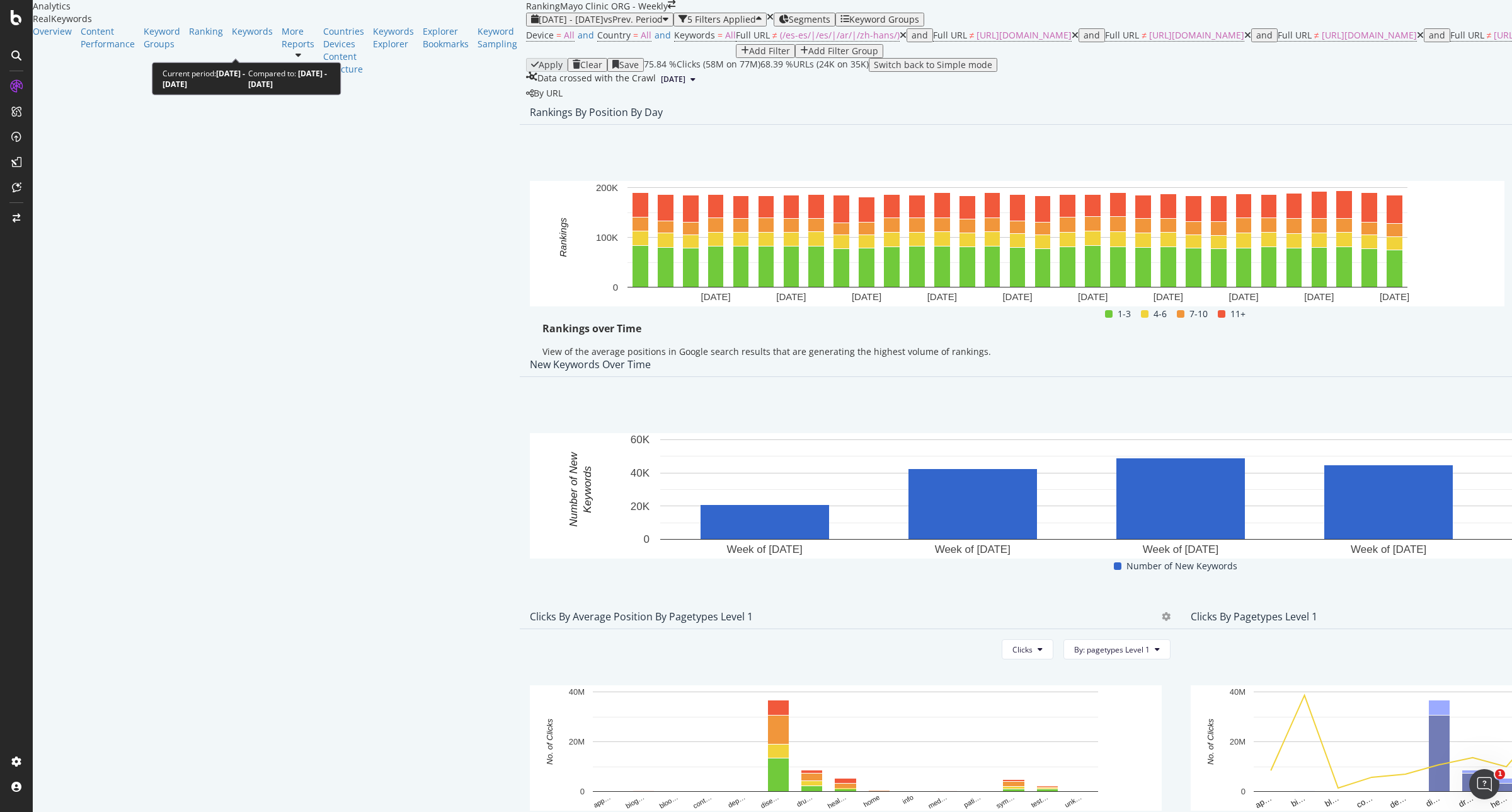
click at [539, 25] on span "[DATE] - [DATE]" at bounding box center [571, 19] width 65 height 12
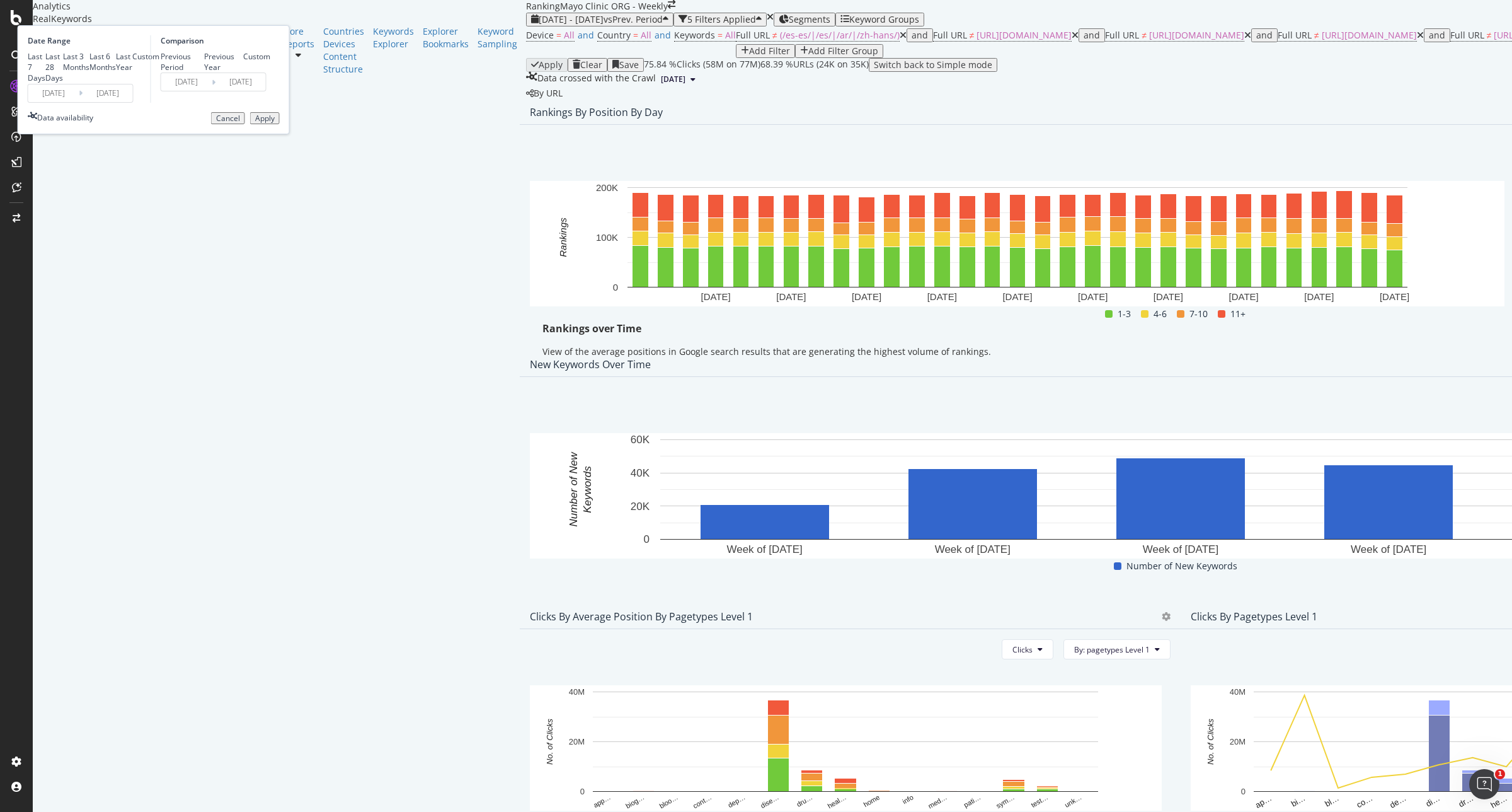
click at [79, 102] on input "[DATE]" at bounding box center [54, 93] width 51 height 18
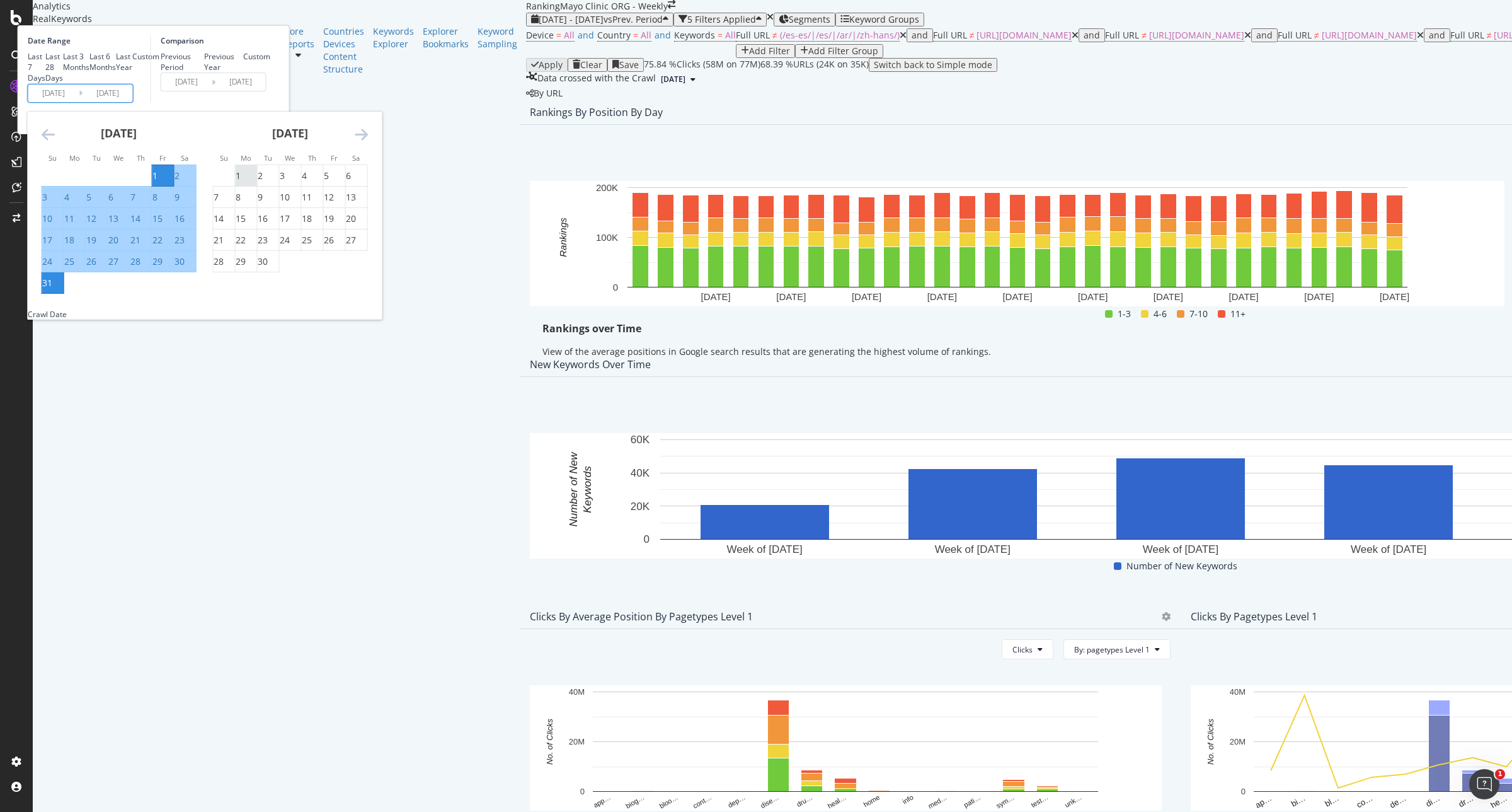
click at [241, 182] on div "1" at bounding box center [238, 175] width 5 height 12
type input "[DATE]"
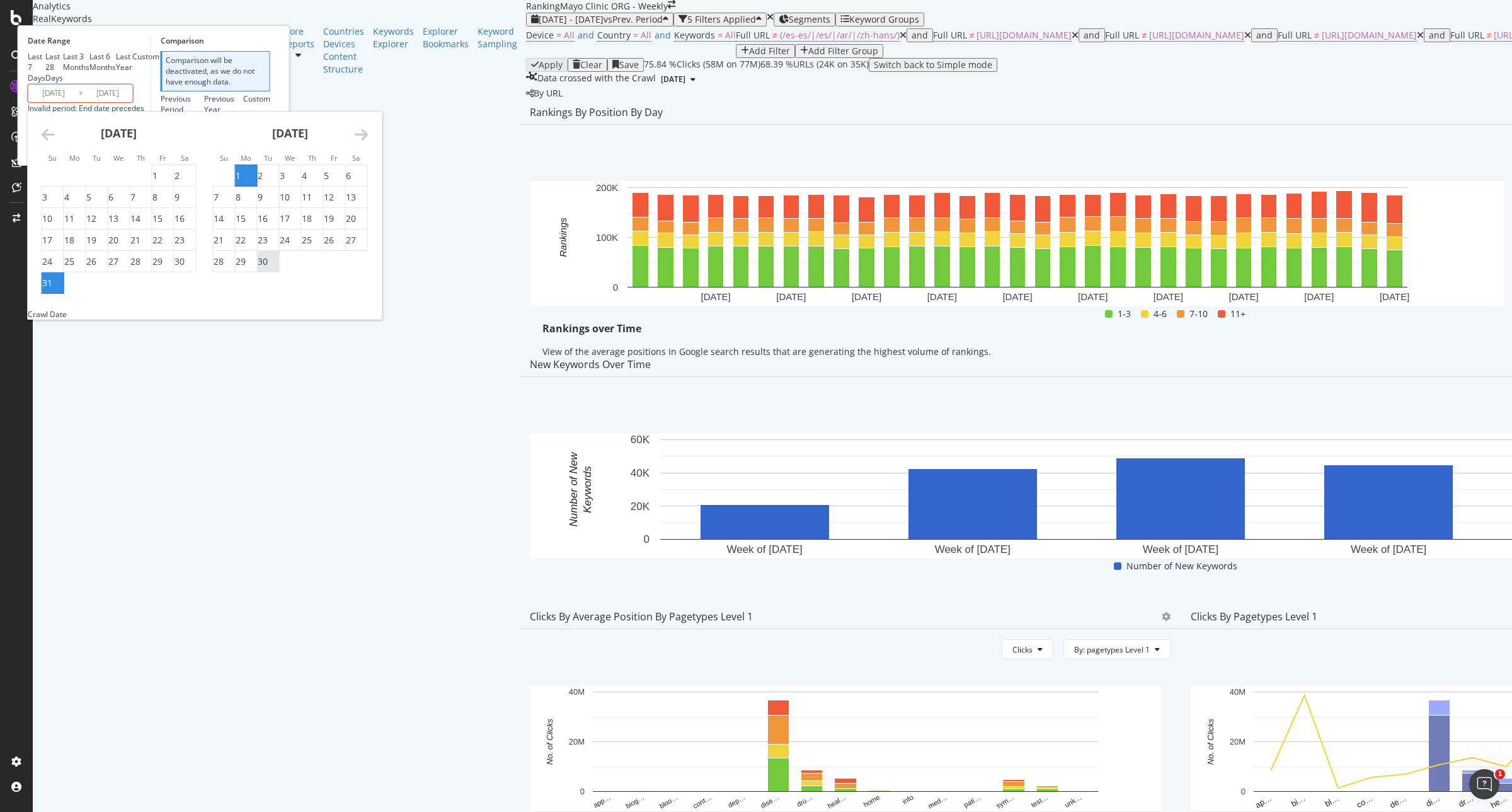
click at [268, 268] on div "30" at bounding box center [263, 261] width 10 height 12
type input "[DATE]"
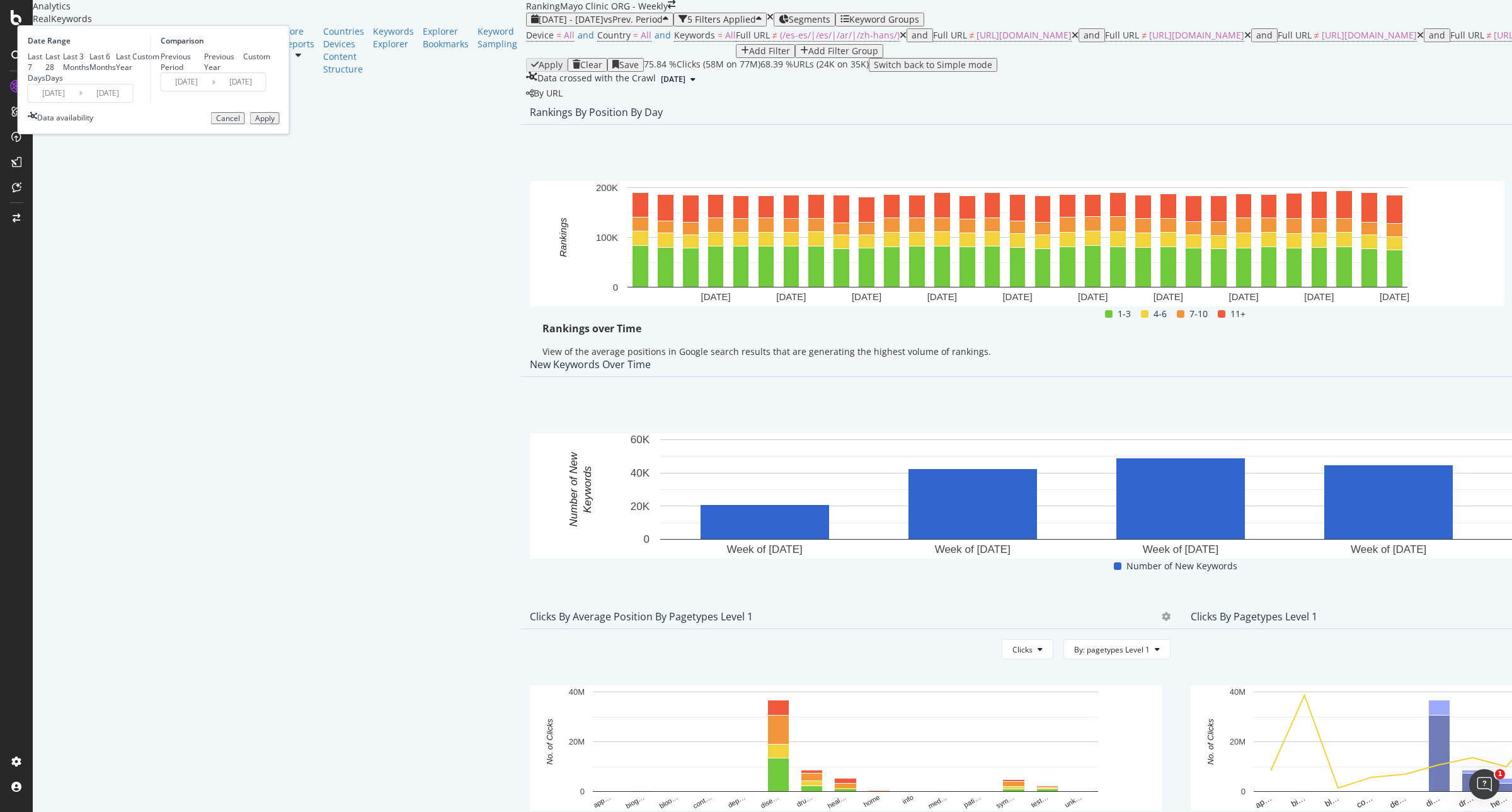
click at [275, 123] on div "Apply" at bounding box center [265, 118] width 20 height 9
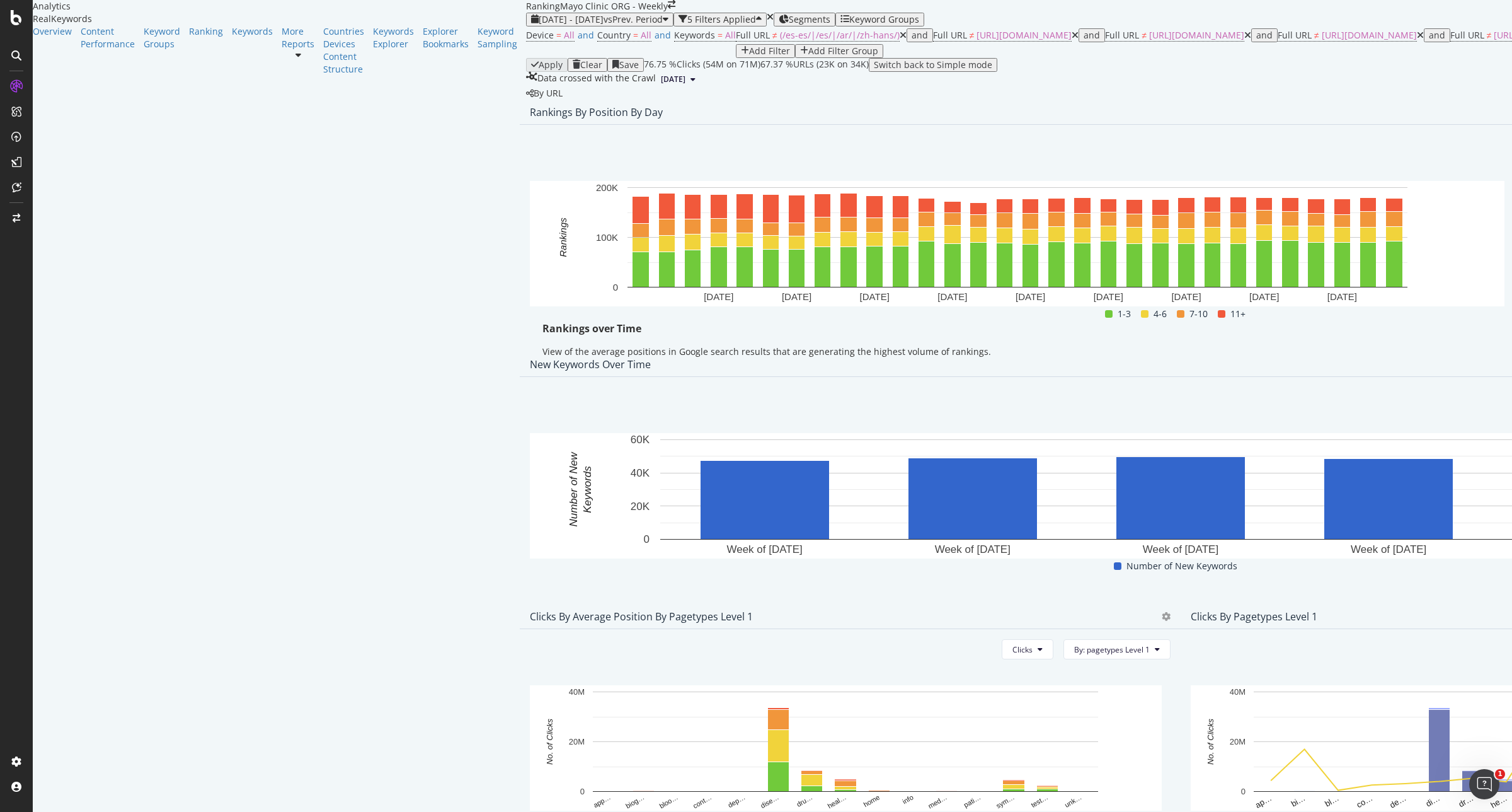
click at [1420, 239] on span "Export as CSV" at bounding box center [1417, 245] width 70 height 11
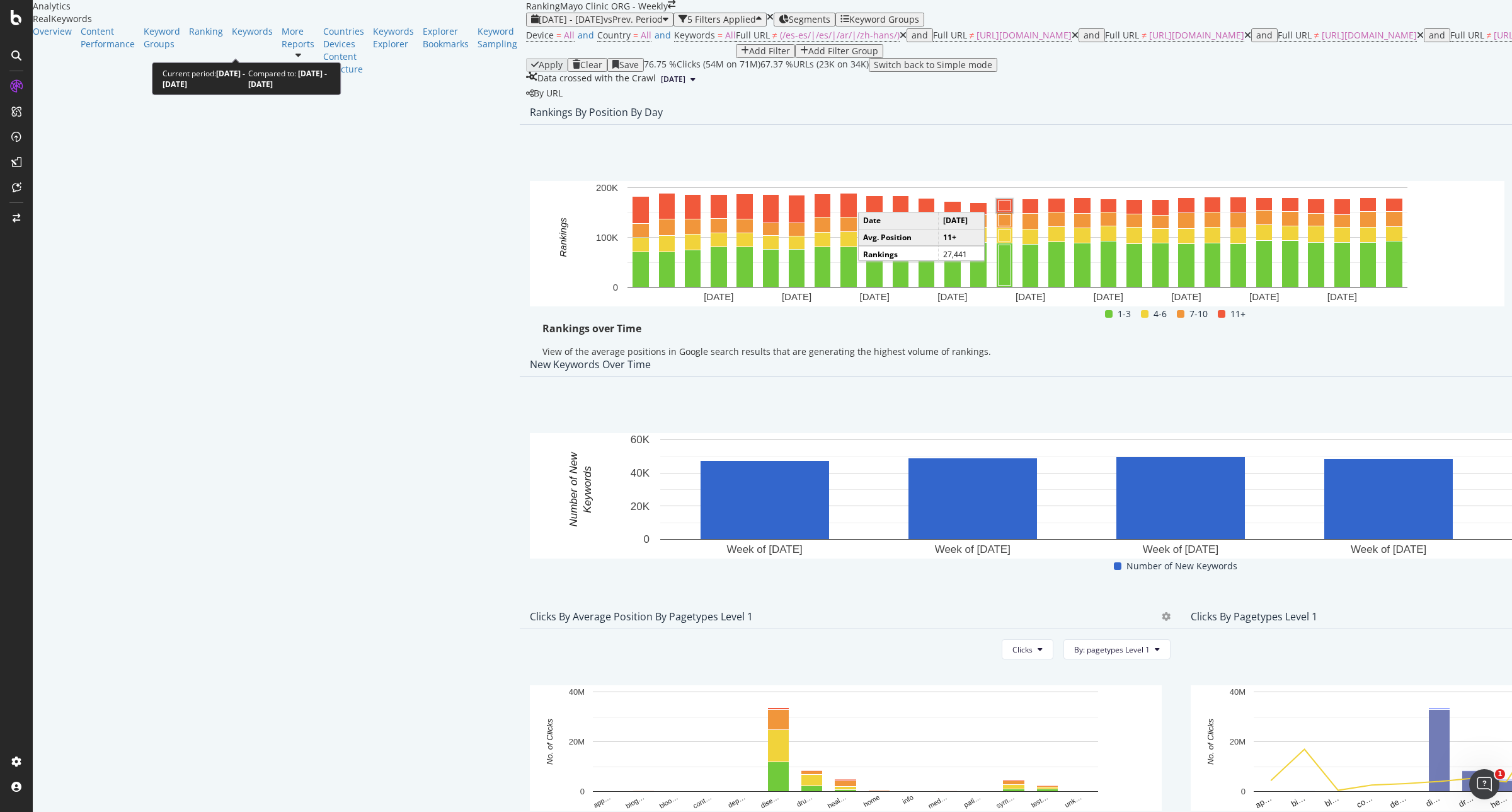
click at [539, 25] on span "[DATE] - [DATE]" at bounding box center [571, 19] width 65 height 12
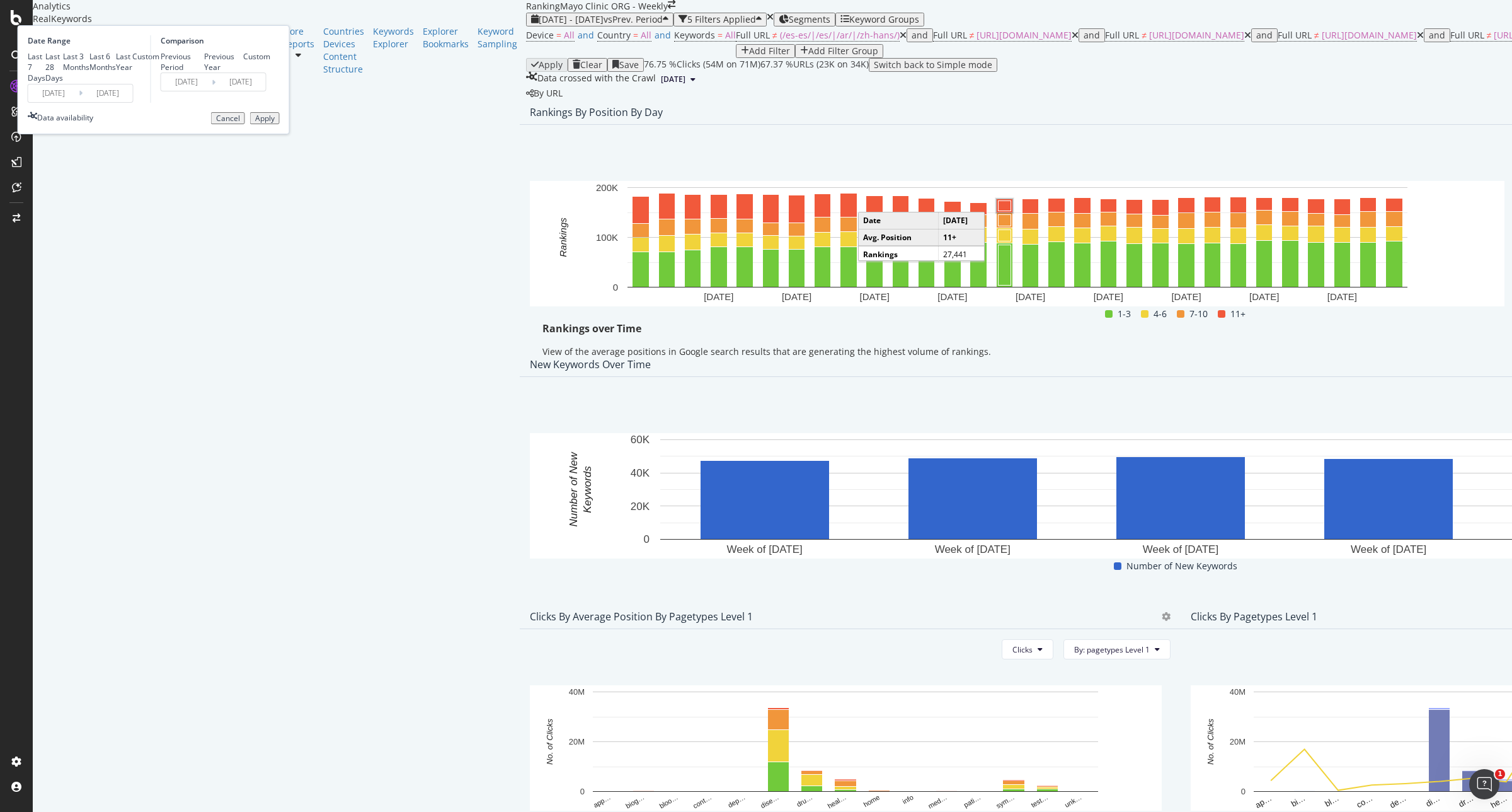
click at [79, 102] on input "[DATE]" at bounding box center [54, 93] width 51 height 18
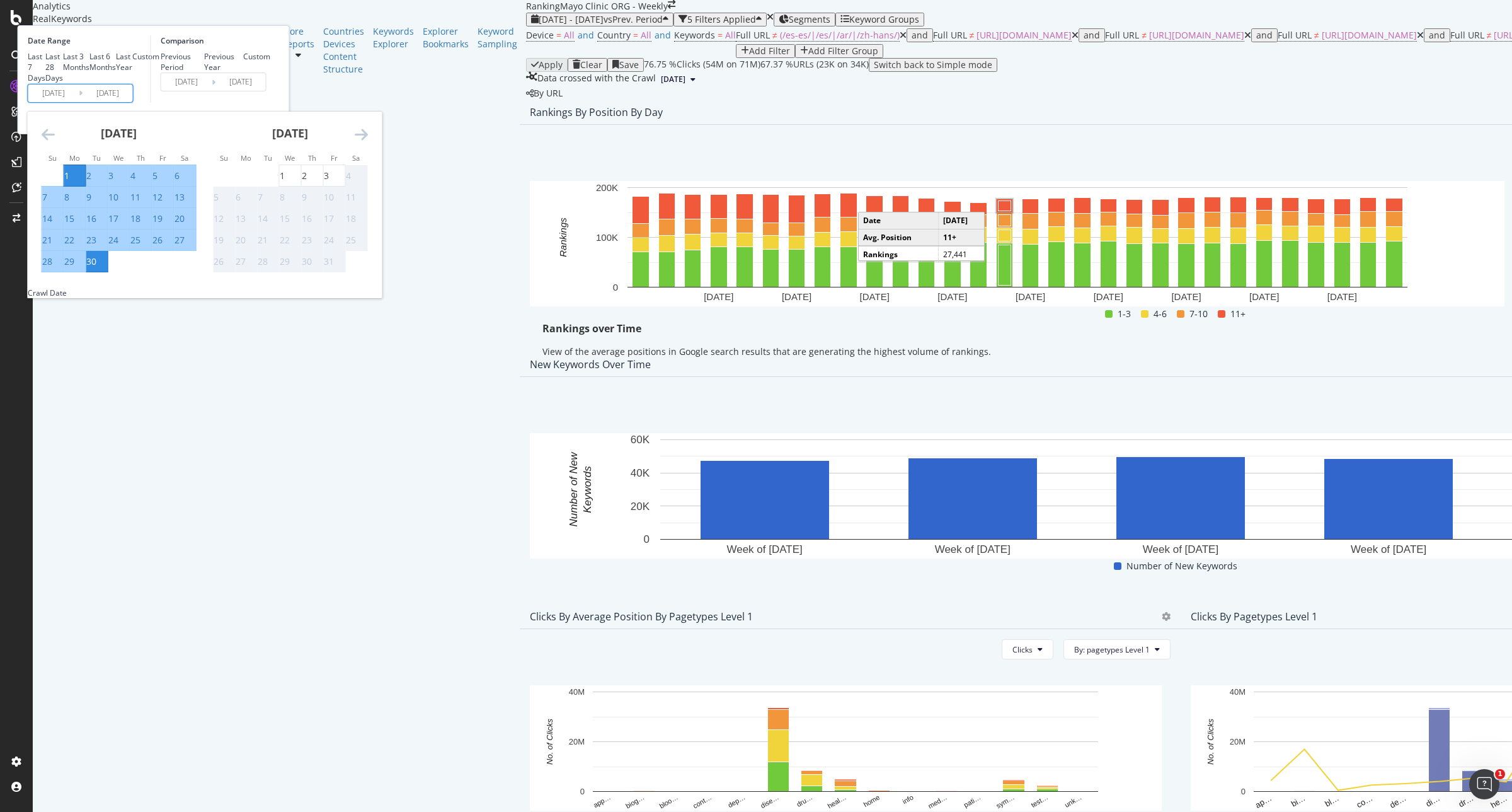
click at [55, 142] on icon "Move backward to switch to the previous month." at bounding box center [48, 134] width 13 height 16
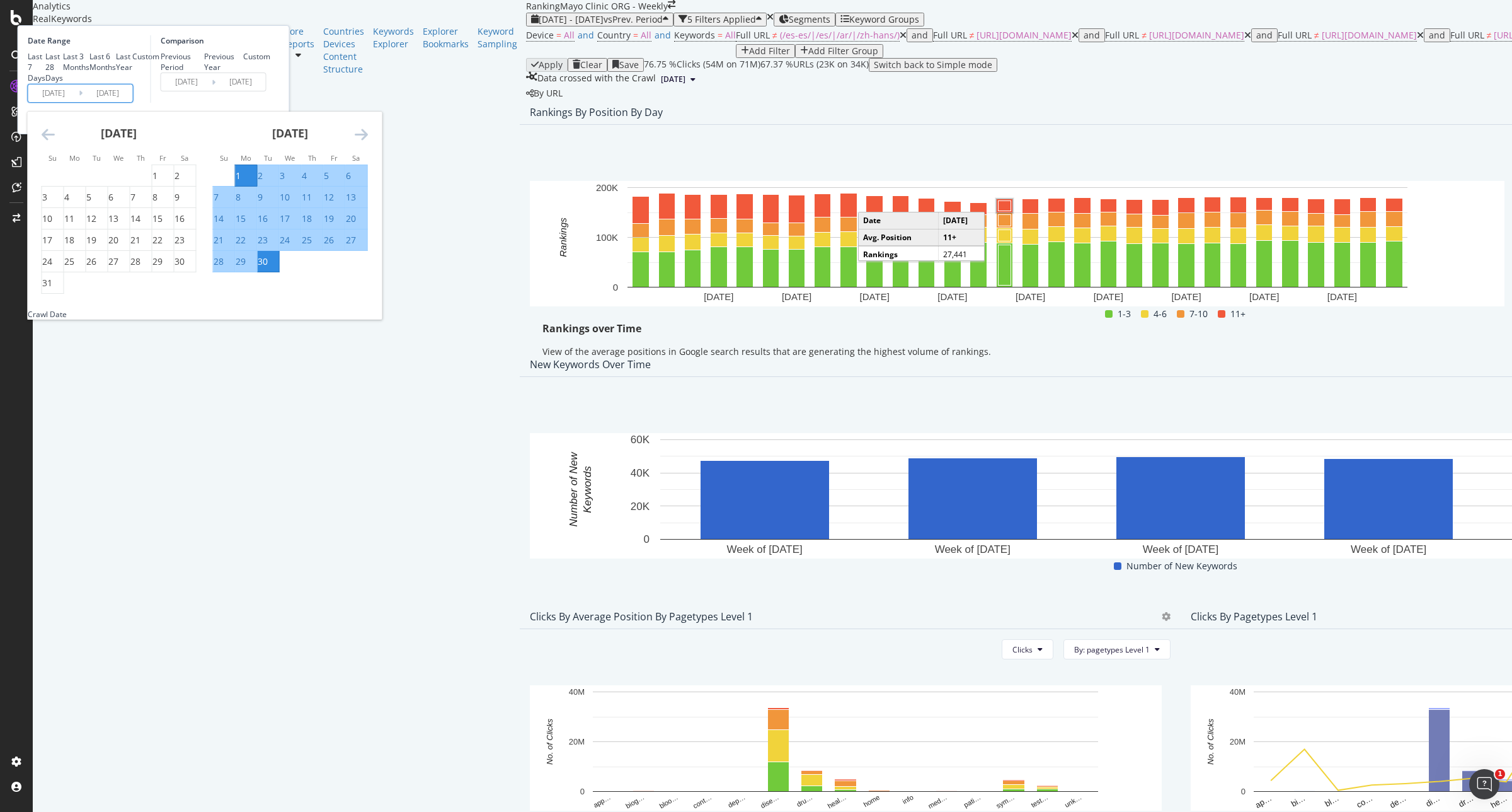
click at [55, 142] on icon "Move backward to switch to the previous month." at bounding box center [48, 134] width 13 height 16
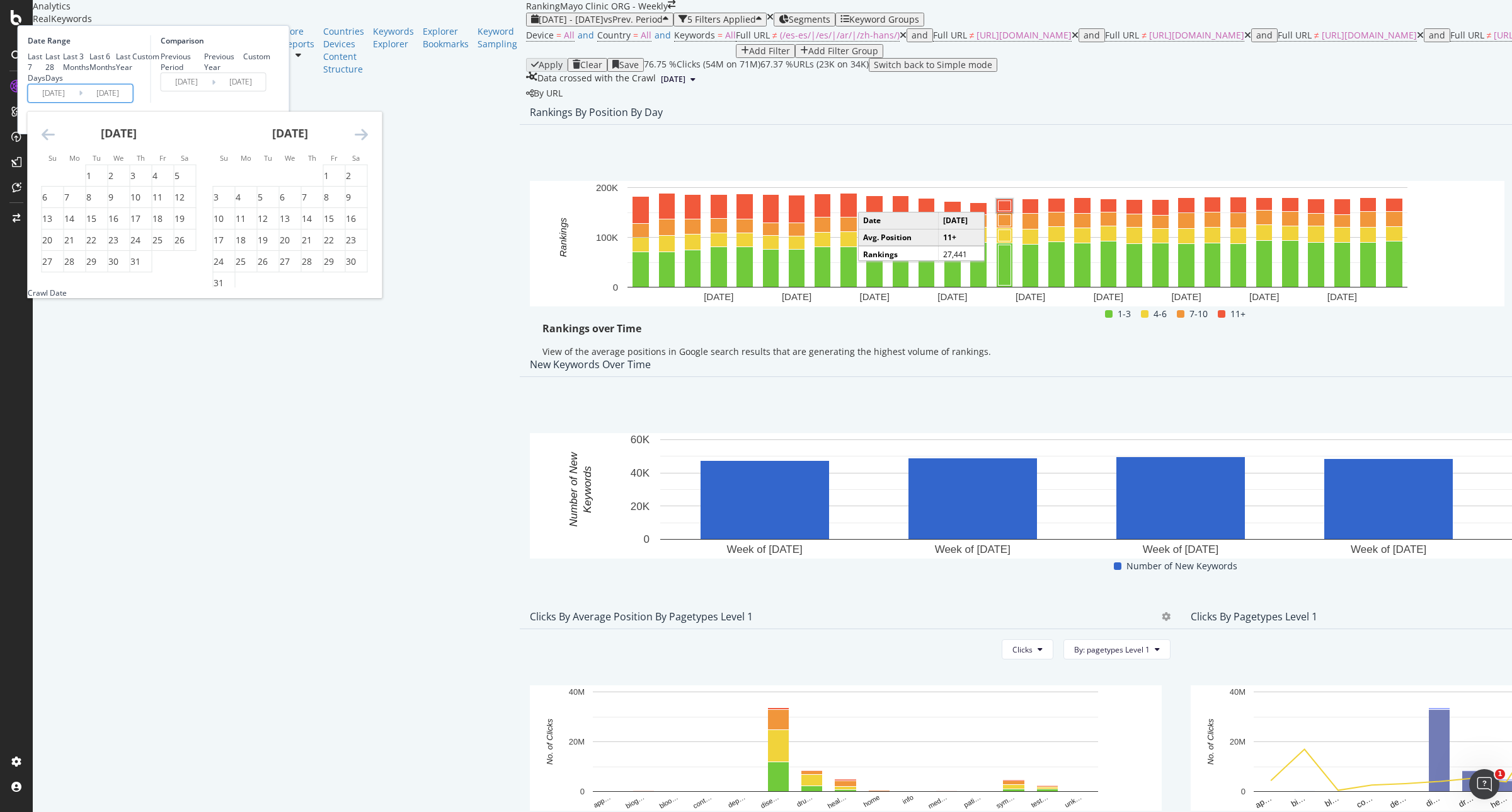
click at [55, 142] on icon "Move backward to switch to the previous month." at bounding box center [48, 134] width 13 height 16
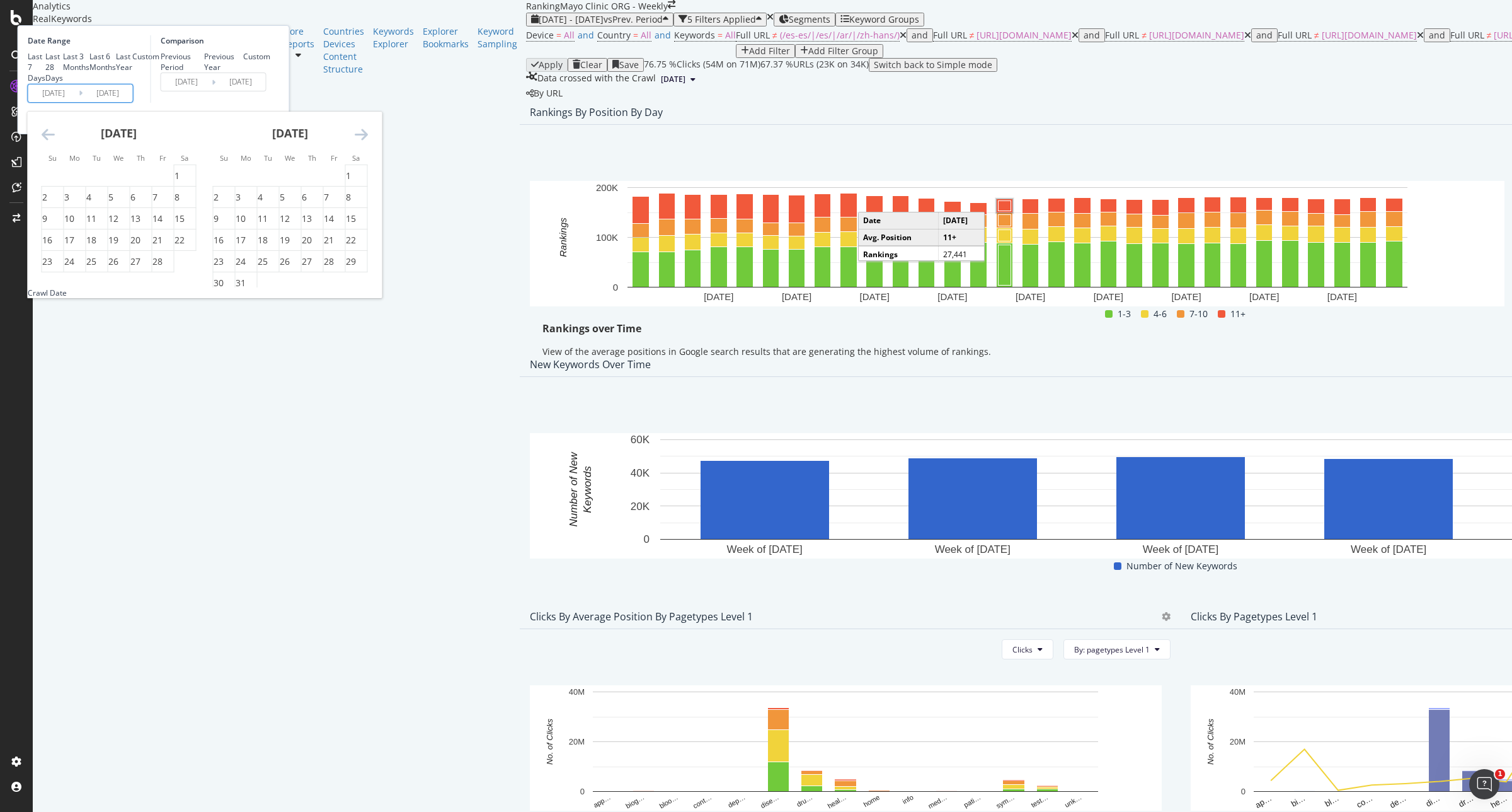
click at [55, 142] on icon "Move backward to switch to the previous month." at bounding box center [48, 134] width 13 height 16
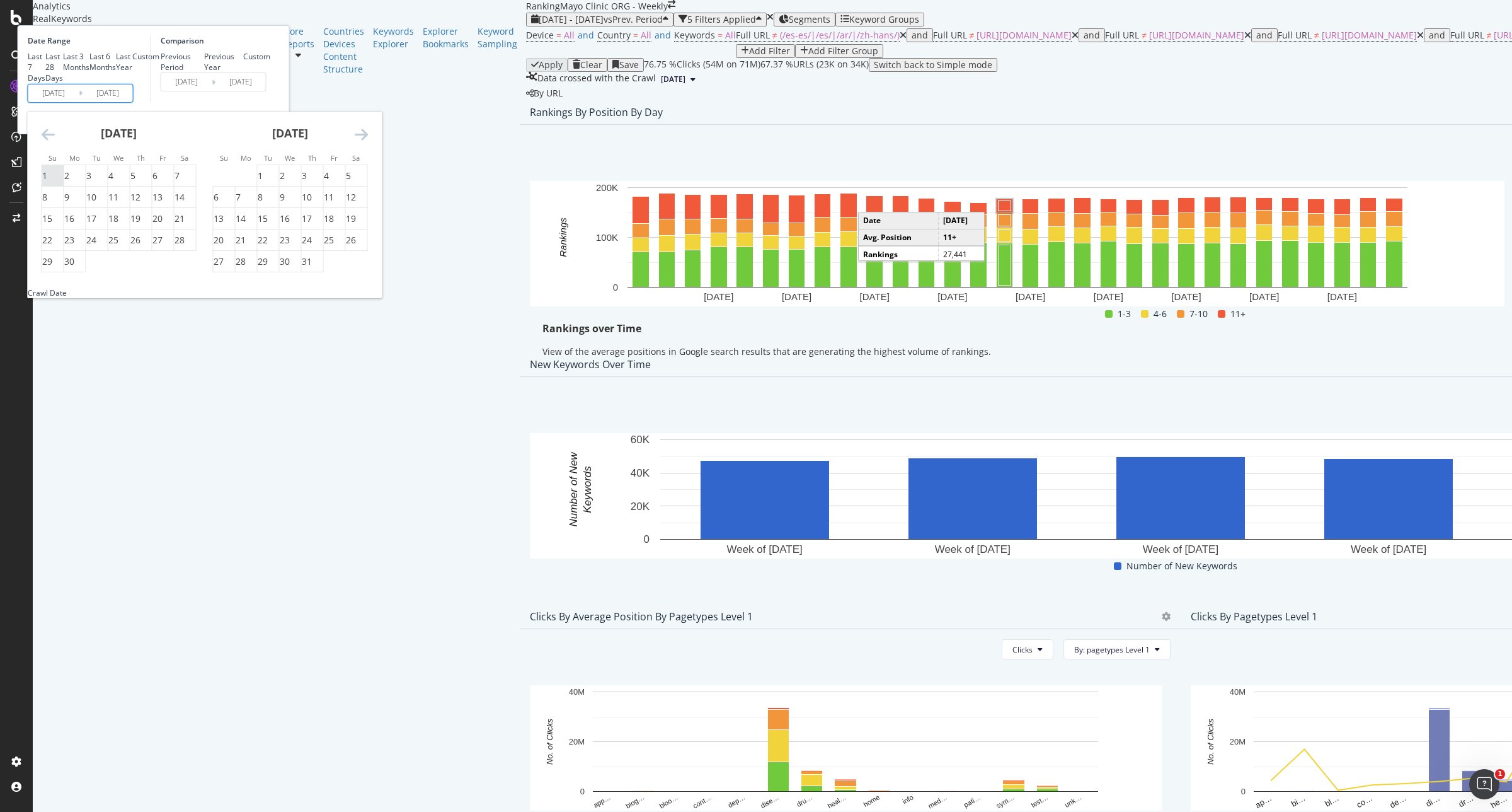
click at [47, 182] on div "1" at bounding box center [45, 175] width 5 height 12
type input "[DATE]"
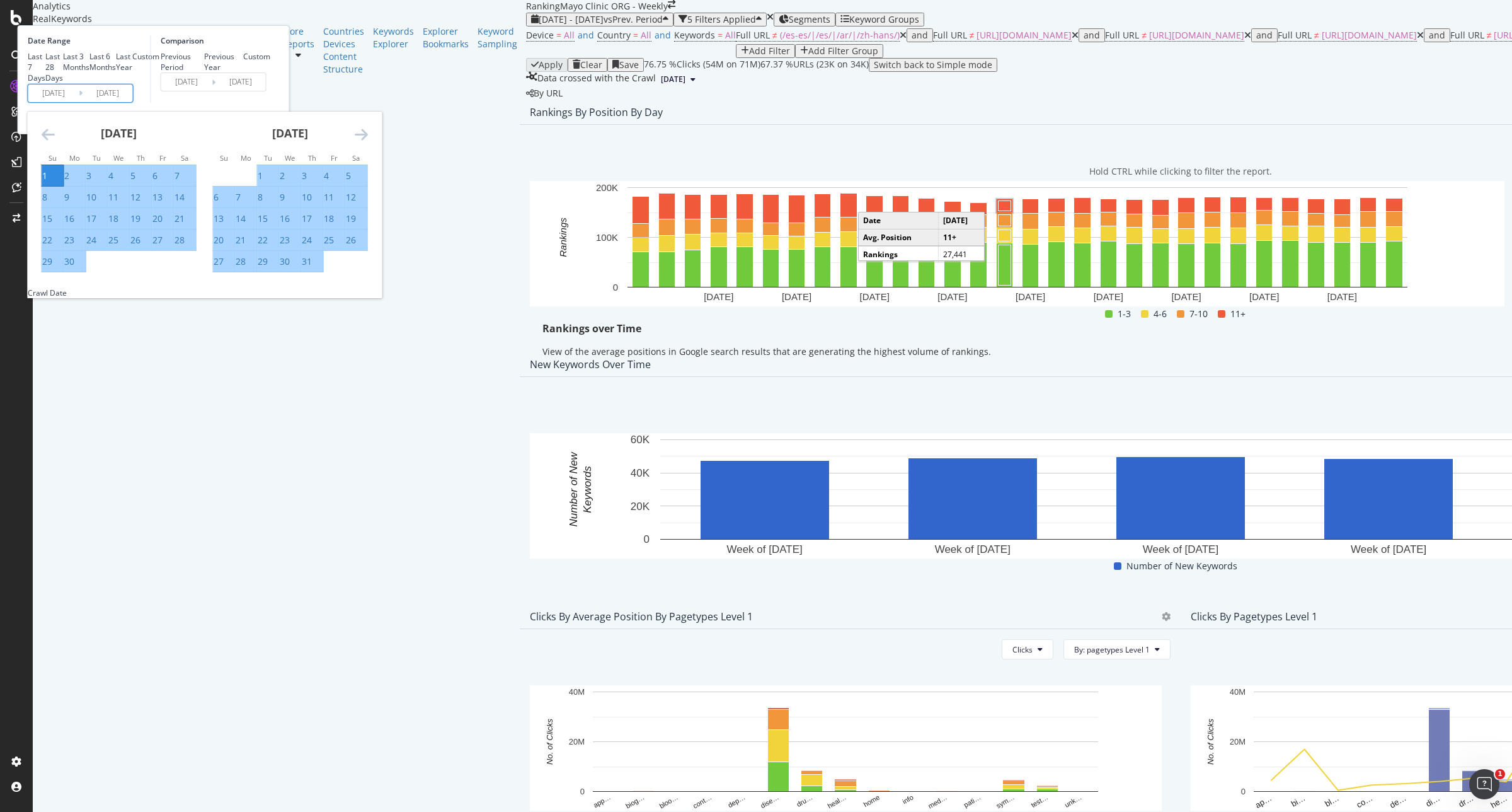
drag, startPoint x: 219, startPoint y: 356, endPoint x: 235, endPoint y: 366, distance: 18.9
click at [74, 268] on div "30" at bounding box center [69, 261] width 10 height 12
type input "[DATE]"
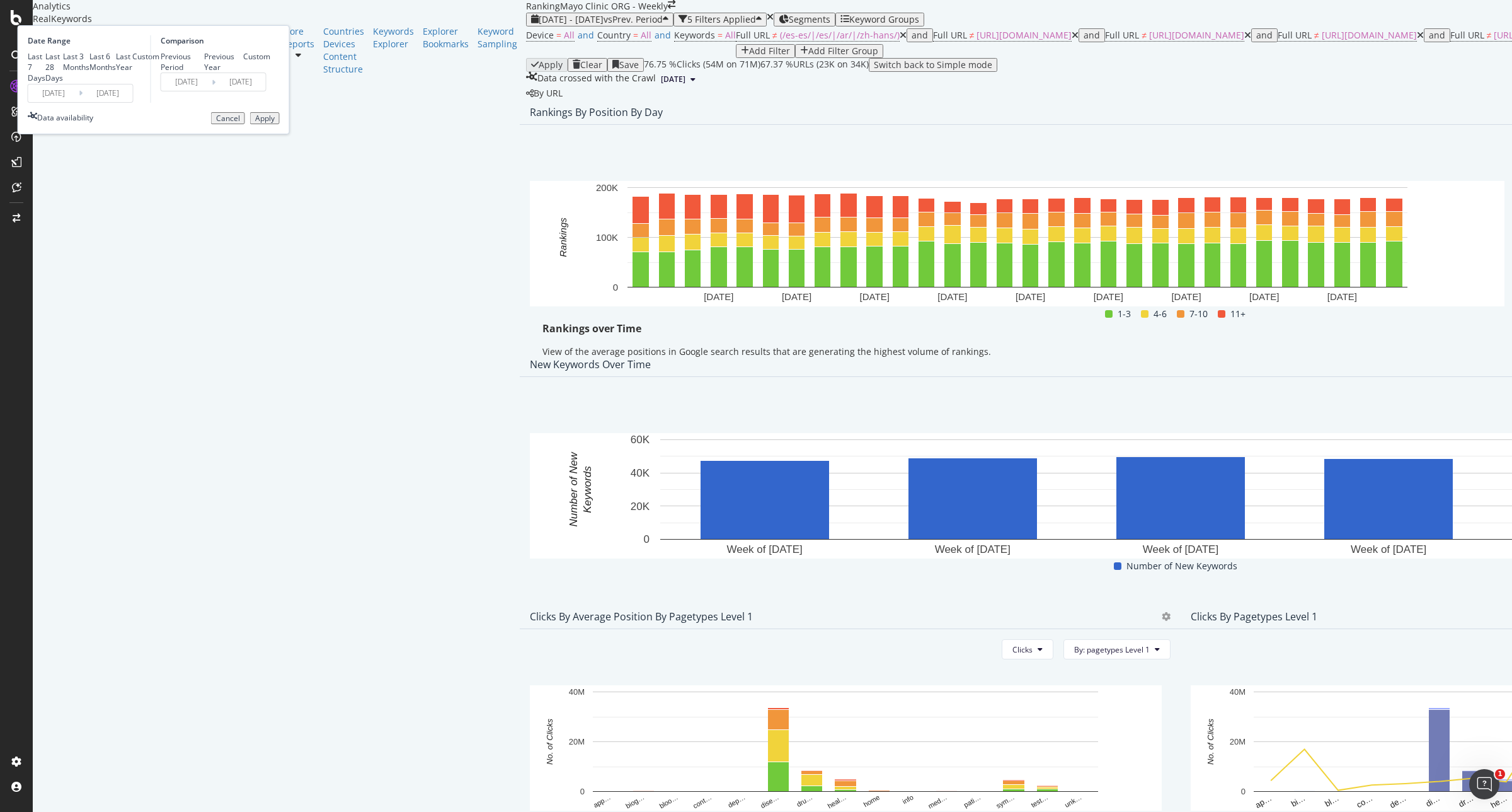
click at [275, 123] on div "Apply" at bounding box center [265, 118] width 20 height 9
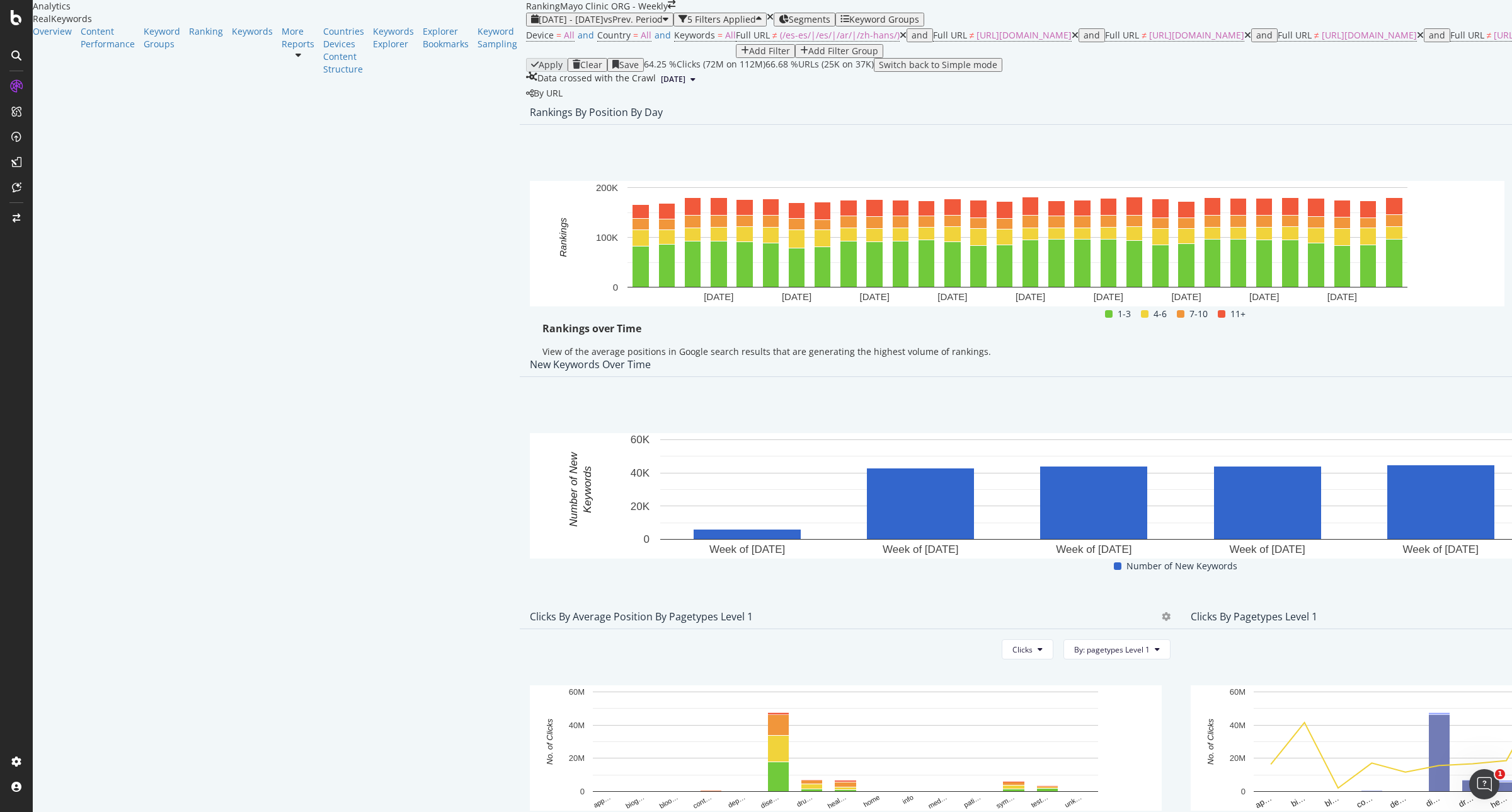
click at [1417, 240] on span "Export as CSV" at bounding box center [1417, 245] width 70 height 11
